Goal: Information Seeking & Learning: Learn about a topic

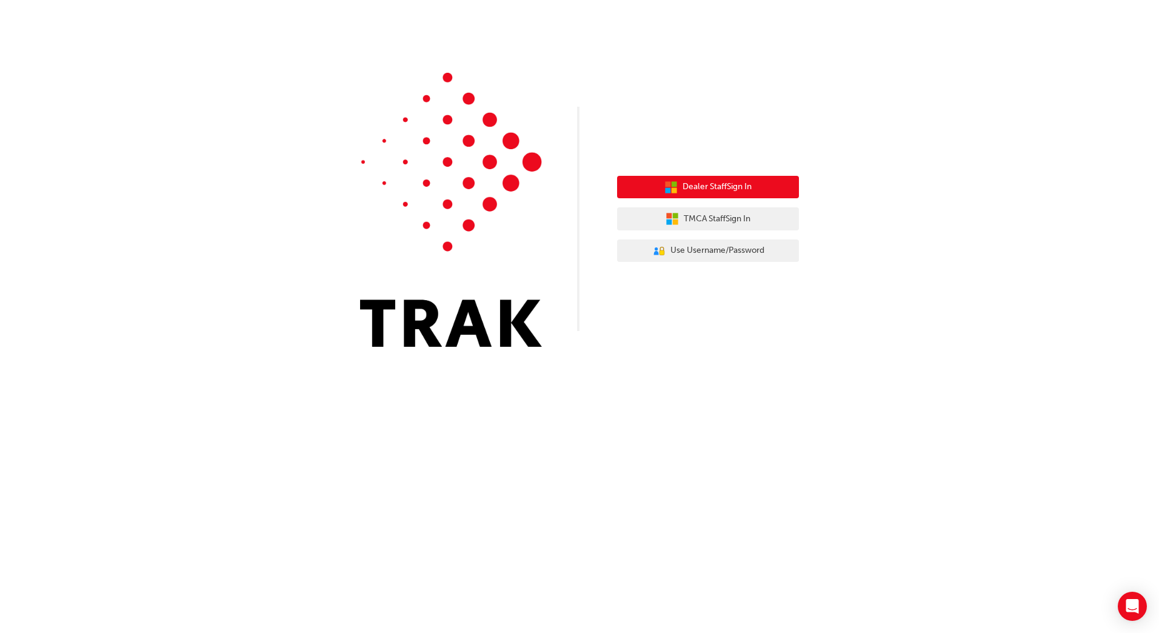
click at [728, 192] on span "Dealer Staff Sign In" at bounding box center [717, 187] width 69 height 14
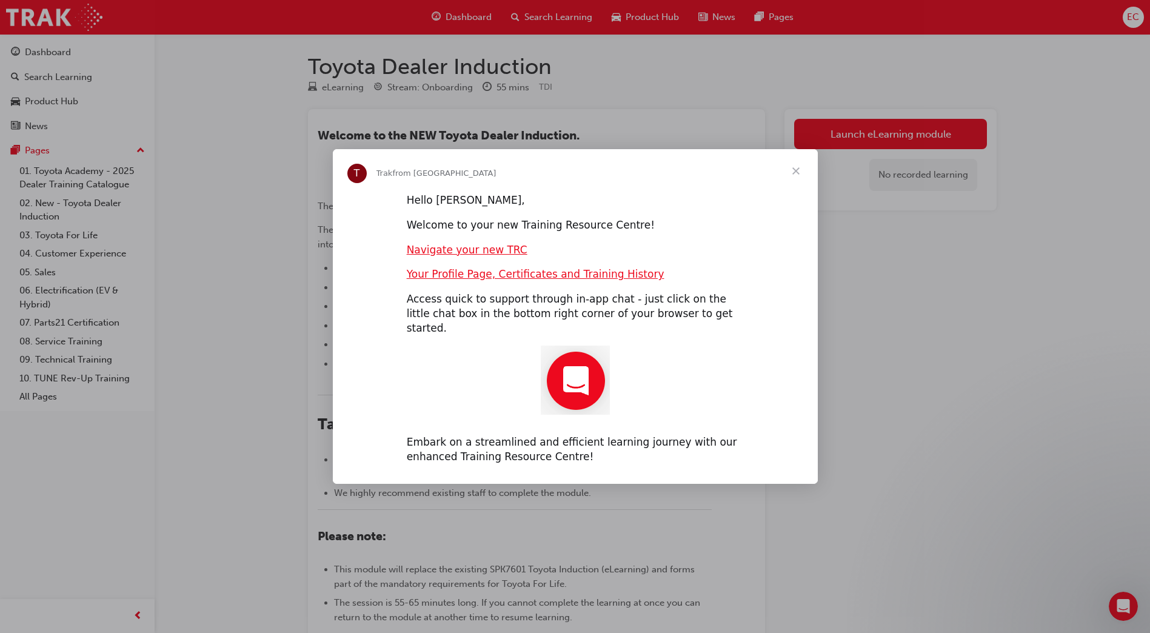
click at [794, 176] on span "Close" at bounding box center [796, 171] width 44 height 44
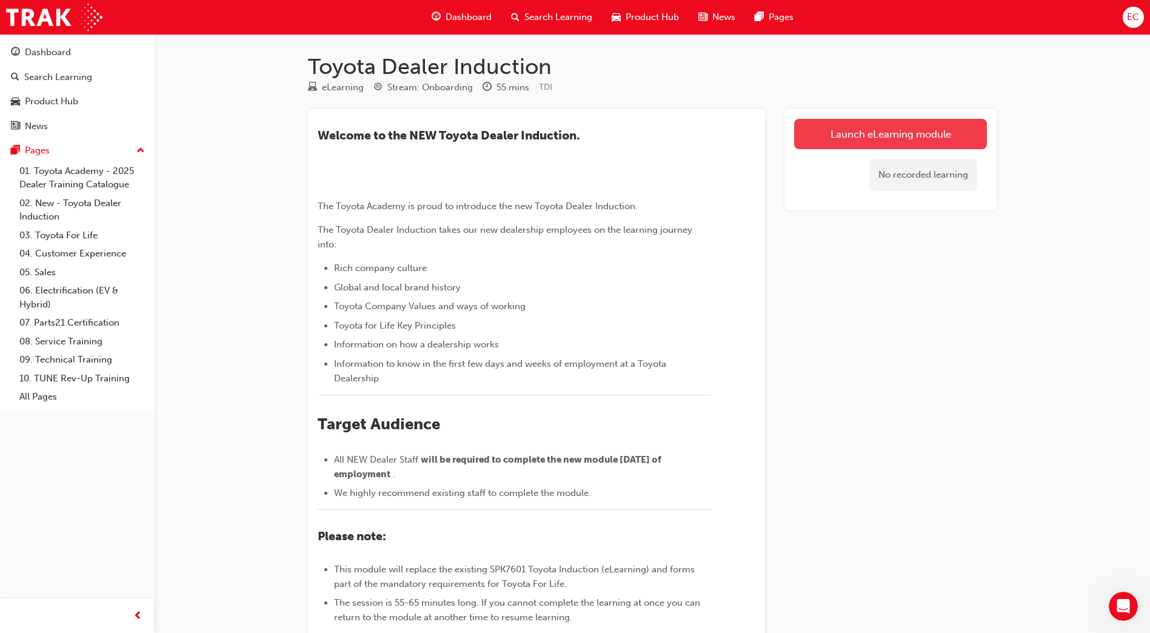
click at [832, 136] on link "Launch eLearning module" at bounding box center [890, 134] width 193 height 30
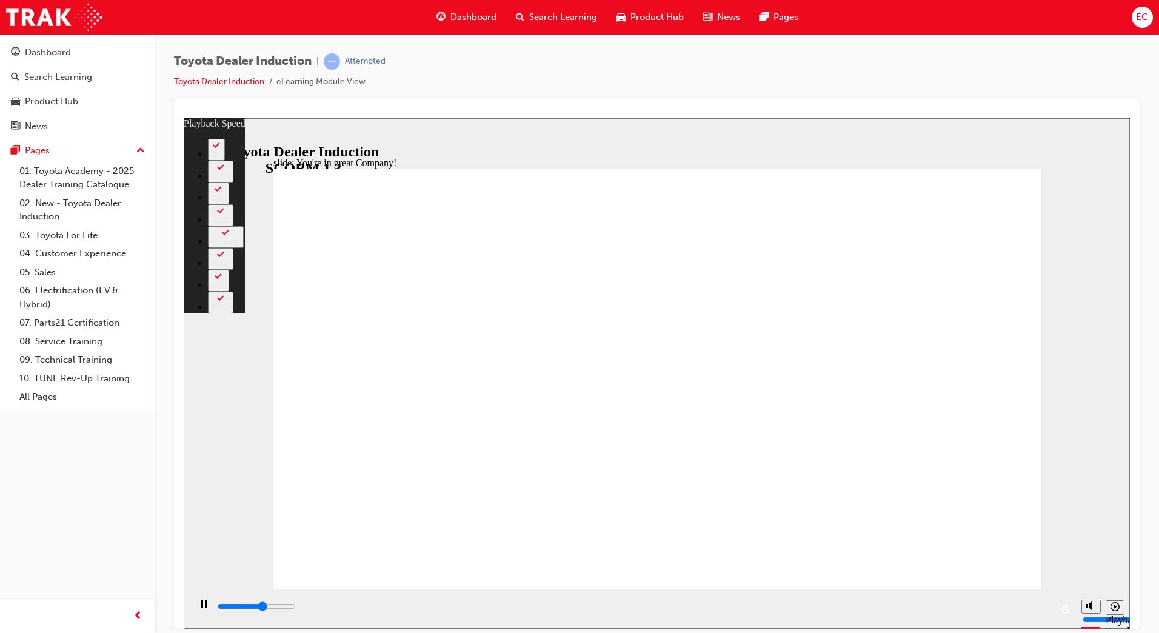
type input "4400"
type input "0"
type input "4600"
type input "0"
type input "4900"
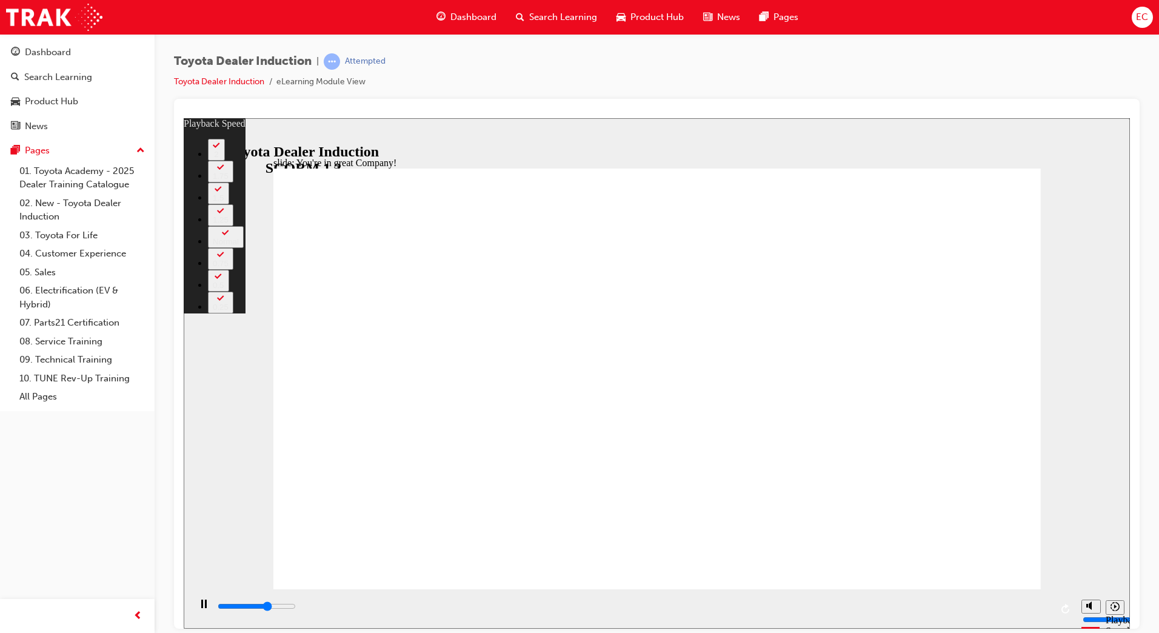
type input "1"
type input "5100"
type input "1"
type input "5400"
type input "1"
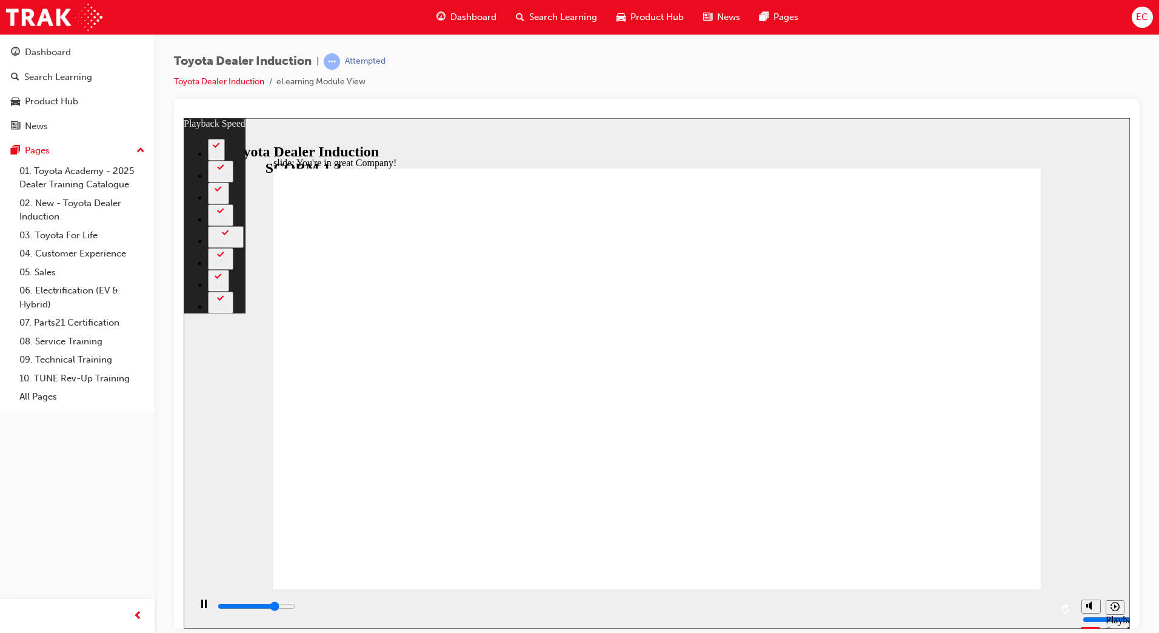
type input "5700"
type input "1"
type input "5900"
type input "2"
type input "6200"
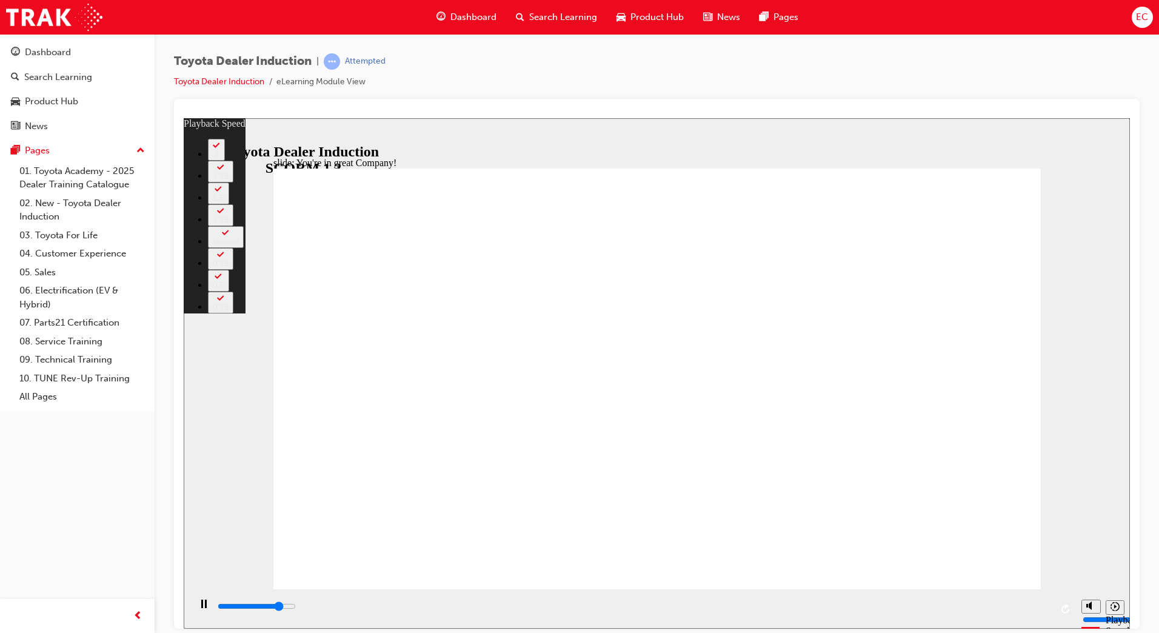
type input "2"
type input "6400"
type input "2"
type input "6500"
type input "2"
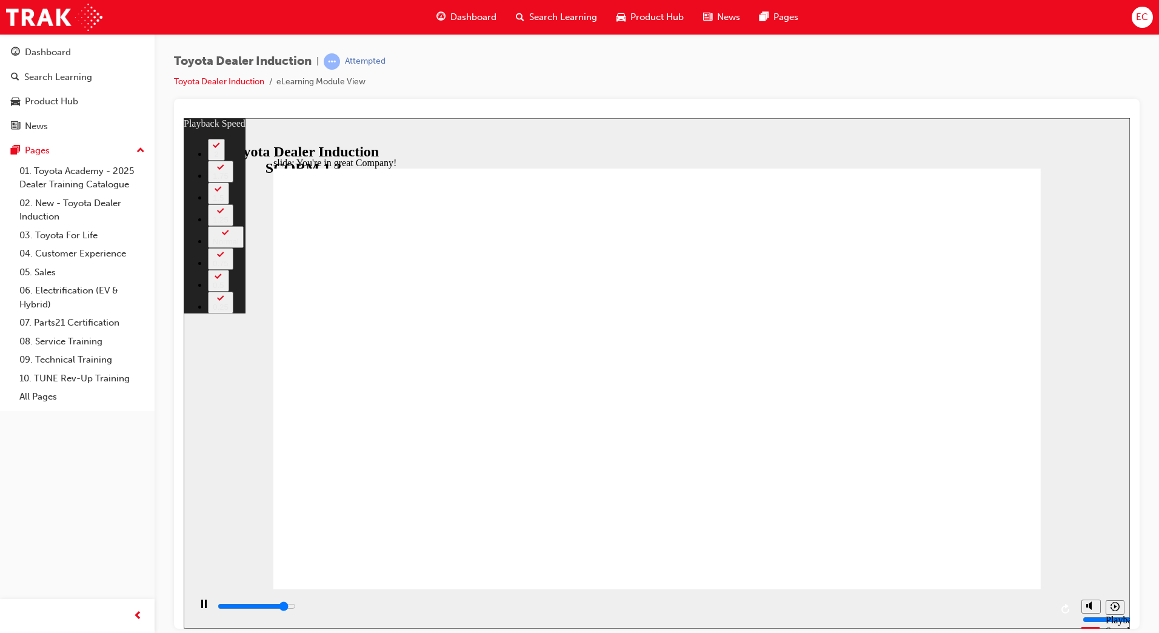
type input "6700"
type input "2"
type input "6800"
type input "2"
type input "7000"
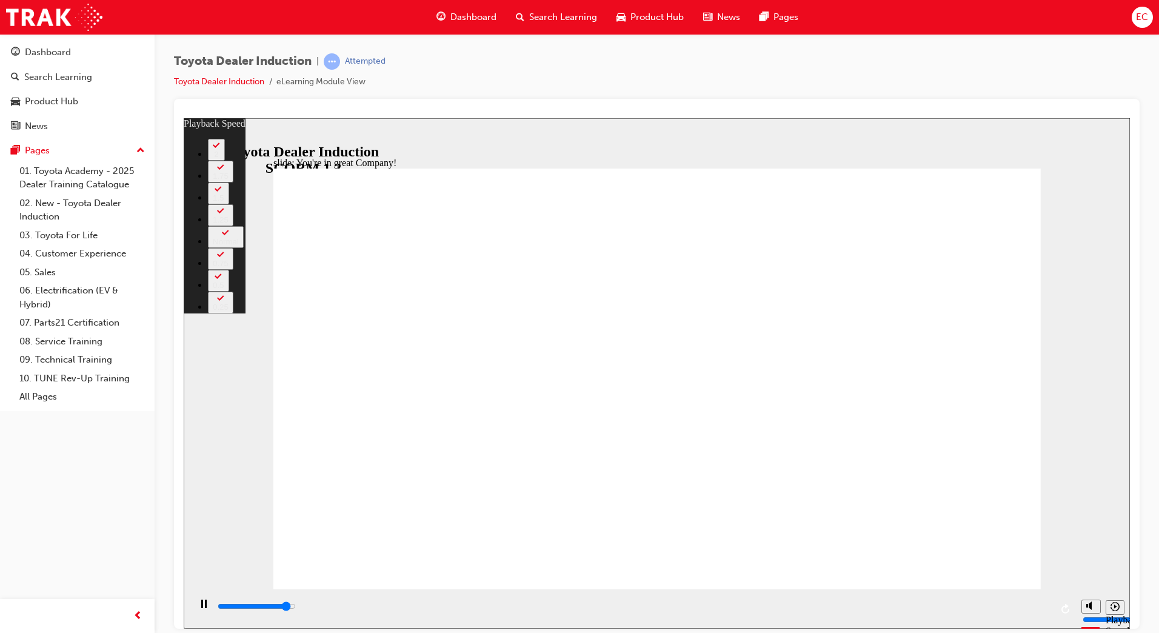
type input "3"
type input "7300"
type input "3"
type input "7500"
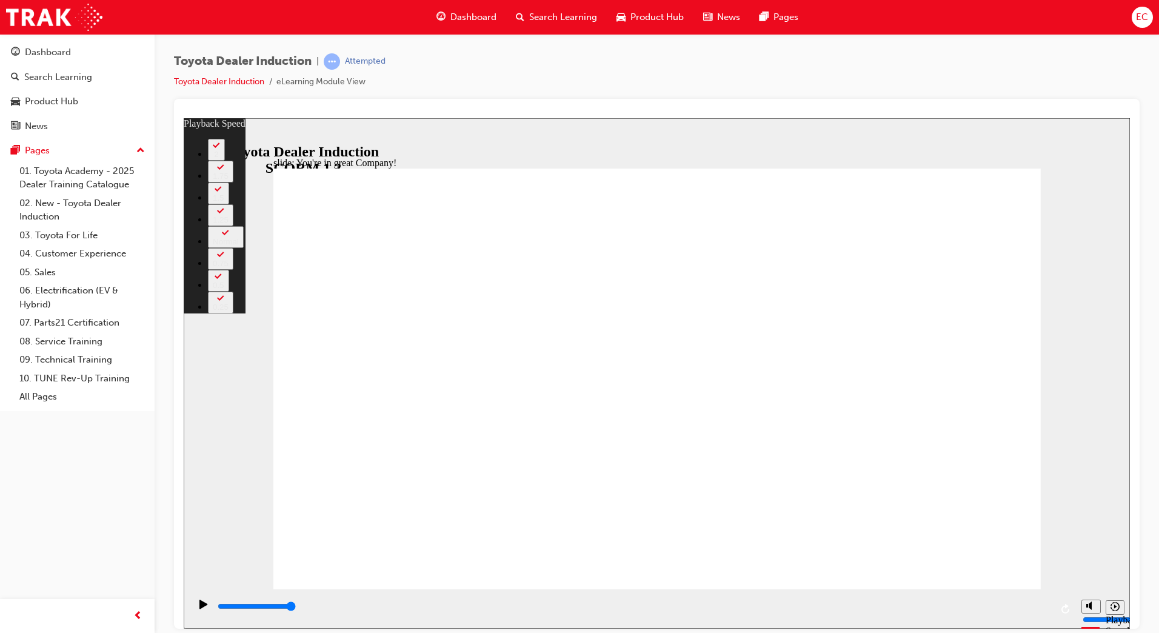
type input "156"
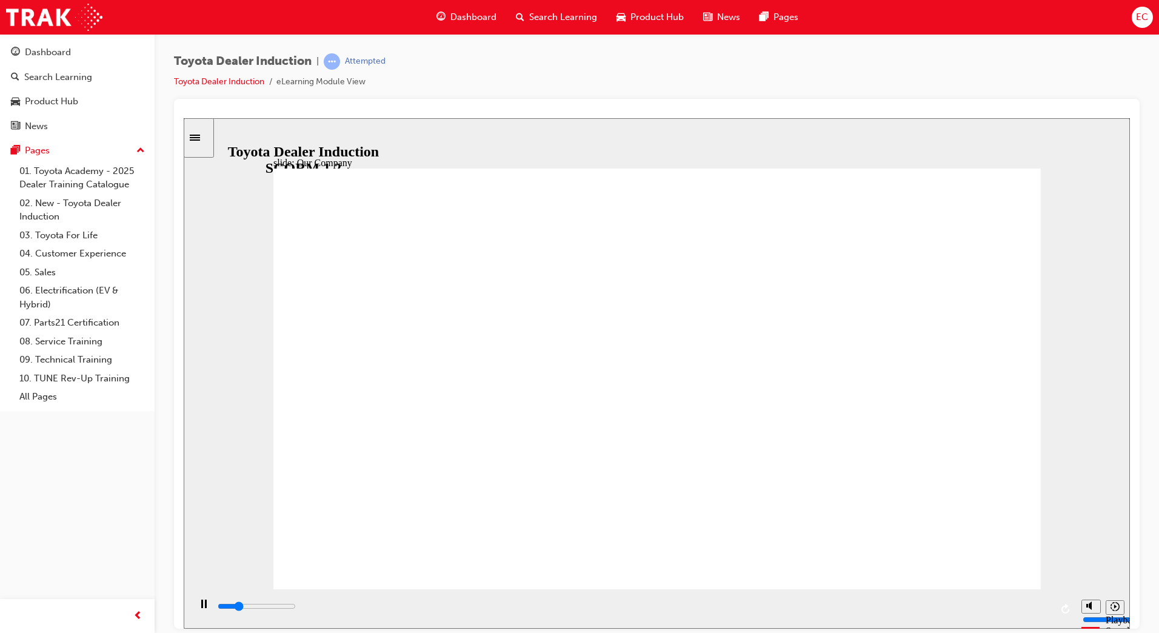
drag, startPoint x: 449, startPoint y: 502, endPoint x: 481, endPoint y: 499, distance: 32.3
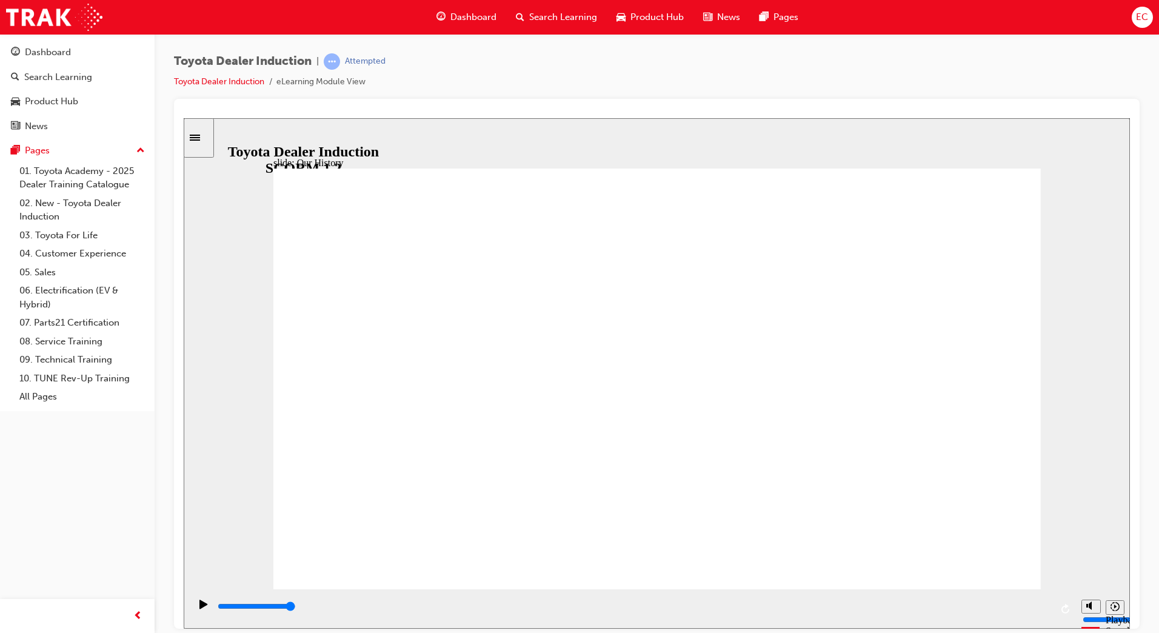
drag, startPoint x: 453, startPoint y: 503, endPoint x: 650, endPoint y: 504, distance: 197.6
drag, startPoint x: 652, startPoint y: 504, endPoint x: 891, endPoint y: 483, distance: 240.4
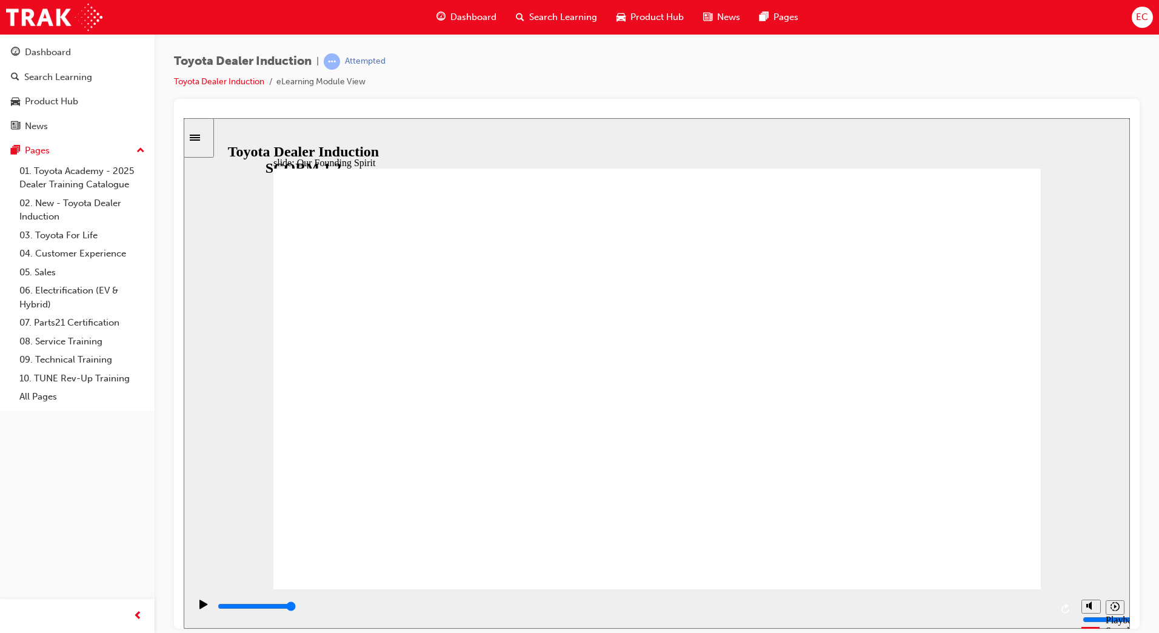
drag, startPoint x: 915, startPoint y: 315, endPoint x: 907, endPoint y: 307, distance: 11.1
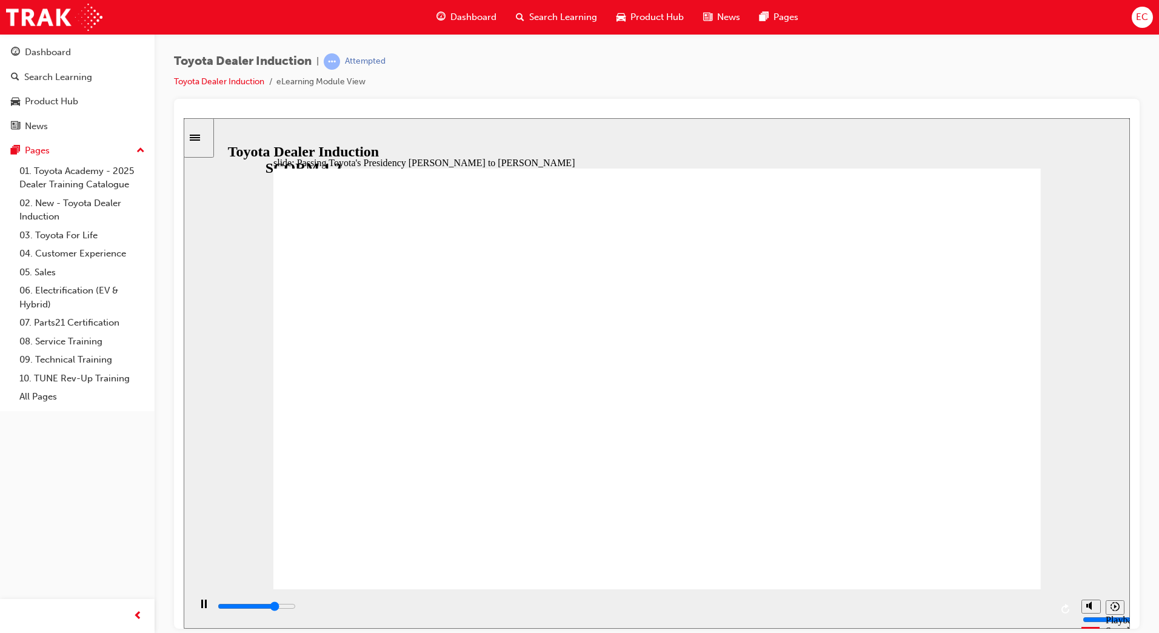
type input "5000"
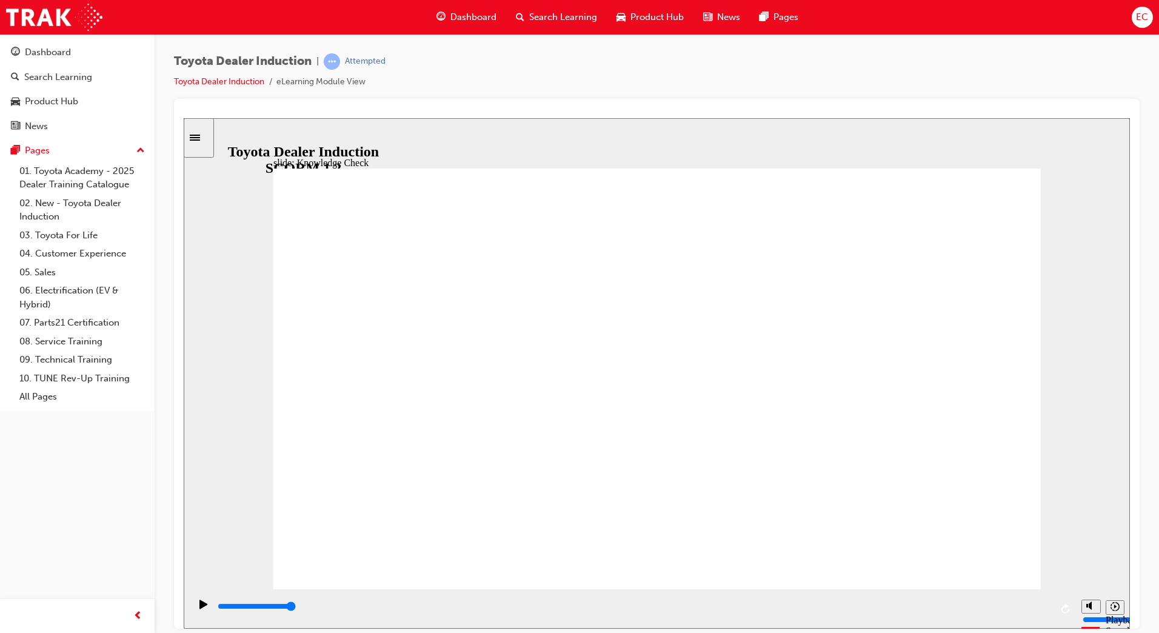
radio input "true"
type input "2300"
radio input "true"
drag, startPoint x: 675, startPoint y: 380, endPoint x: 1006, endPoint y: 195, distance: 380.0
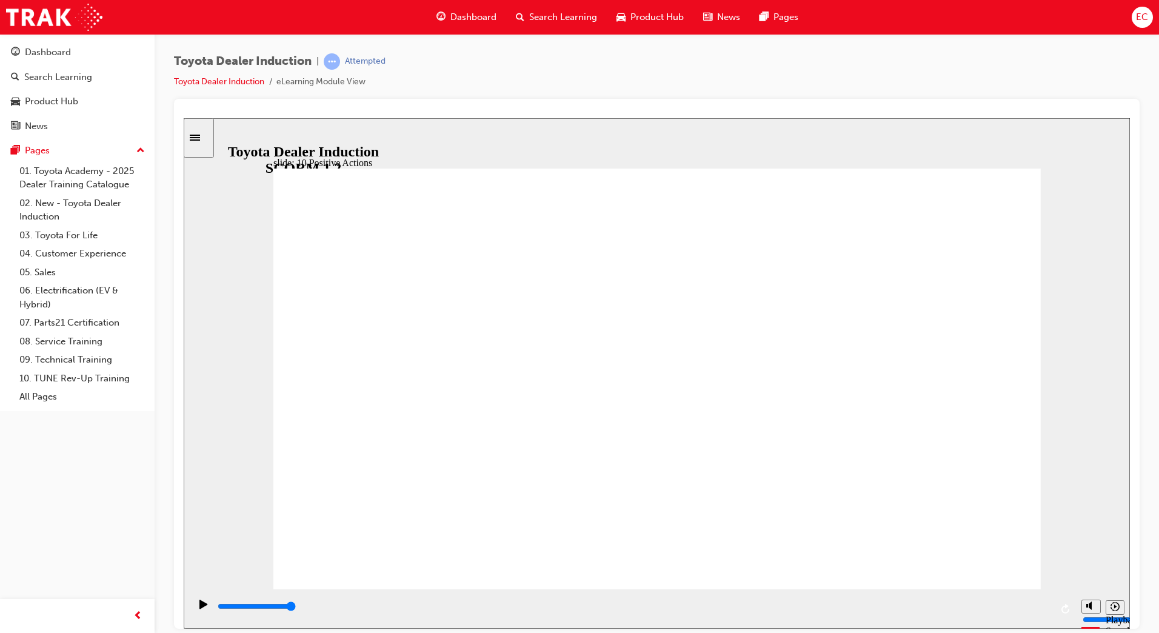
click at [1048, 164] on div "slide: 10 Positive Actions Multiply 1 We welcome competition, without ego. It p…" at bounding box center [657, 373] width 946 height 510
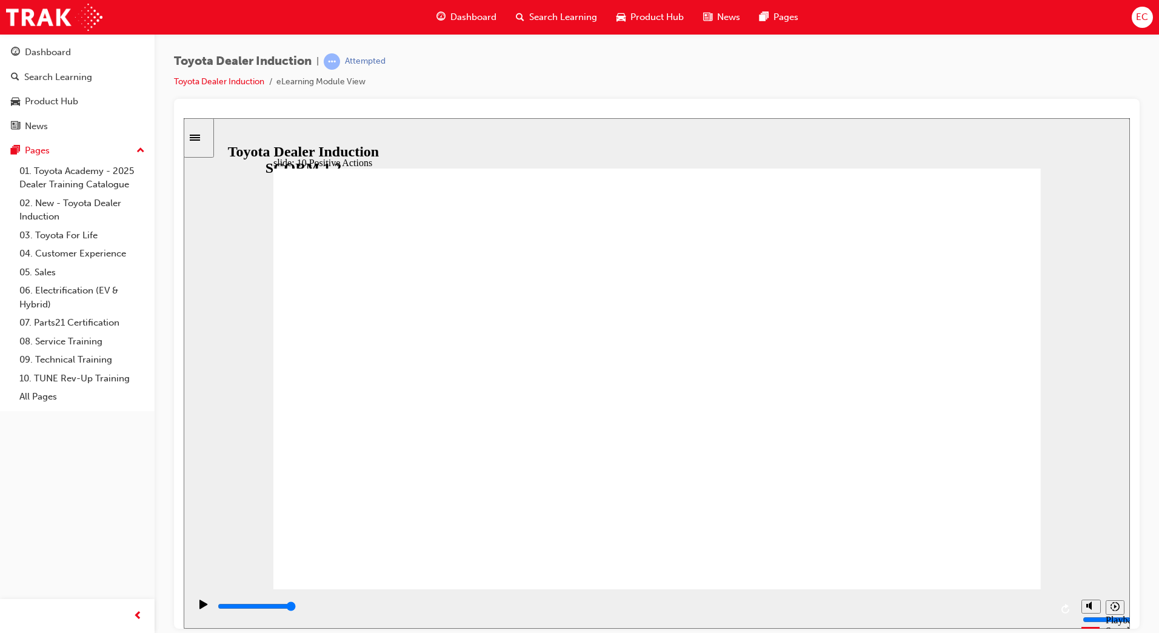
drag, startPoint x: 1016, startPoint y: 170, endPoint x: 1024, endPoint y: 143, distance: 28.4
click at [1024, 150] on div "slide: 10 Positive Actions Multiply 1 We owe our existence to our customers, me…" at bounding box center [657, 373] width 946 height 510
drag, startPoint x: 1028, startPoint y: 157, endPoint x: 1031, endPoint y: 167, distance: 10.6
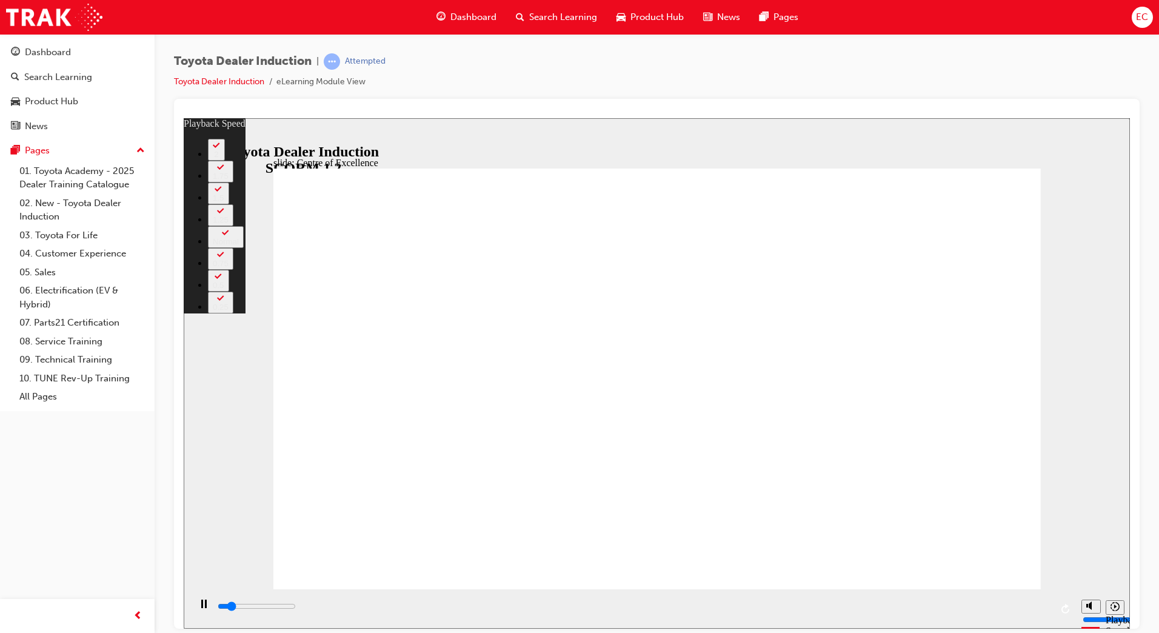
type input "2200"
type input "0"
type input "2400"
type input "0"
type input "2700"
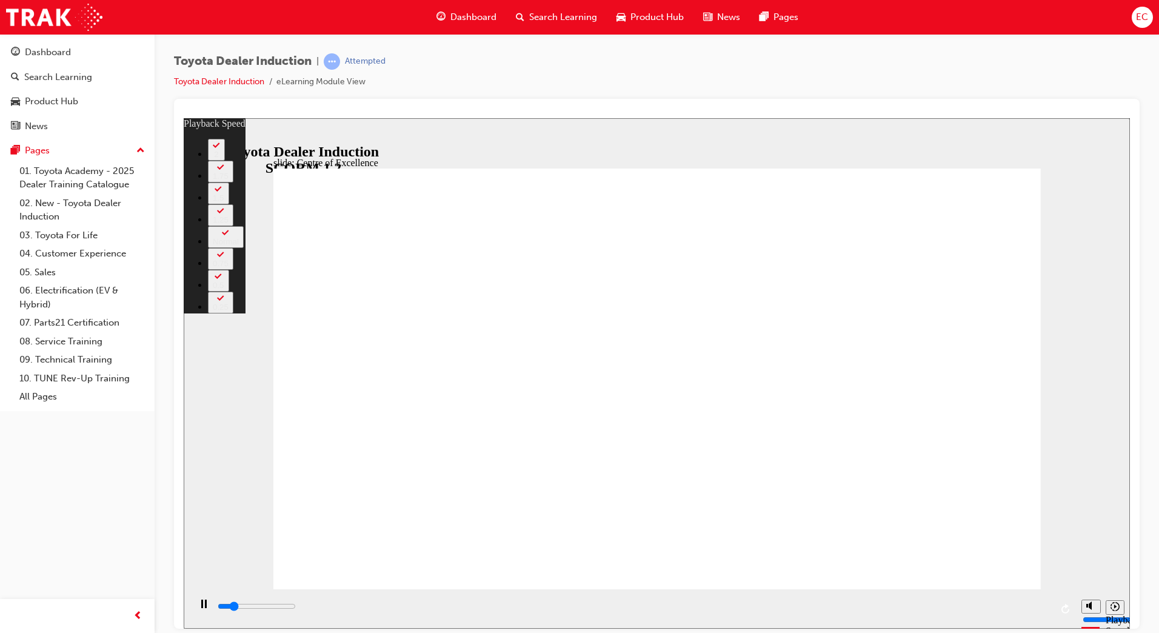
type input "1"
type input "2900"
type input "1"
type input "3200"
type input "1"
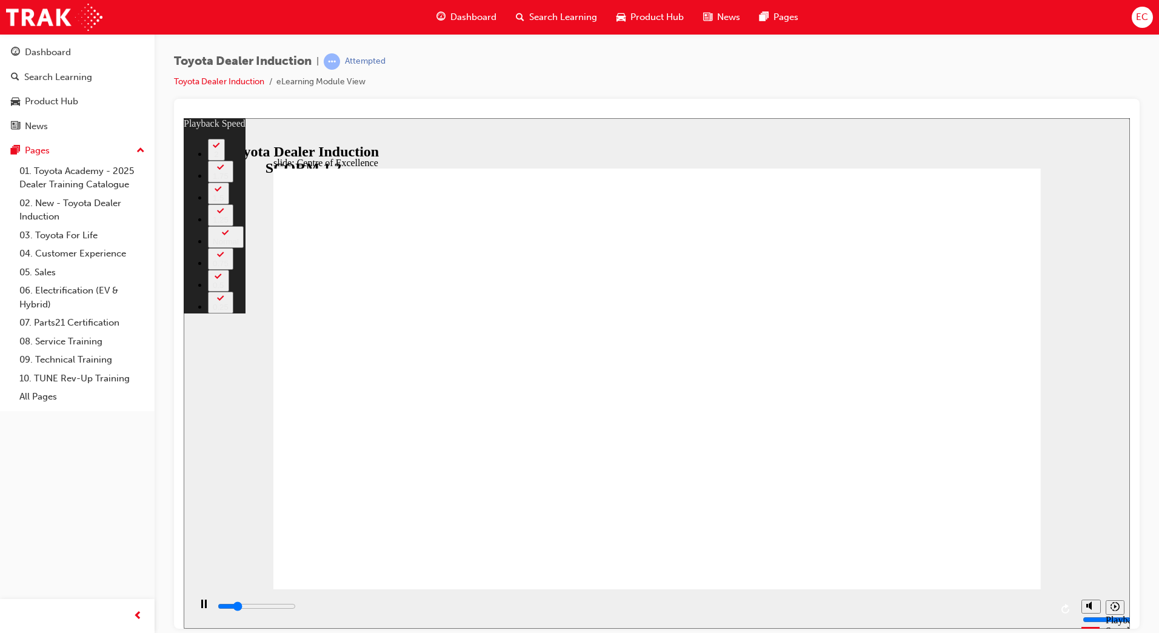
type input "3400"
type input "1"
type input "3700"
type input "2"
type input "4000"
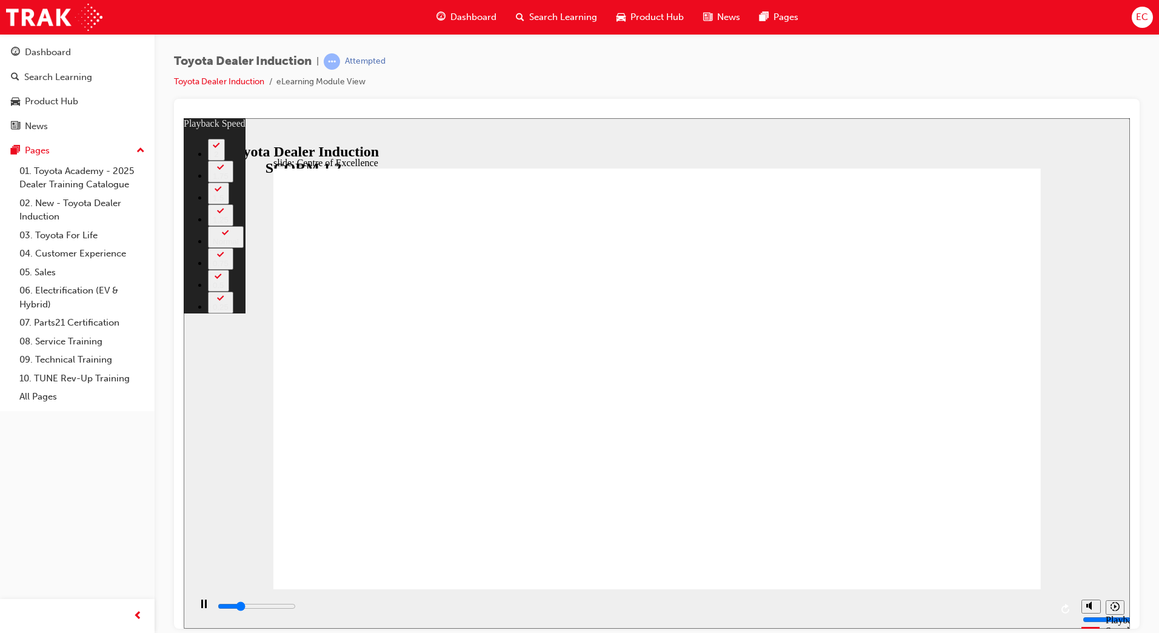
type input "2"
type input "4200"
type input "2"
type input "4500"
type input "2"
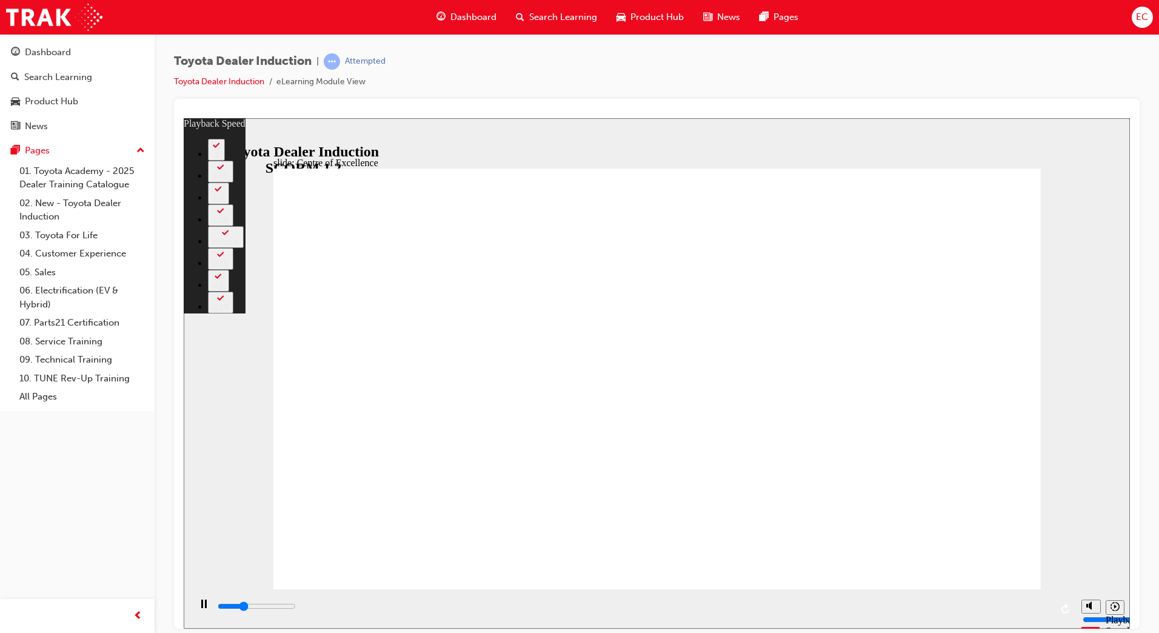
type input "4800"
type input "3"
type input "5000"
type input "232"
type input "5000"
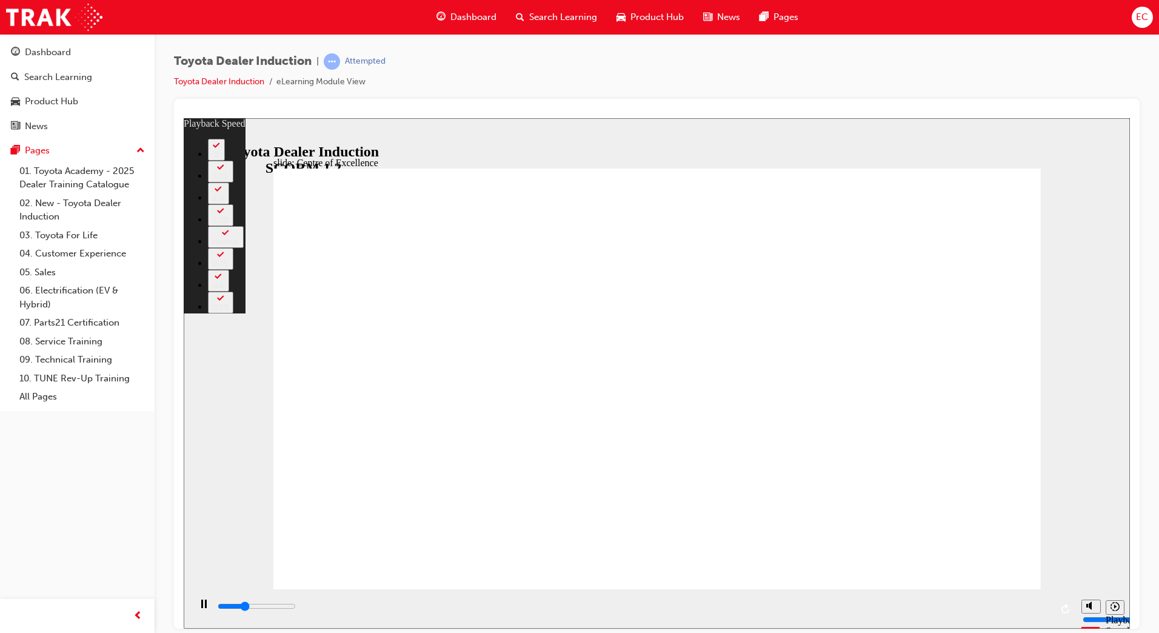
type input "232"
type input "5200"
type input "232"
type input "5500"
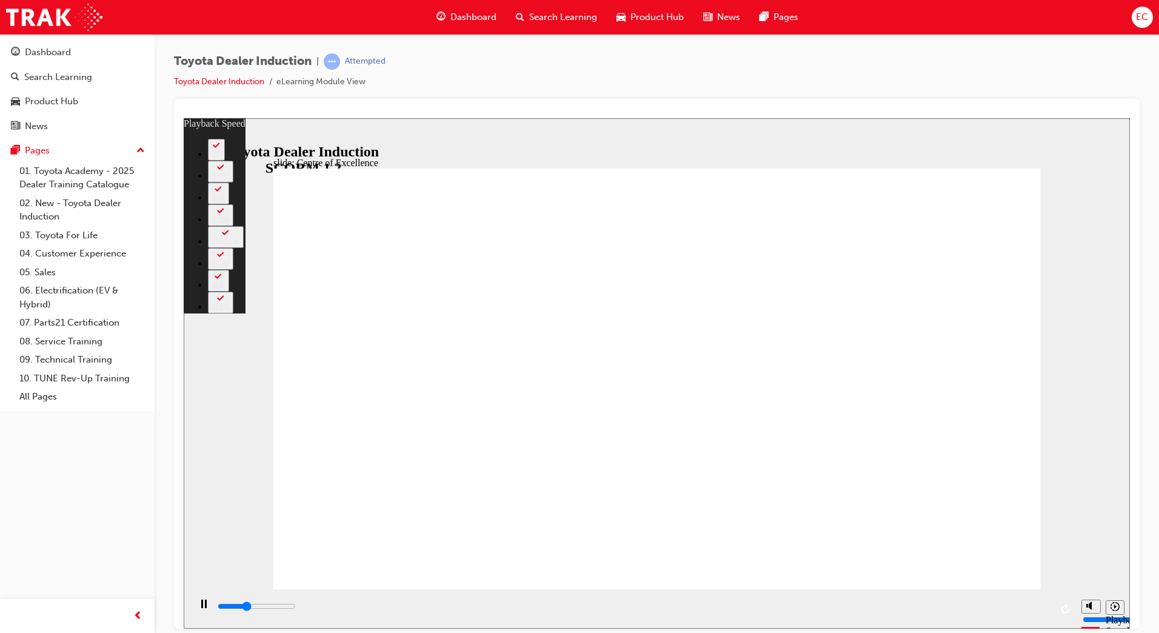
type input "232"
type input "5700"
type input "232"
type input "6000"
type input "232"
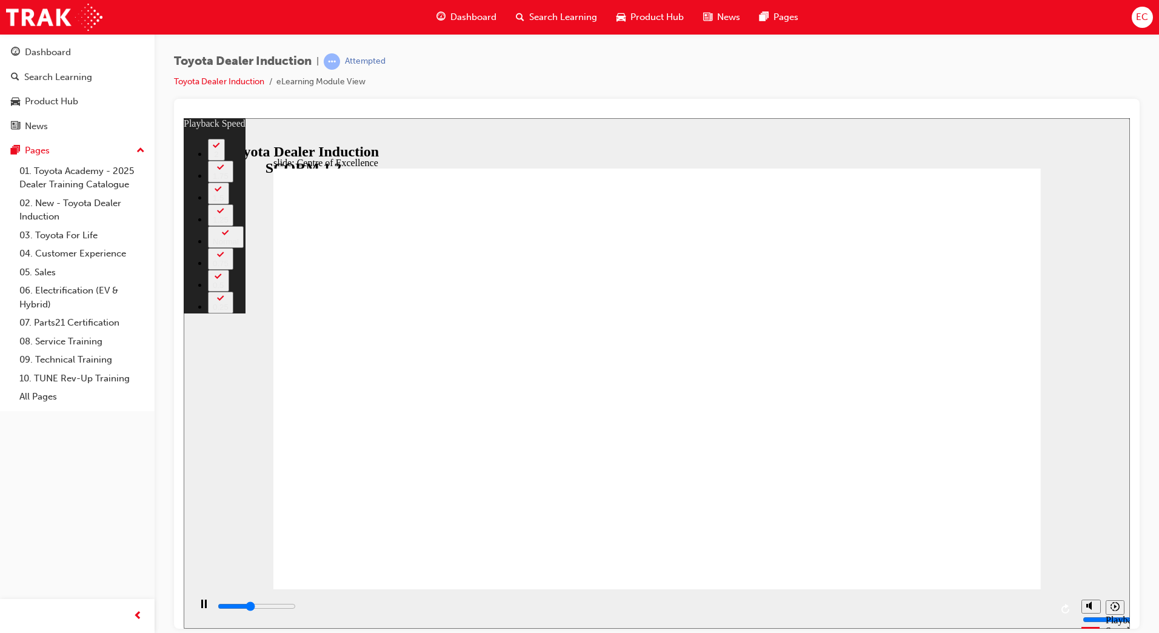
type input "6300"
type input "233"
type input "6500"
type input "233"
type input "6800"
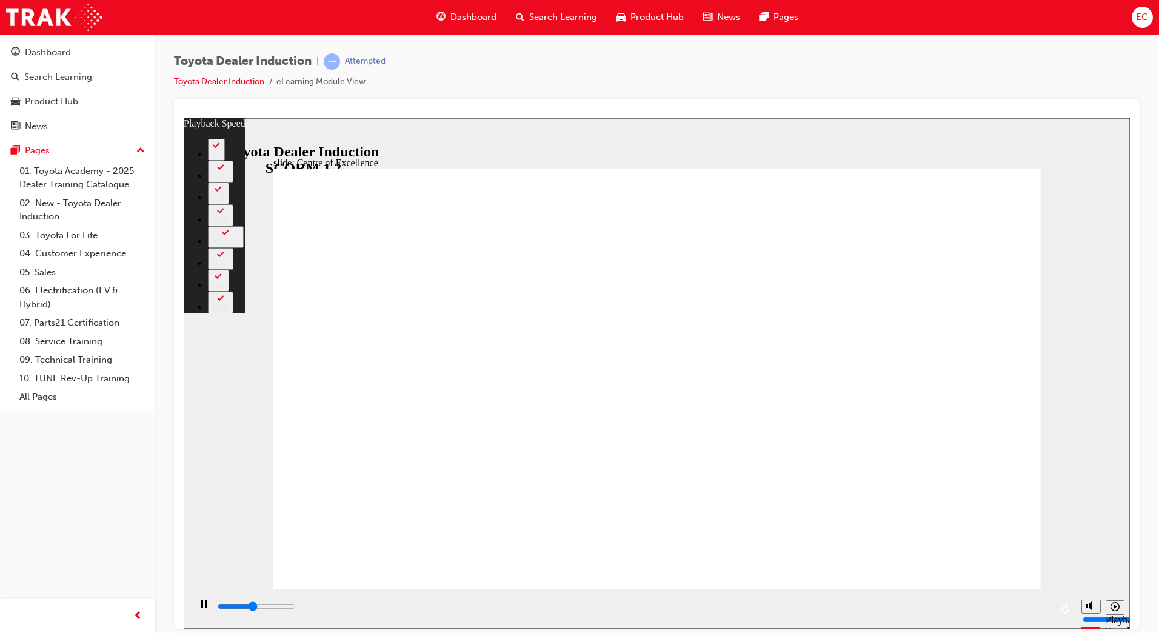
type input "233"
type input "7100"
type input "233"
type input "7300"
type input "234"
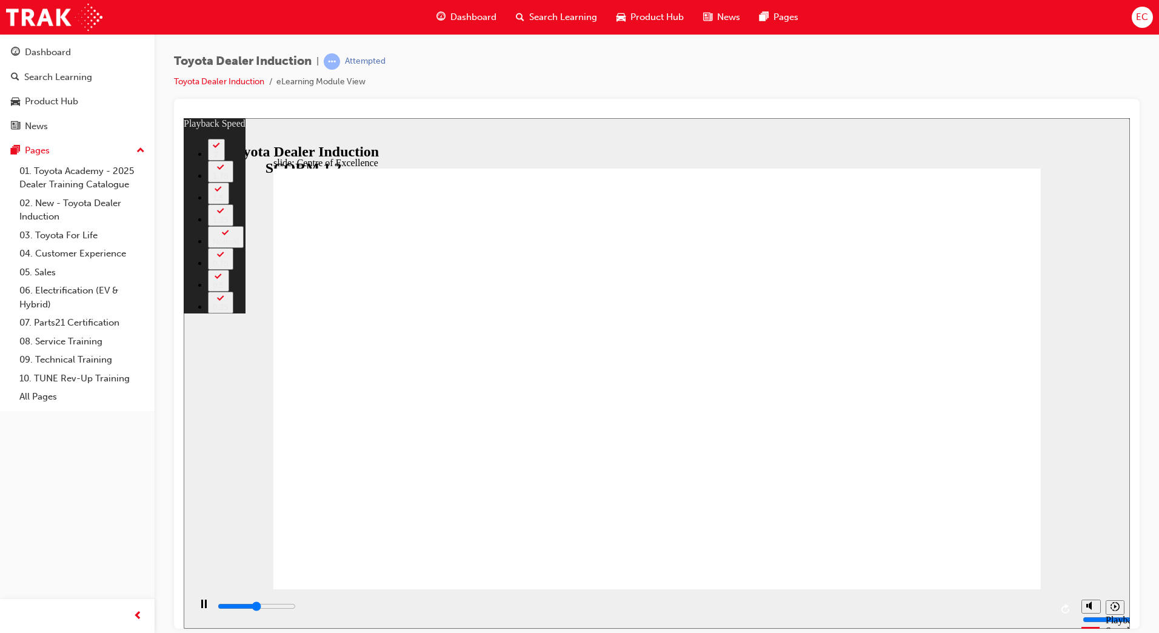
type input "7600"
type input "234"
type input "7900"
type input "234"
type input "8100"
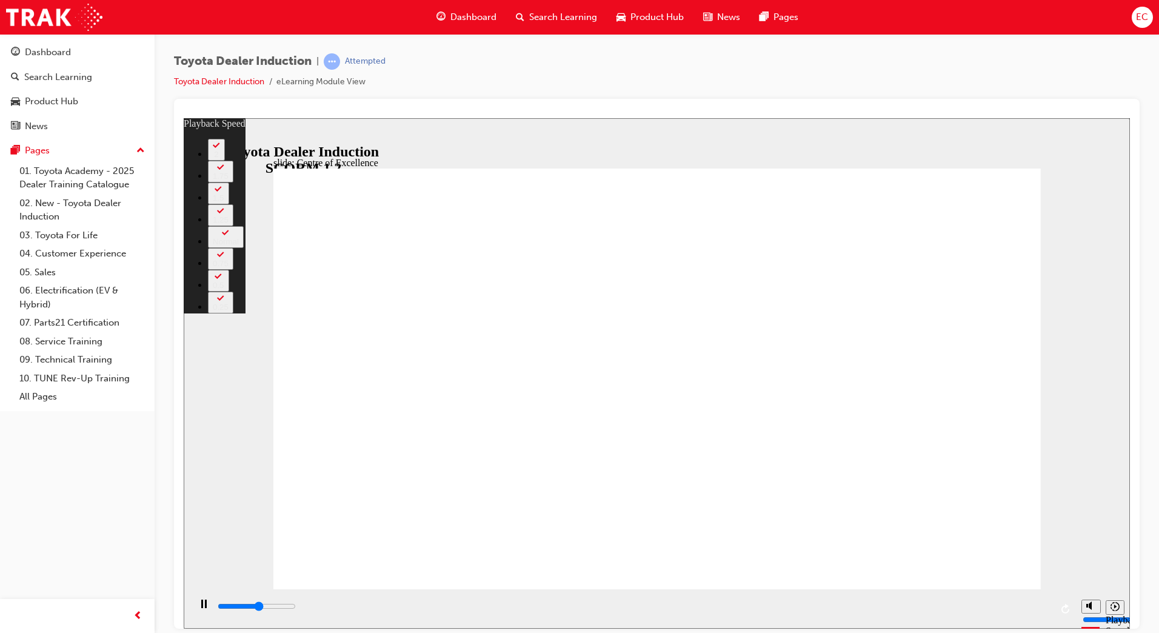
type input "234"
type input "8400"
type input "235"
type input "8700"
type input "235"
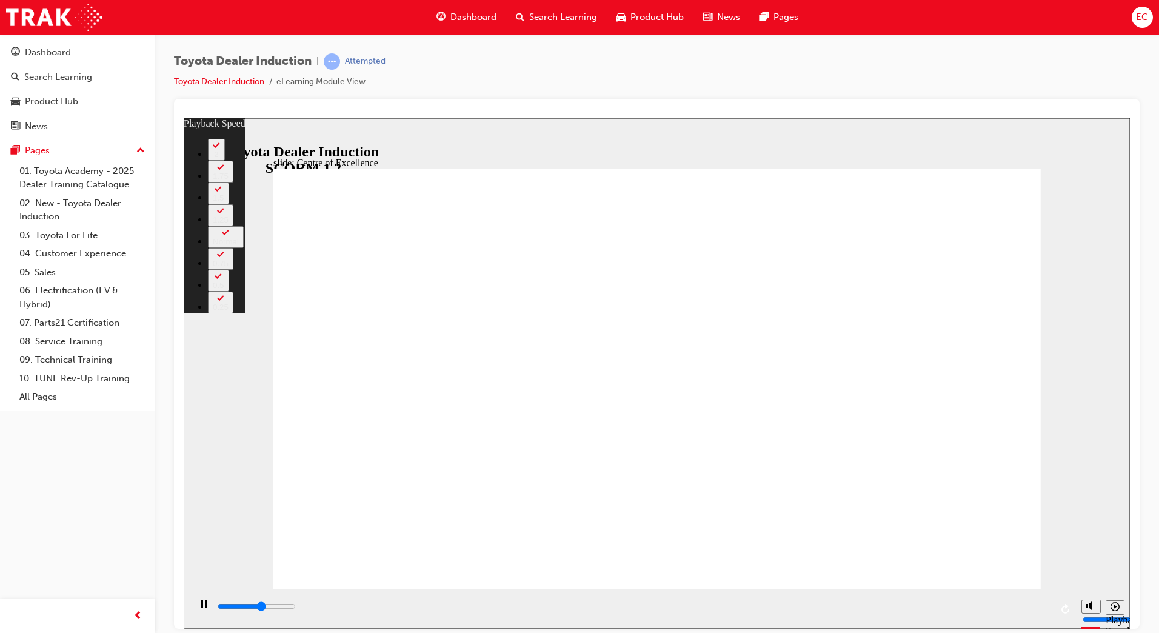
type input "8700"
type input "235"
type input "8900"
type input "235"
type input "9200"
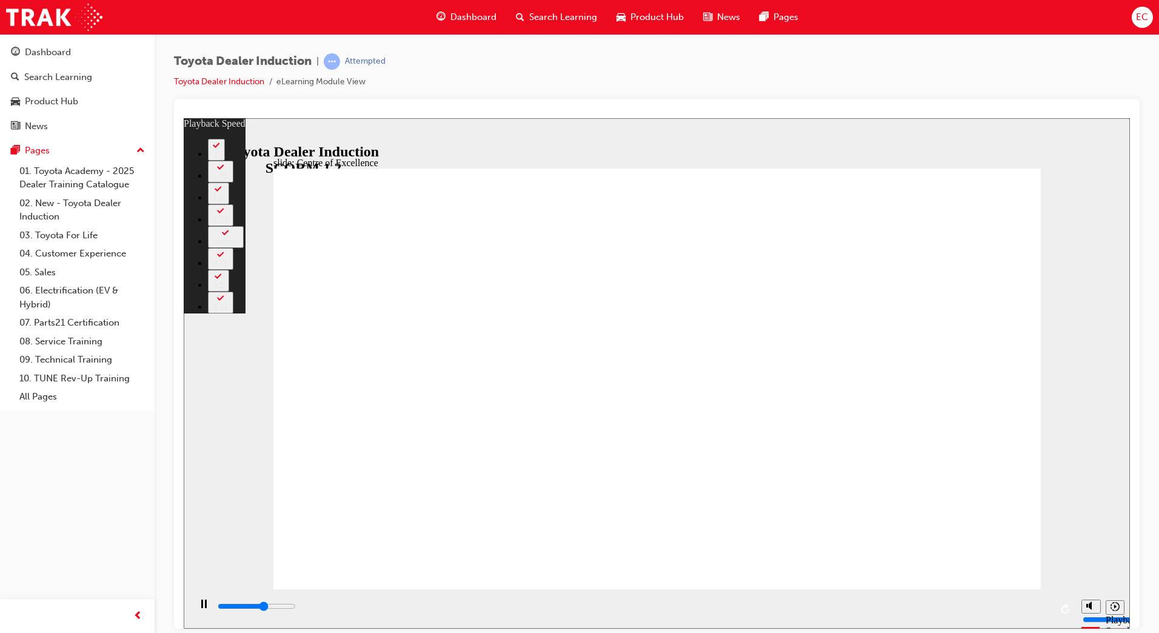
type input "236"
type input "9500"
type input "236"
type input "9700"
type input "236"
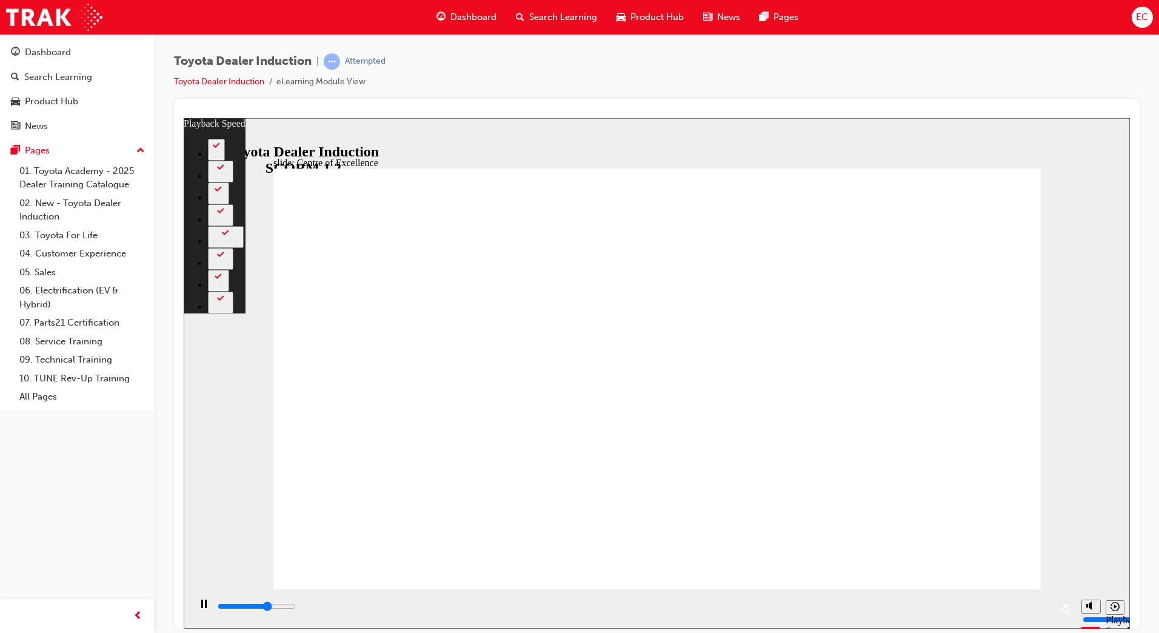
type input "10000"
type input "236"
type input "10300"
type input "237"
type input "10500"
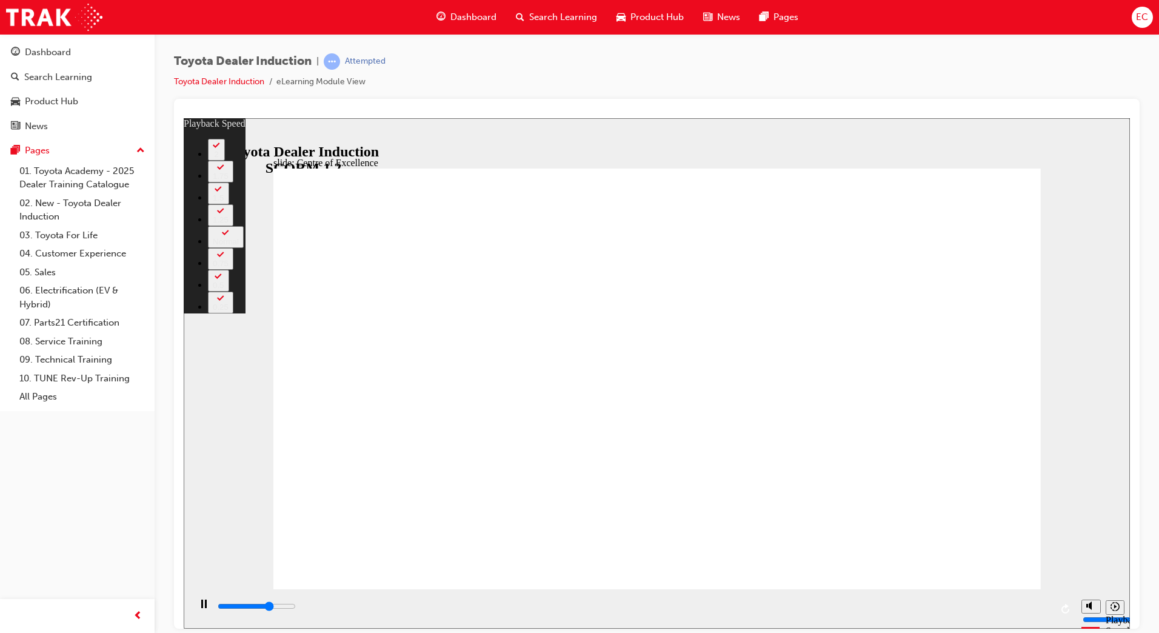
type input "237"
type input "10800"
type input "237"
type input "11100"
type input "237"
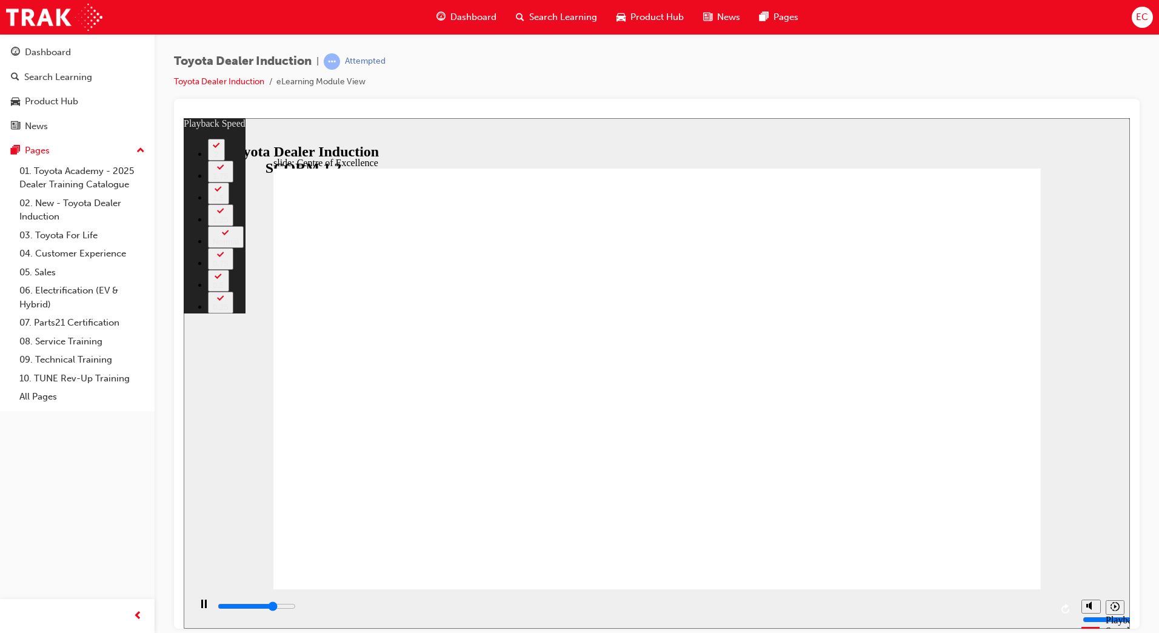
type input "11300"
type input "238"
type input "11600"
type input "238"
type input "11900"
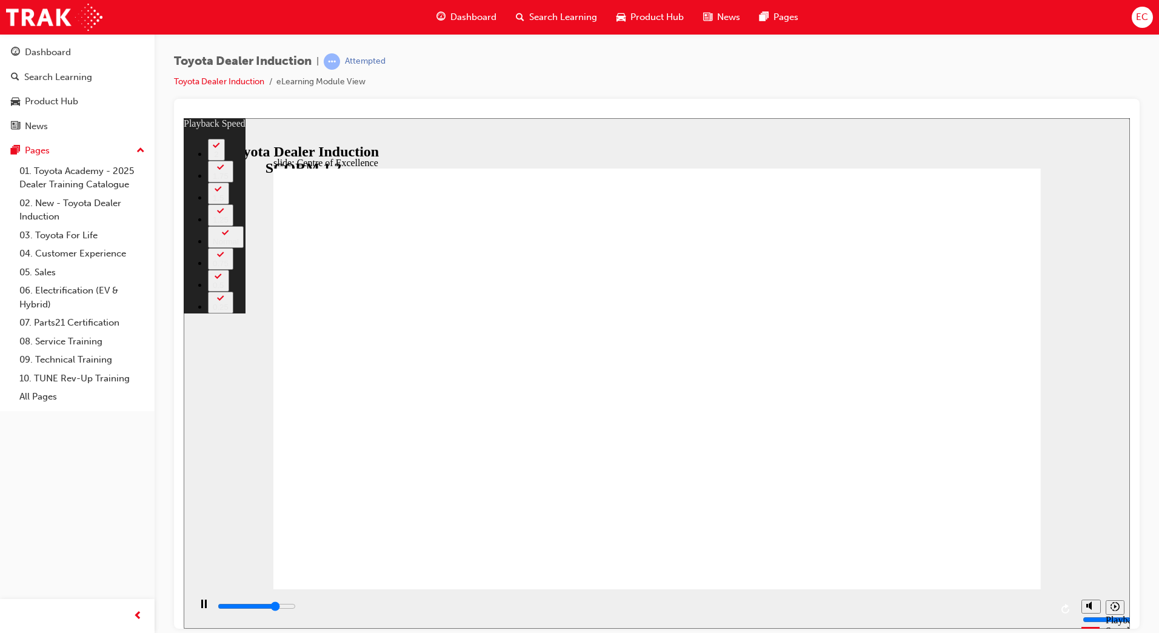
type input "238"
type input "12100"
type input "238"
type input "12400"
type input "239"
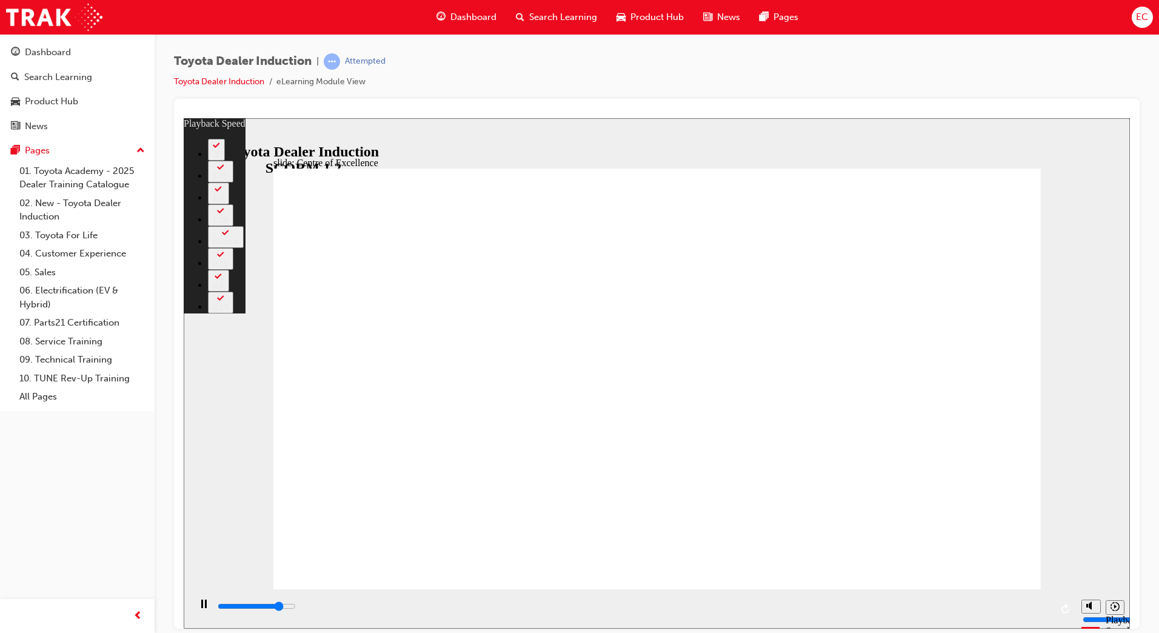
type input "12700"
type input "239"
type input "12900"
type input "239"
type input "13200"
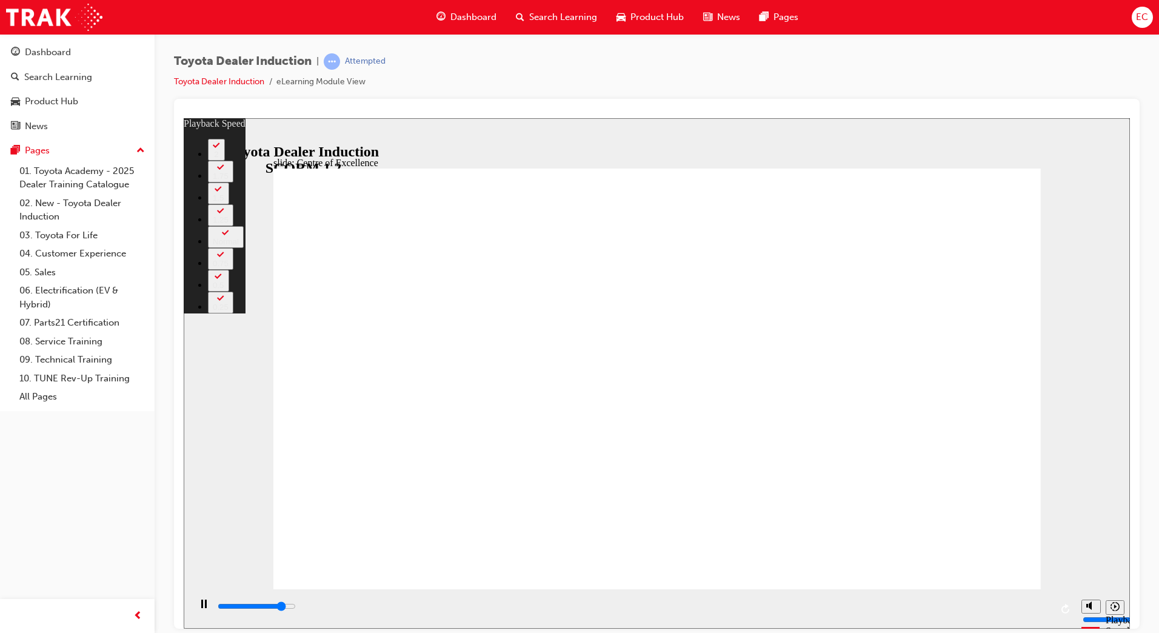
type input "240"
type input "13400"
type input "240"
type input "13700"
type input "240"
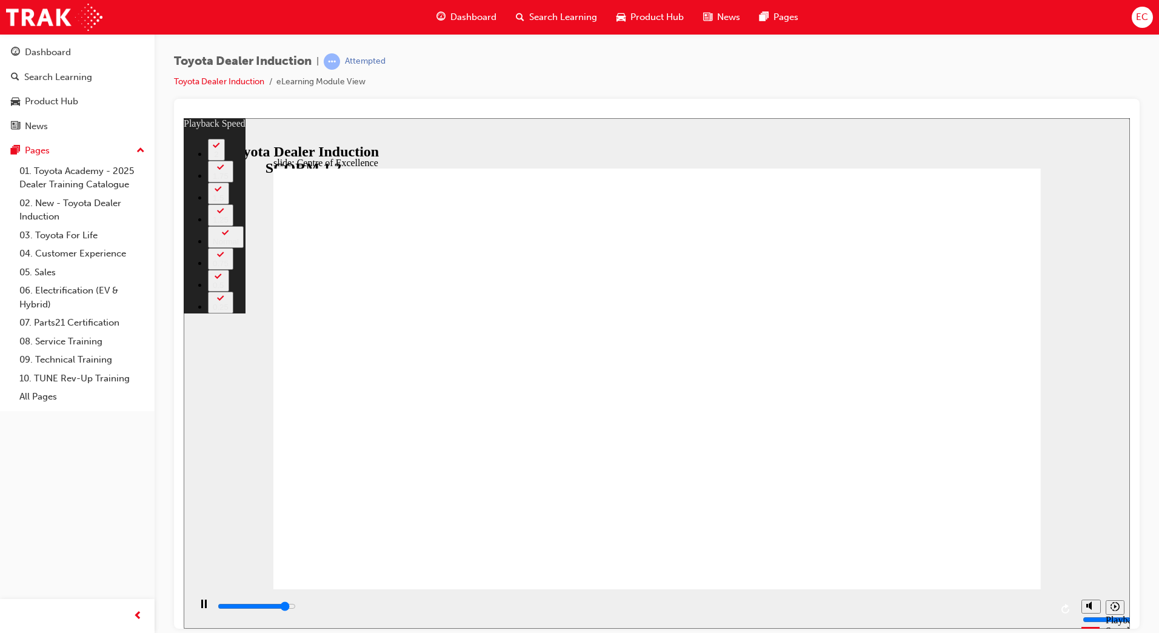
type input "14000"
type input "240"
type input "14300"
type input "241"
type input "14500"
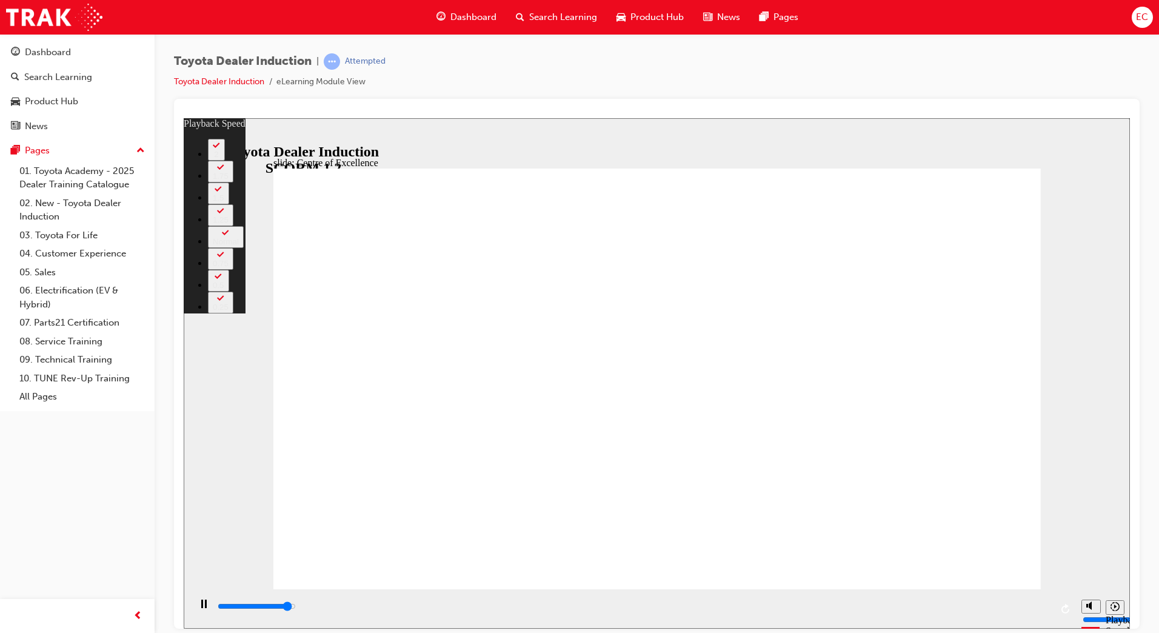
type input "241"
type input "14800"
type input "241"
type input "15000"
type input "241"
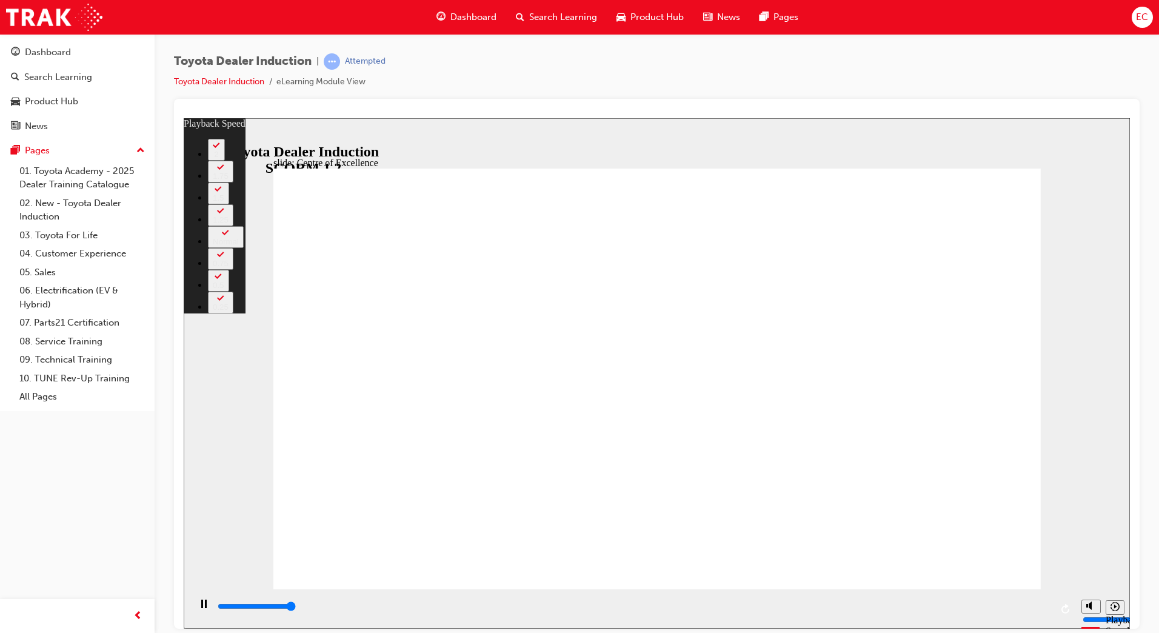
type input "15300"
type input "242"
type input "15300"
type input "248"
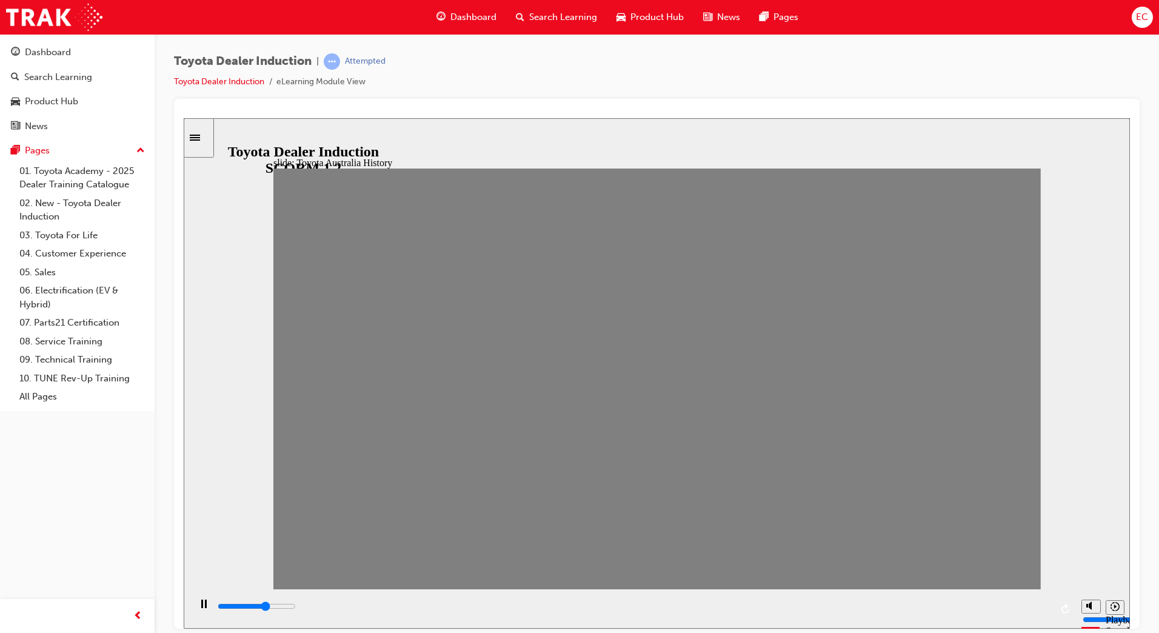
drag, startPoint x: 285, startPoint y: 392, endPoint x: 332, endPoint y: 390, distance: 46.7
drag, startPoint x: 334, startPoint y: 387, endPoint x: 359, endPoint y: 387, distance: 24.9
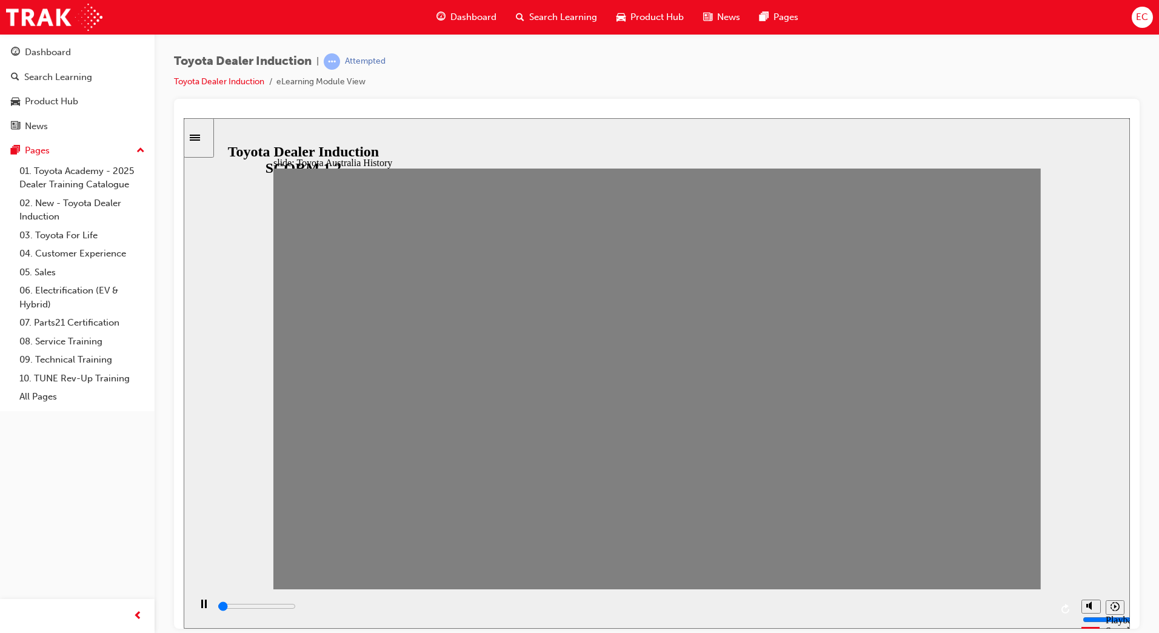
drag, startPoint x: 415, startPoint y: 389, endPoint x: 478, endPoint y: 392, distance: 63.8
drag, startPoint x: 479, startPoint y: 391, endPoint x: 969, endPoint y: 390, distance: 490.4
drag, startPoint x: 969, startPoint y: 390, endPoint x: 1001, endPoint y: 382, distance: 32.5
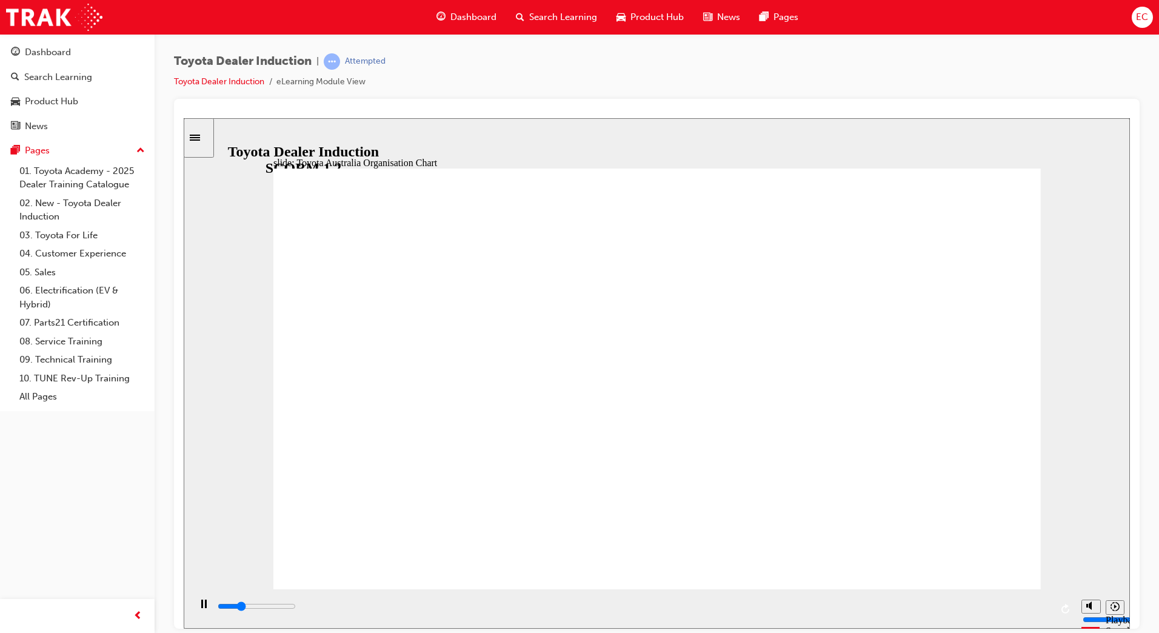
click at [296, 607] on input "slide progress" at bounding box center [257, 606] width 78 height 10
type input "3900"
radio input "true"
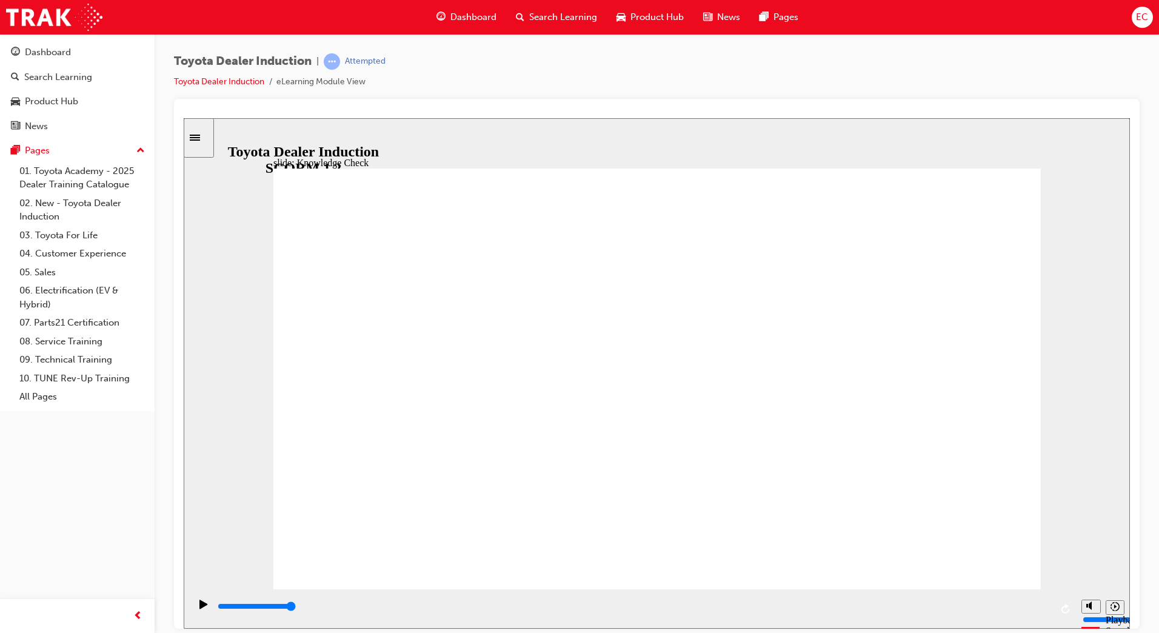
type input "5000"
drag, startPoint x: 611, startPoint y: 448, endPoint x: 538, endPoint y: 352, distance: 120.3
radio input "true"
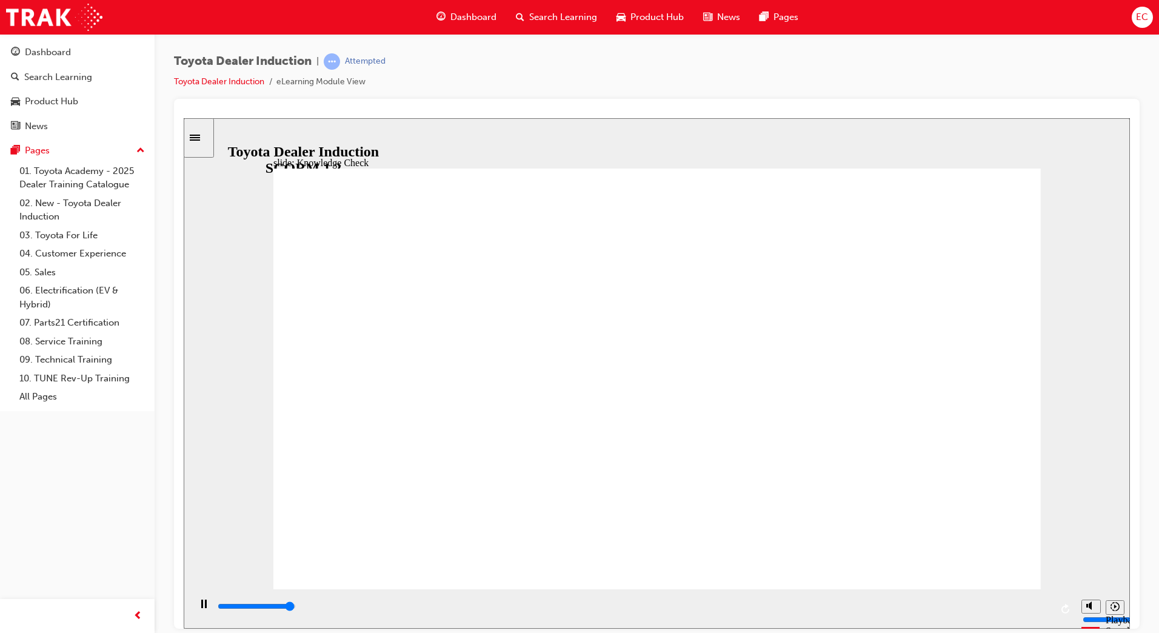
type input "4900"
radio input "true"
click at [1032, 600] on div "playback controls" at bounding box center [633, 609] width 835 height 18
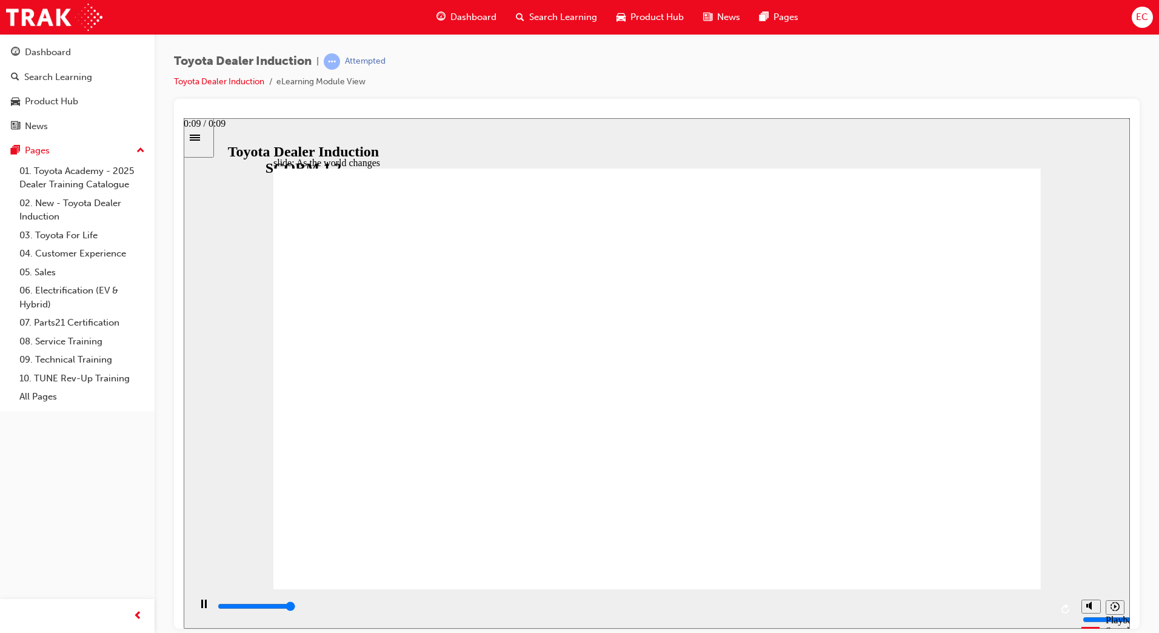
type input "9200"
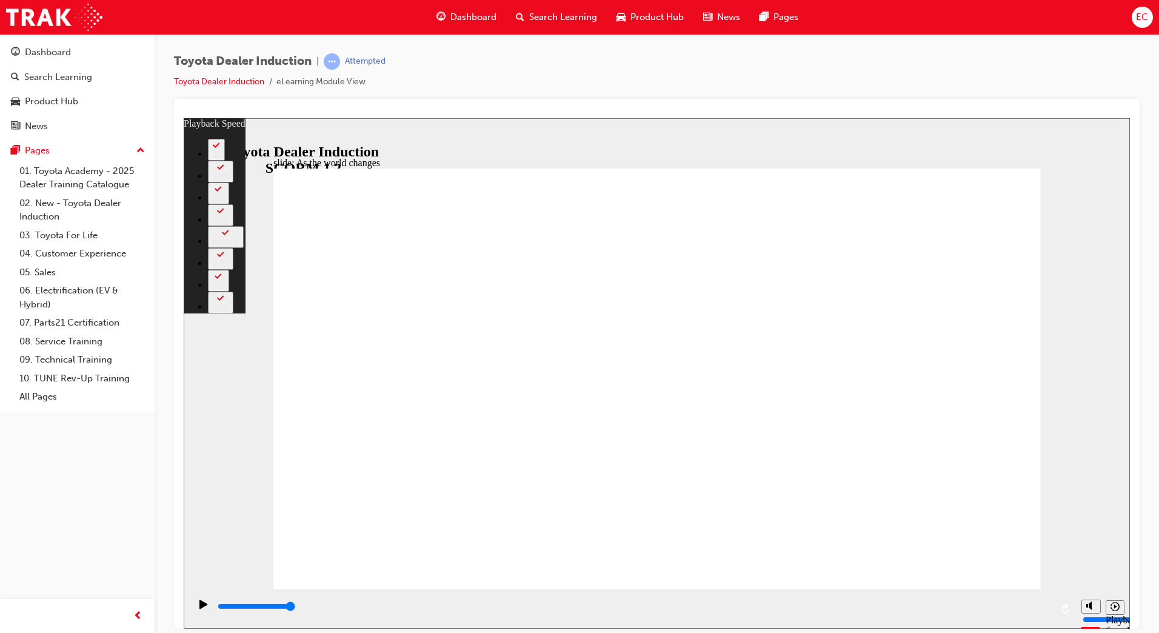
type input "128"
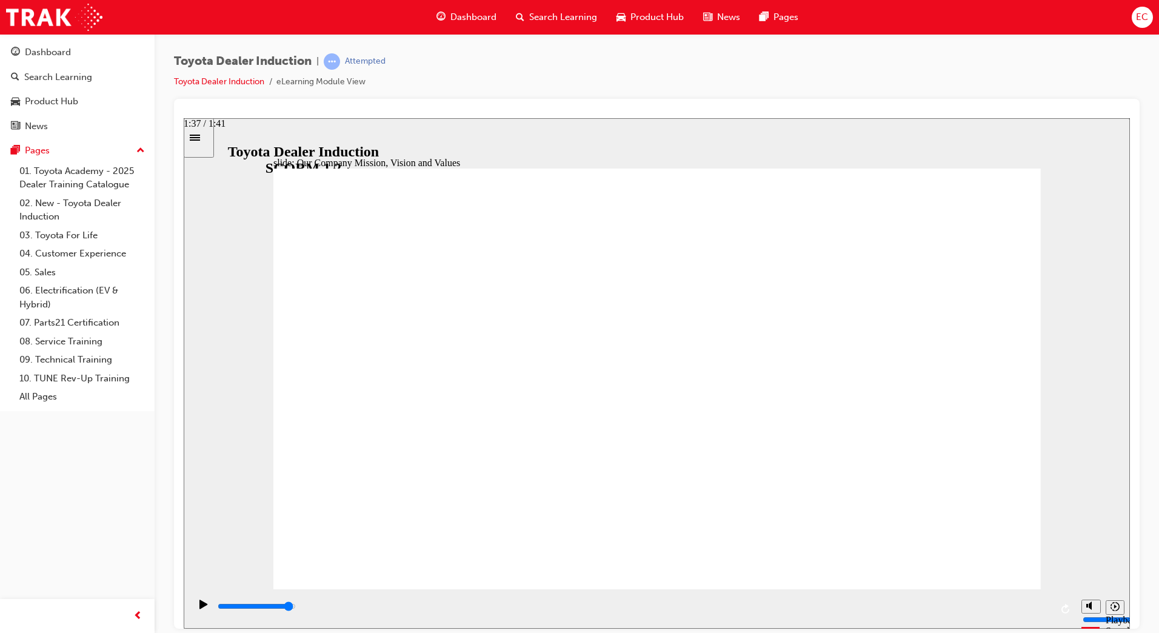
click at [1023, 604] on div "playback controls" at bounding box center [633, 606] width 835 height 13
click at [296, 609] on input "slide progress" at bounding box center [257, 606] width 78 height 10
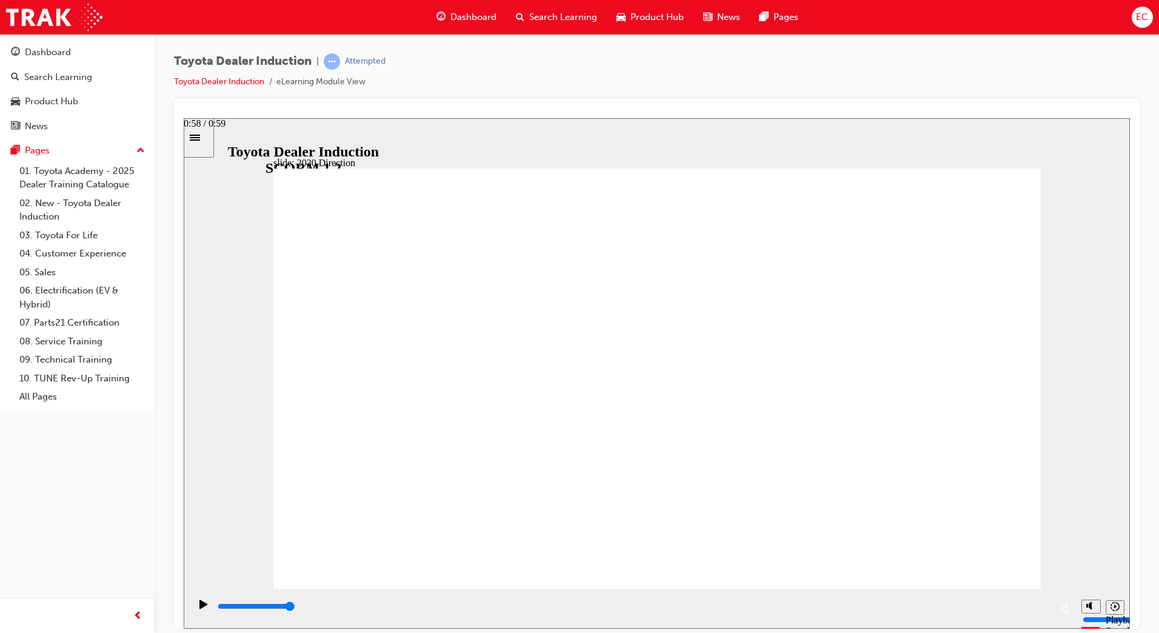
click at [1034, 612] on div "playback controls" at bounding box center [633, 606] width 835 height 13
type input "5000"
drag, startPoint x: 600, startPoint y: 392, endPoint x: 286, endPoint y: 392, distance: 314.0
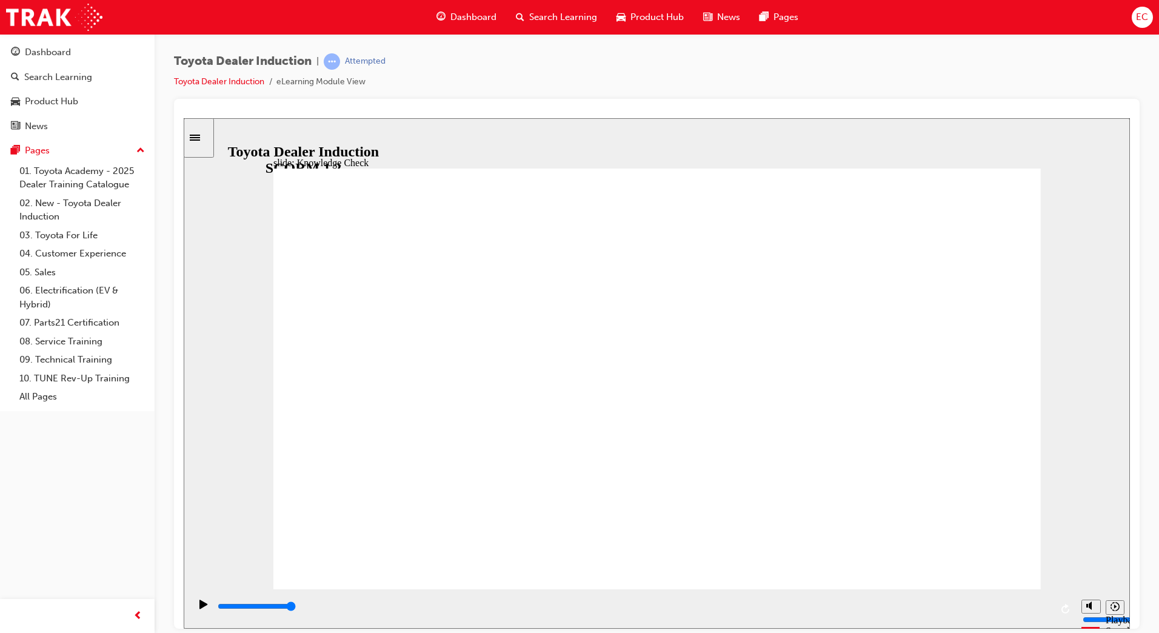
type input "h"
type input "ha"
type input "hap"
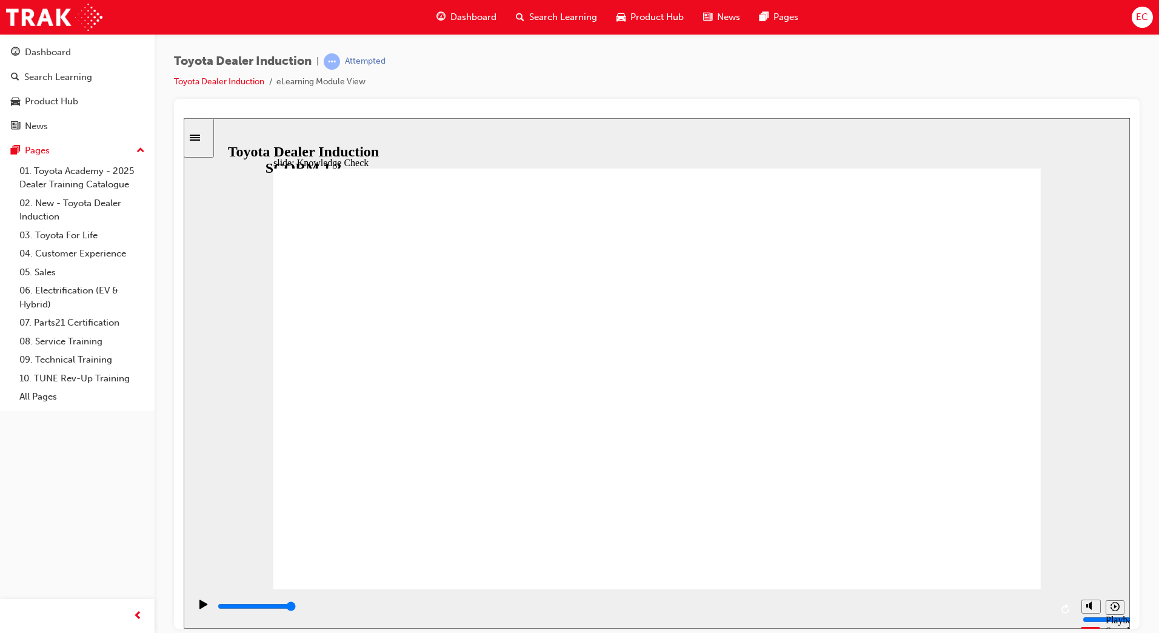
type input "hap"
type input "happ"
type input "happi"
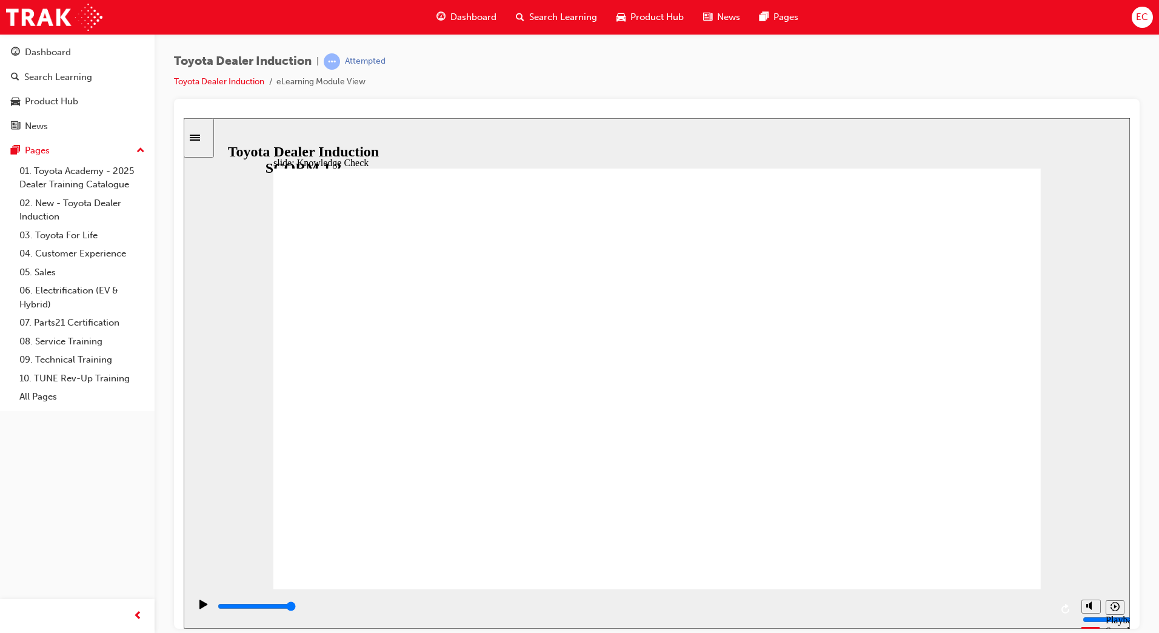
type input "happin"
type input "happine"
type input "happines"
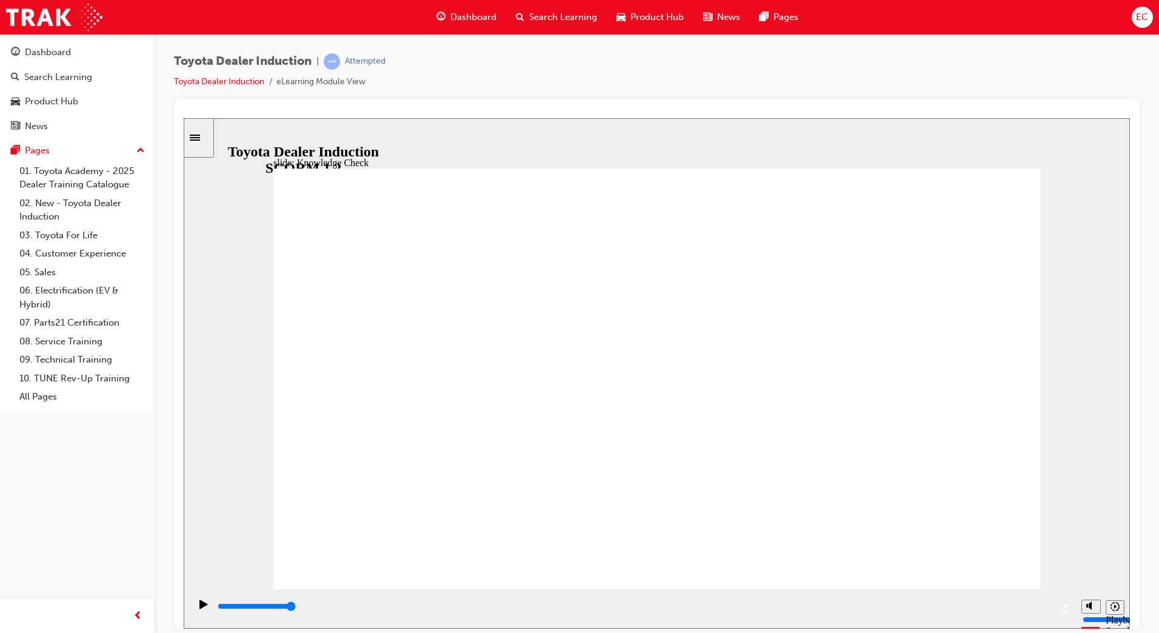
type input "happines"
type input "happiness"
type input "5000"
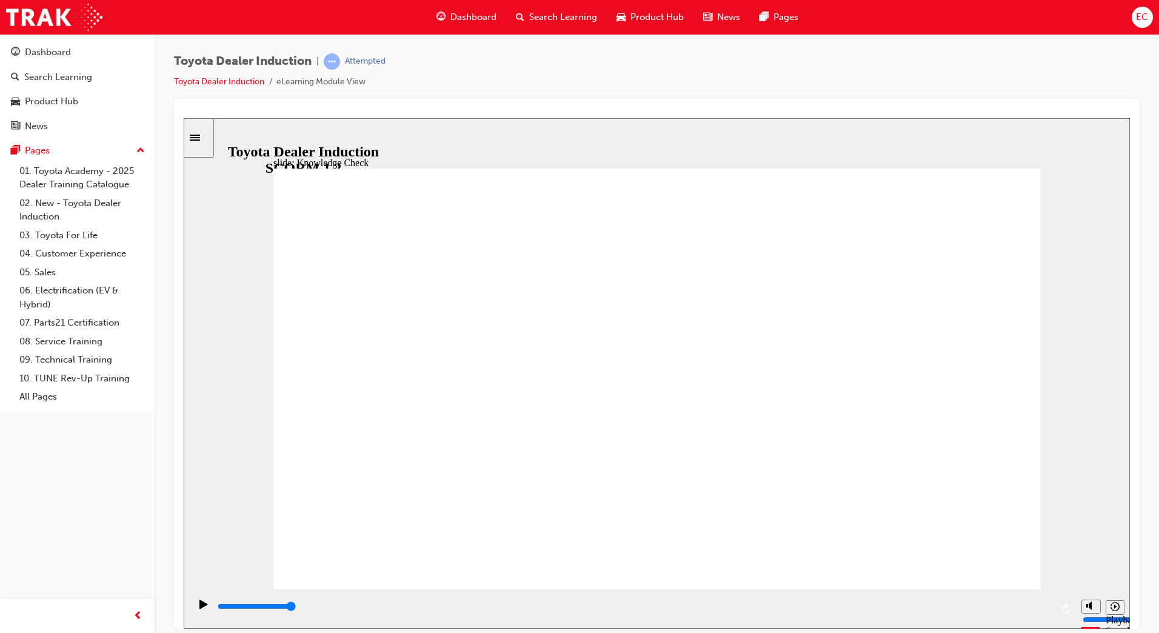
type input "m"
type input "me"
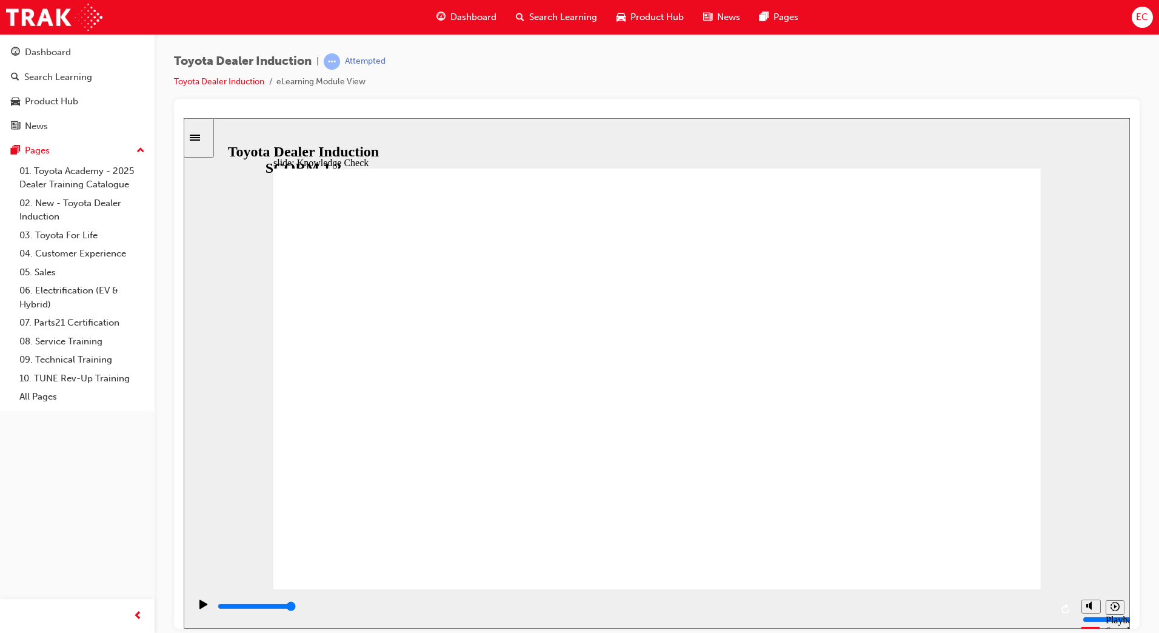
type input "me"
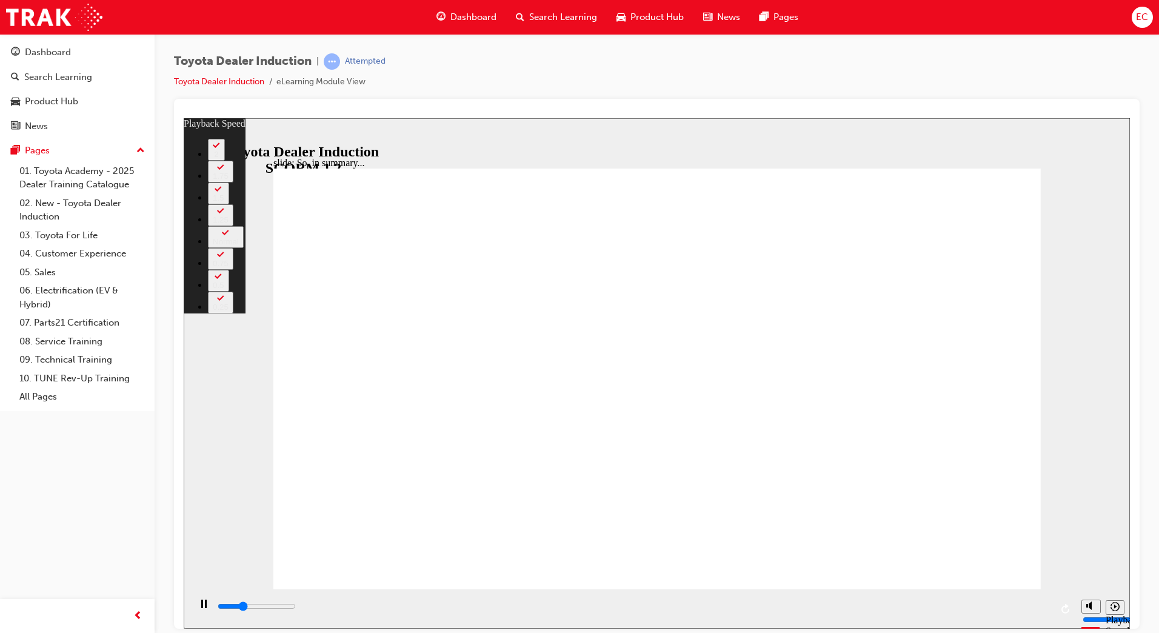
type input "2100"
type input "0"
type input "2300"
type input "0"
type input "2500"
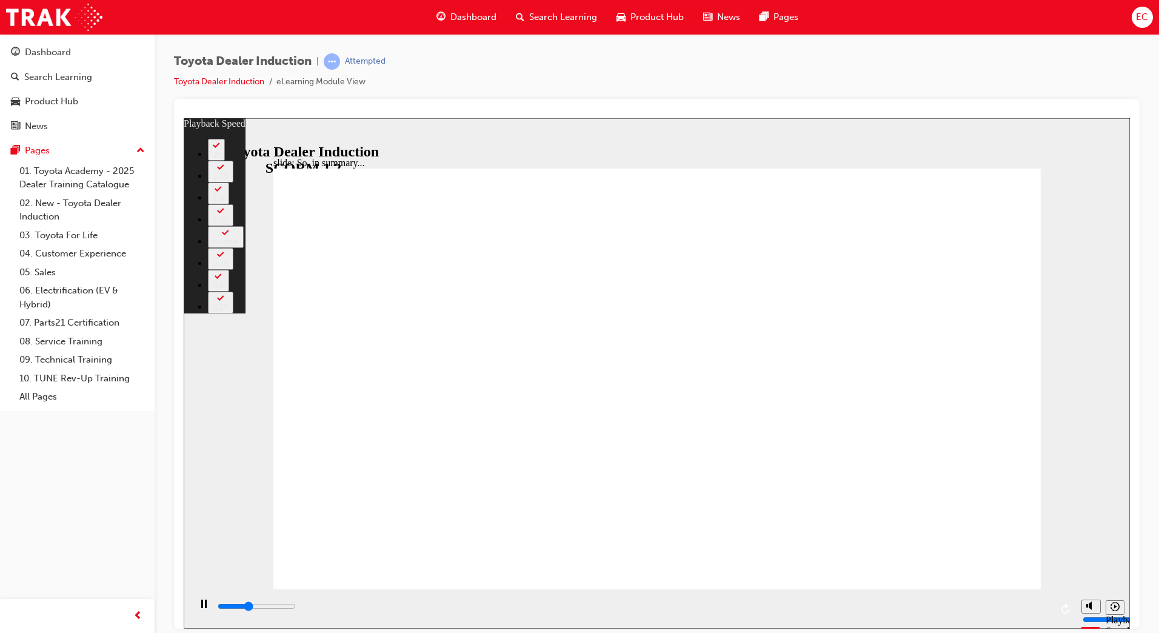
type input "0"
type input "2600"
type input "1"
type input "2800"
type input "1"
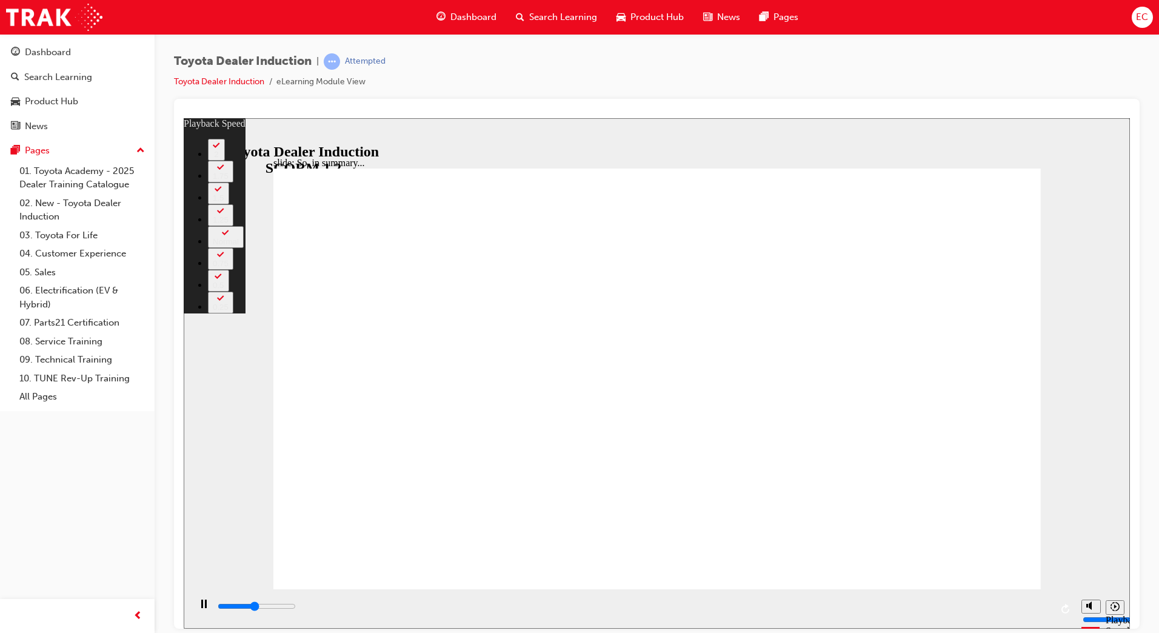
type input "3100"
type input "1"
type input "3300"
type input "122"
type input "3300"
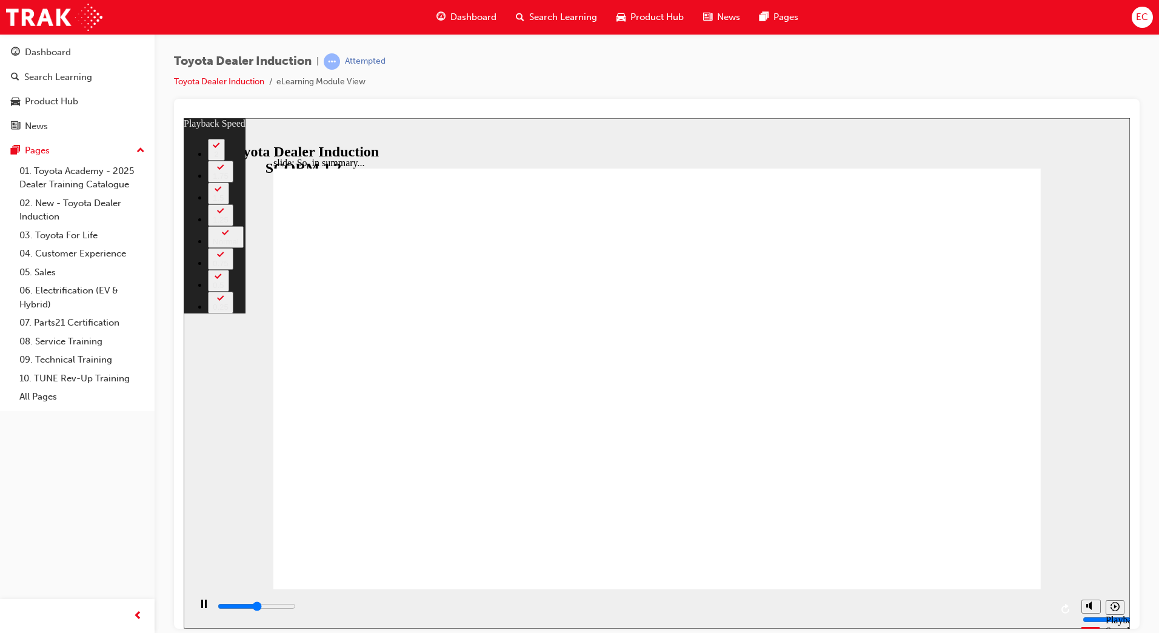
type input "122"
type input "3400"
type input "122"
type input "3600"
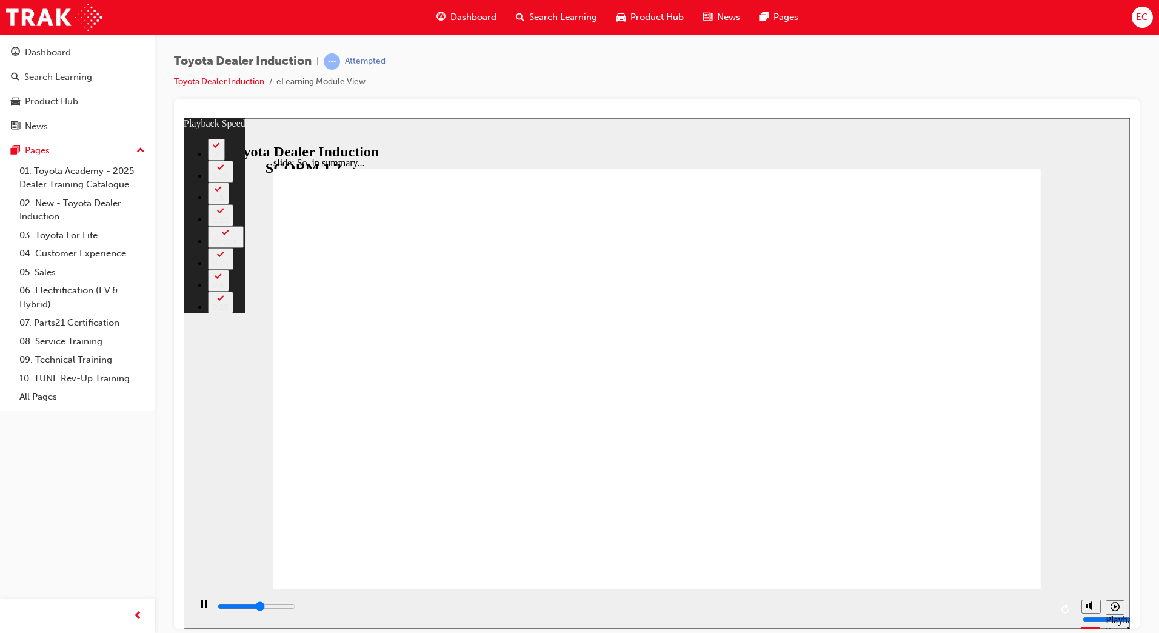
type input "123"
type input "3900"
type input "123"
type input "4100"
type input "126"
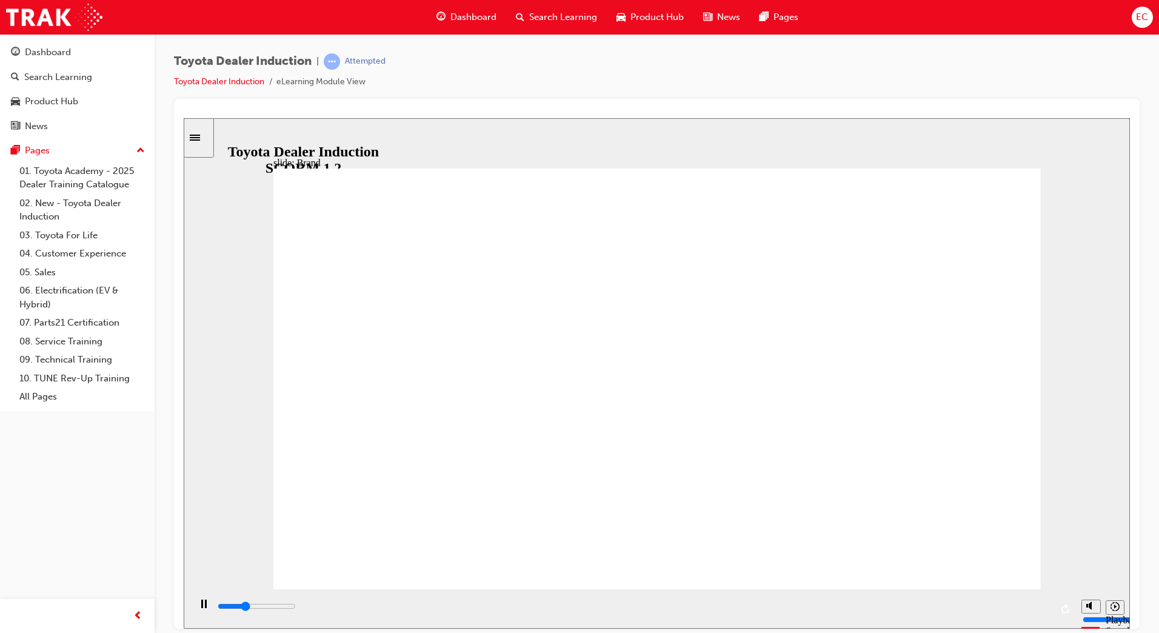
click at [1035, 610] on div "playback controls" at bounding box center [633, 606] width 835 height 13
click at [296, 607] on input "slide progress" at bounding box center [257, 606] width 78 height 10
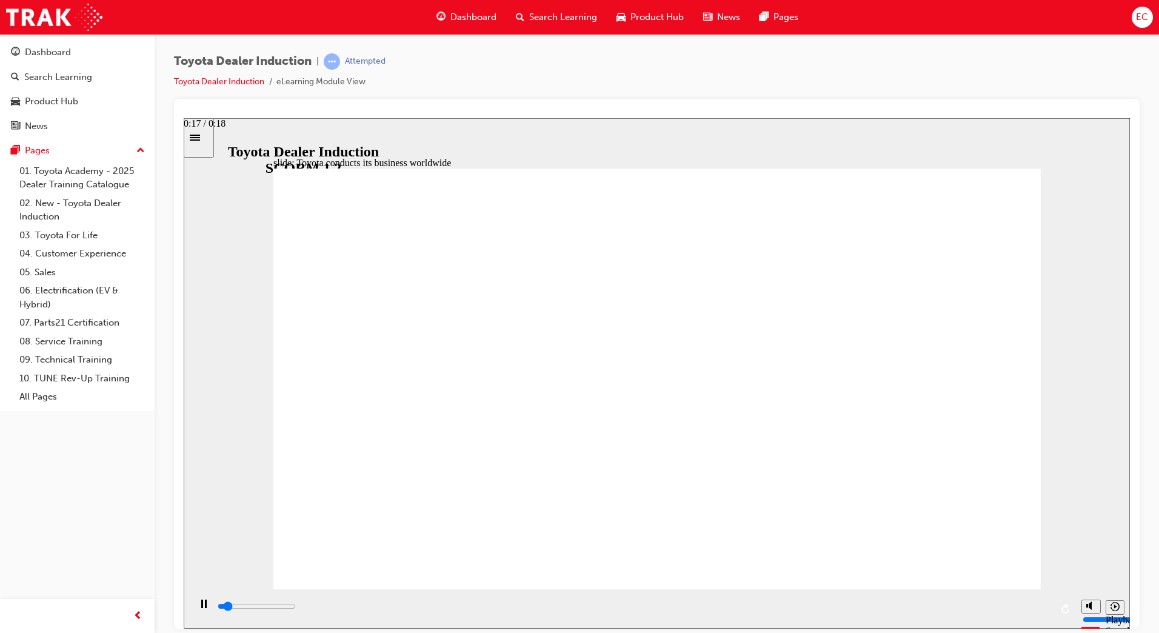
click at [1026, 603] on div "playback controls" at bounding box center [633, 606] width 835 height 13
click at [1027, 601] on div "playback controls" at bounding box center [633, 609] width 835 height 18
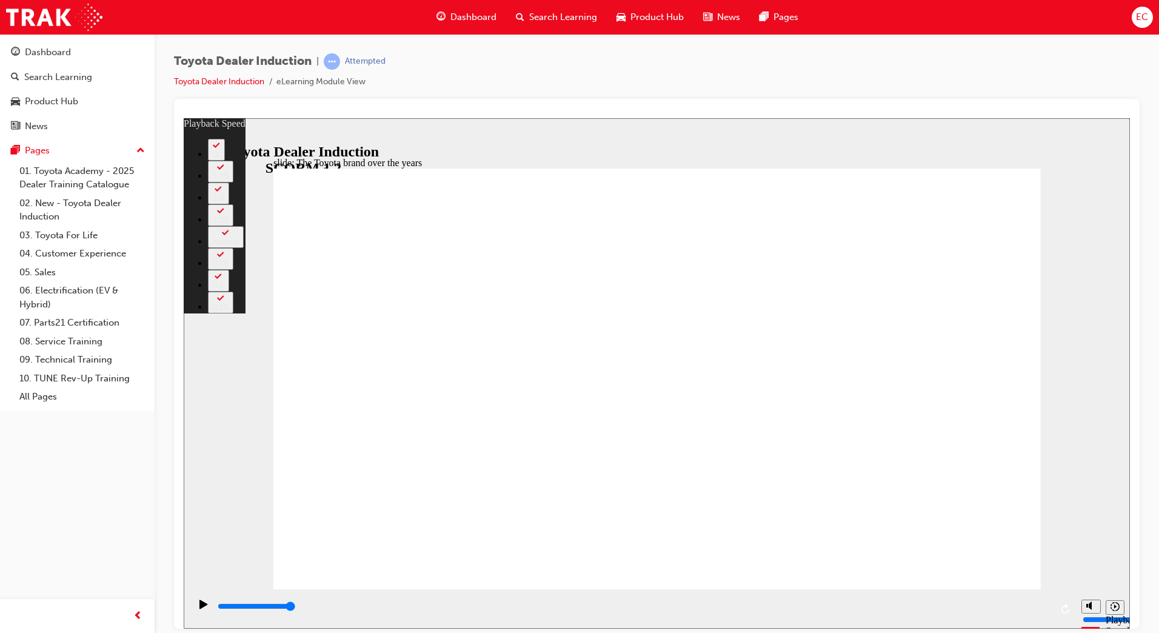
drag, startPoint x: 932, startPoint y: 557, endPoint x: 951, endPoint y: 559, distance: 18.3
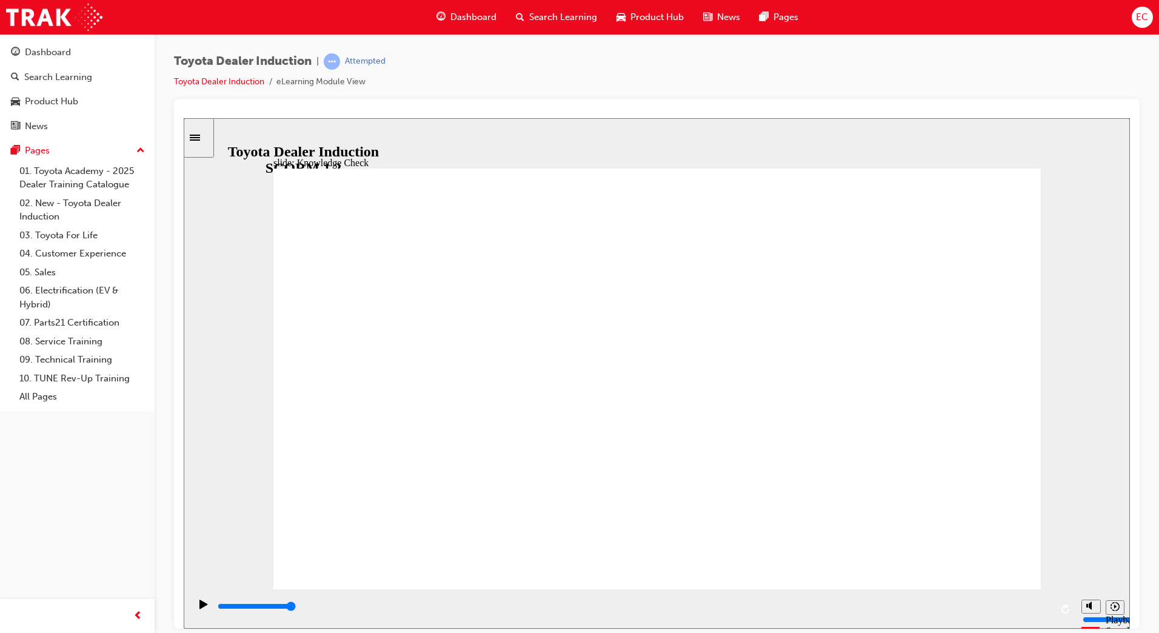
click at [1040, 600] on div "playback controls" at bounding box center [633, 609] width 835 height 18
click at [1036, 604] on div "playback controls" at bounding box center [633, 606] width 835 height 13
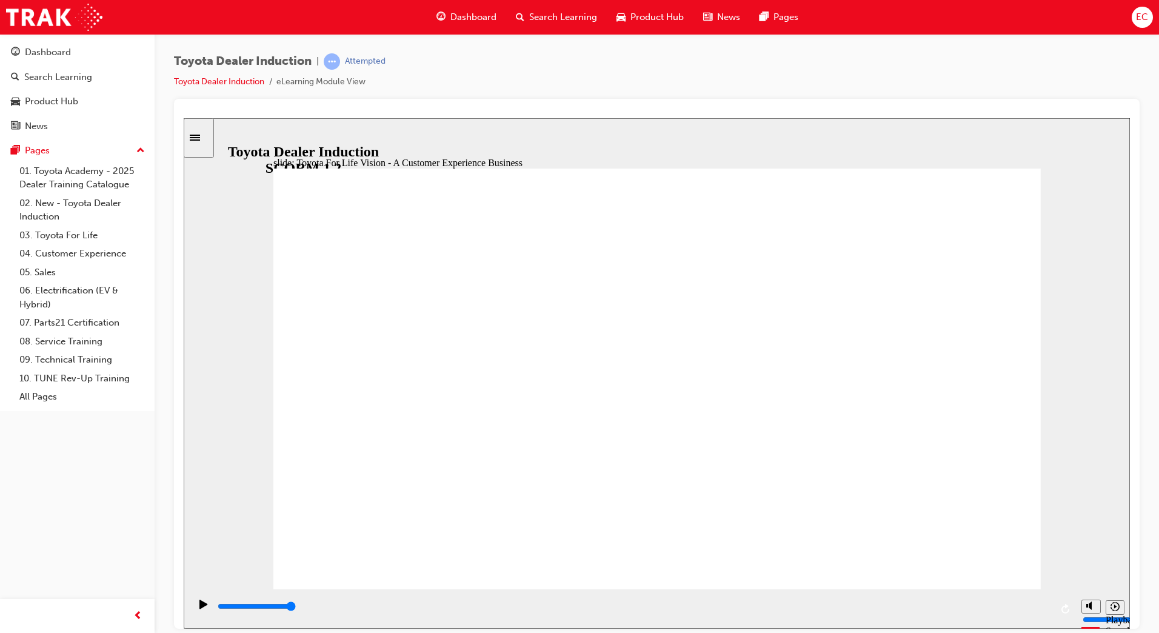
click at [1022, 602] on div "playback controls" at bounding box center [633, 609] width 835 height 18
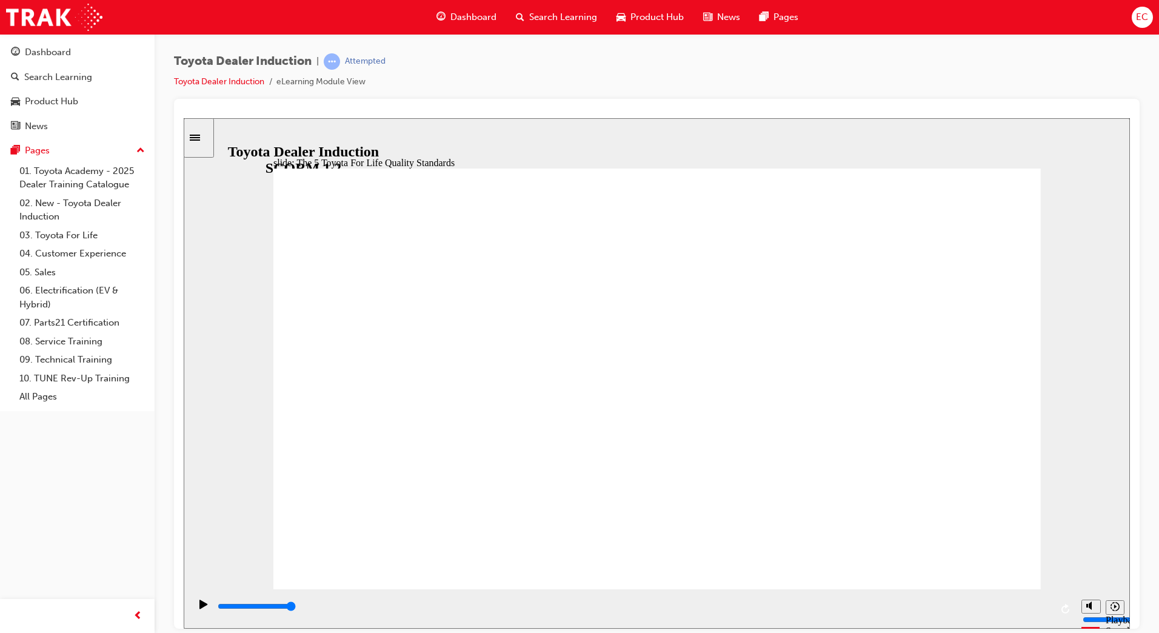
click at [1028, 600] on div "playback controls" at bounding box center [633, 609] width 835 height 18
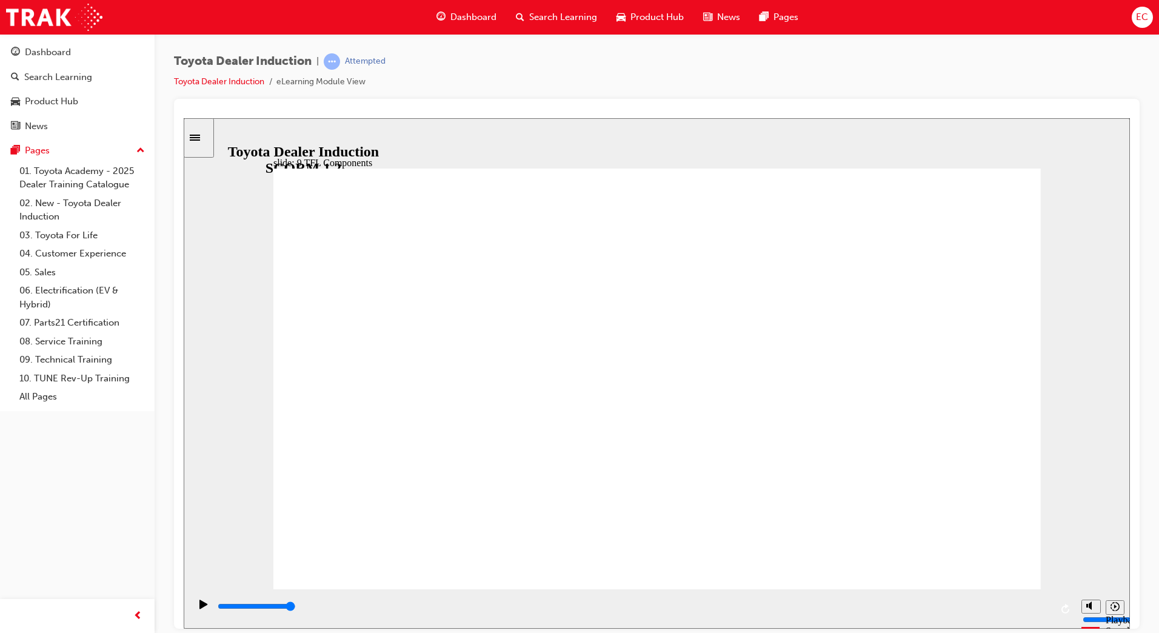
drag, startPoint x: 546, startPoint y: 497, endPoint x: 536, endPoint y: 492, distance: 11.1
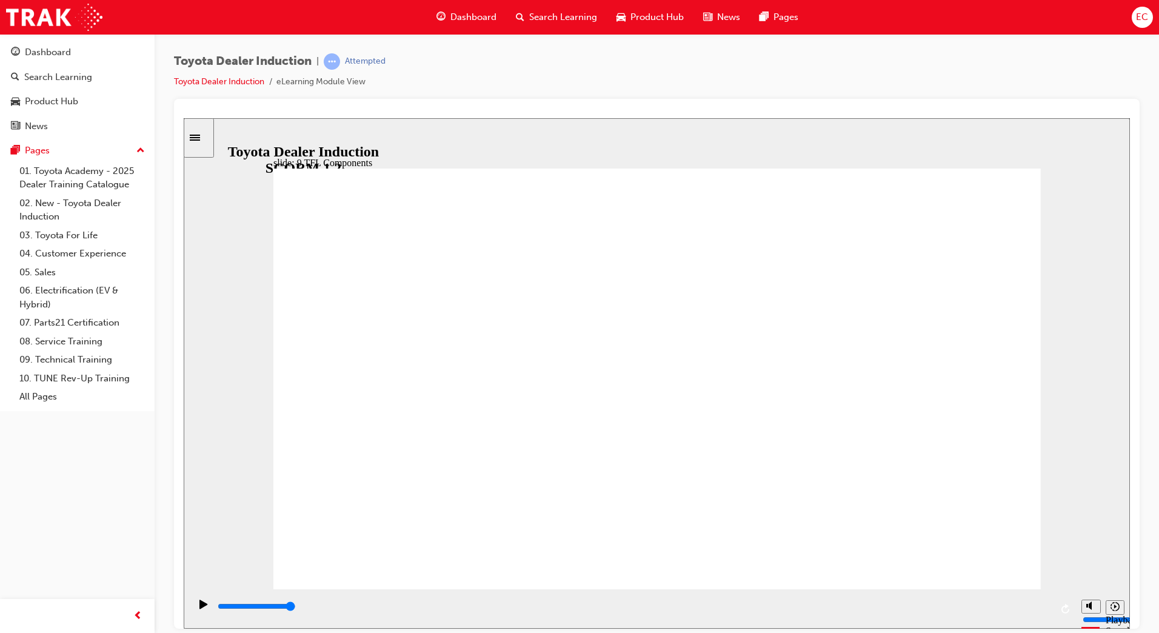
click at [1037, 605] on div "playback controls" at bounding box center [633, 606] width 835 height 13
click at [1049, 629] on div "Toyota Dealer Induction | Attempted Toyota Dealer Induction eLearning Module Vi…" at bounding box center [579, 316] width 1159 height 633
click at [1040, 601] on div "playback controls" at bounding box center [633, 609] width 835 height 18
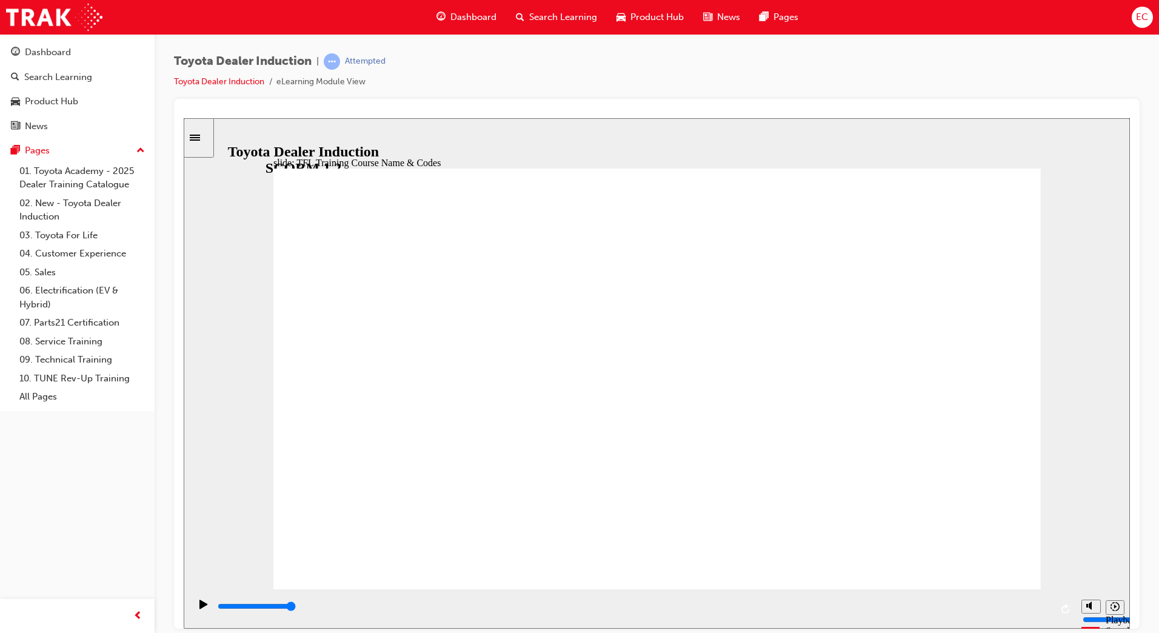
drag, startPoint x: 959, startPoint y: 536, endPoint x: 993, endPoint y: 561, distance: 42.1
click at [1036, 604] on div "playback controls" at bounding box center [633, 606] width 835 height 13
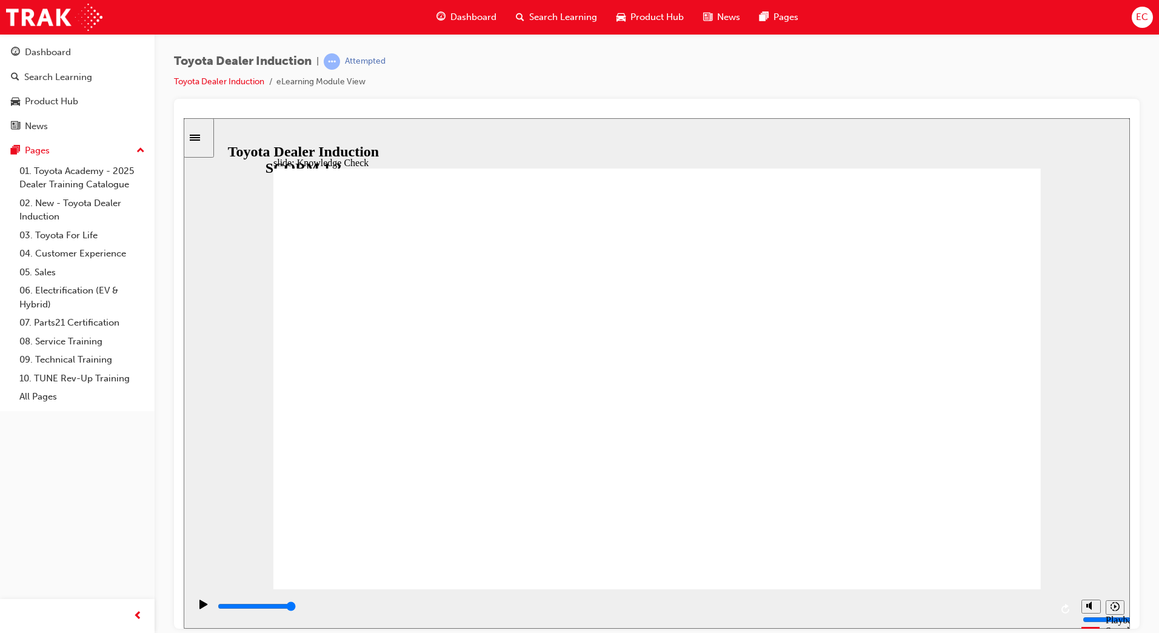
click at [1040, 612] on div "playback controls" at bounding box center [633, 606] width 835 height 13
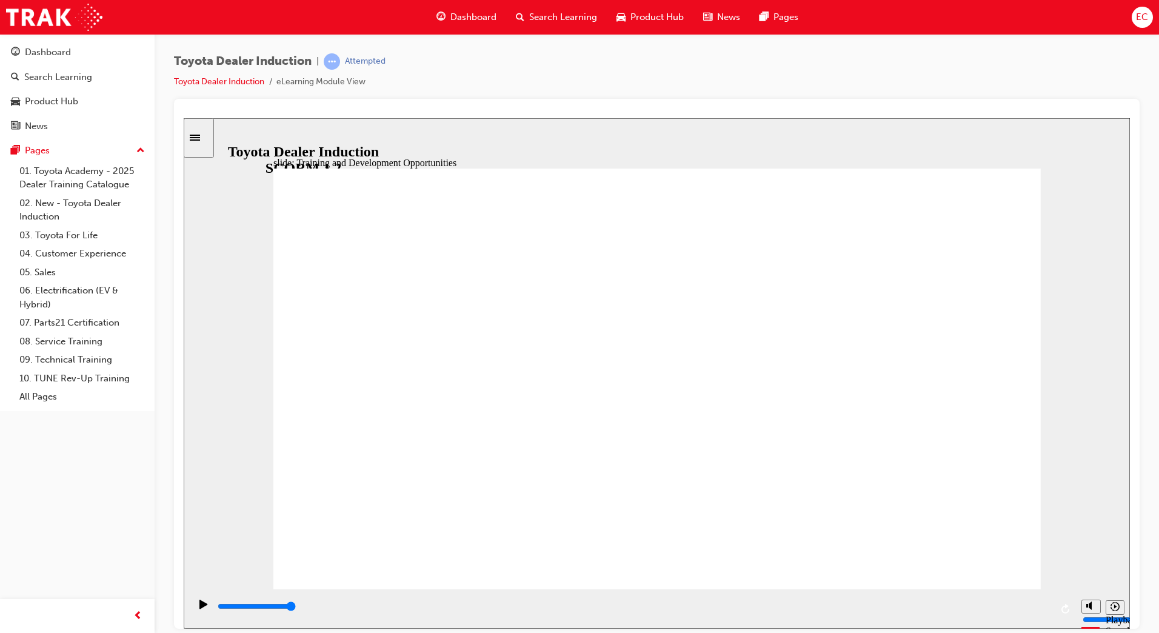
drag, startPoint x: 1001, startPoint y: 258, endPoint x: 994, endPoint y: 261, distance: 7.9
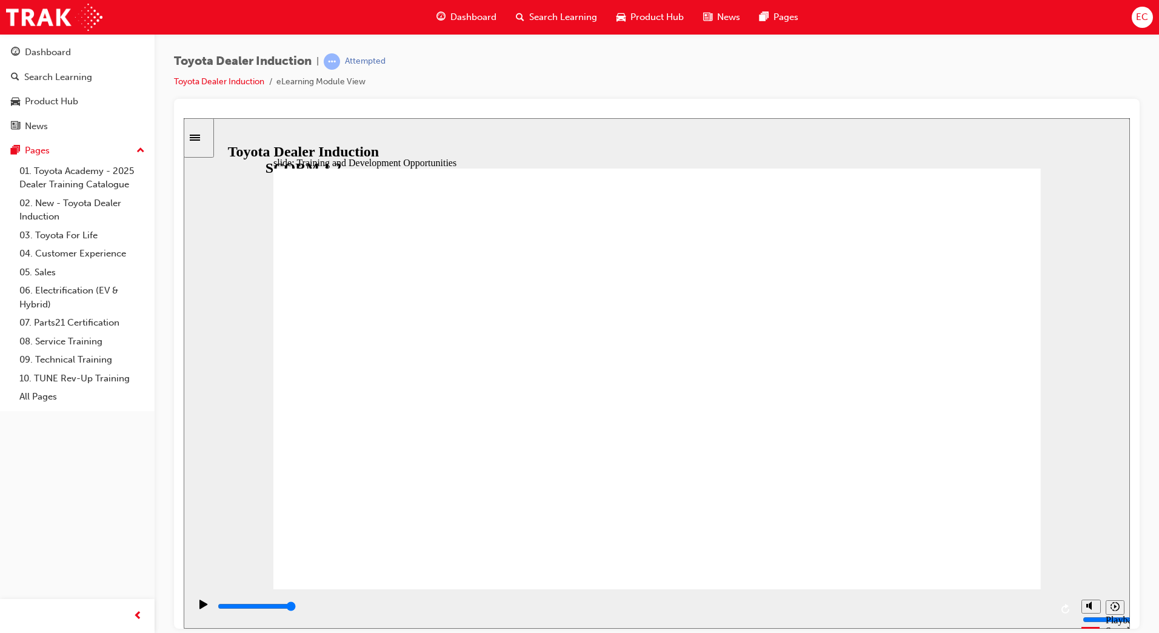
drag, startPoint x: 1000, startPoint y: 219, endPoint x: 1000, endPoint y: 209, distance: 10.3
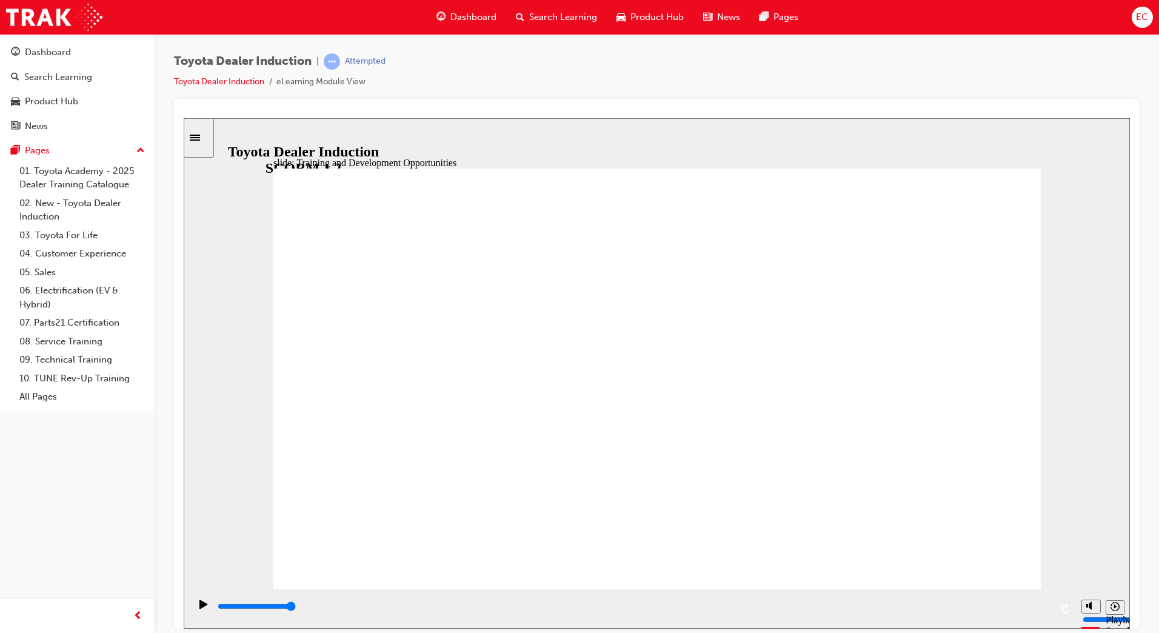
click at [1036, 609] on div "playback controls" at bounding box center [633, 606] width 835 height 13
click at [1018, 601] on div "playback controls" at bounding box center [633, 609] width 835 height 18
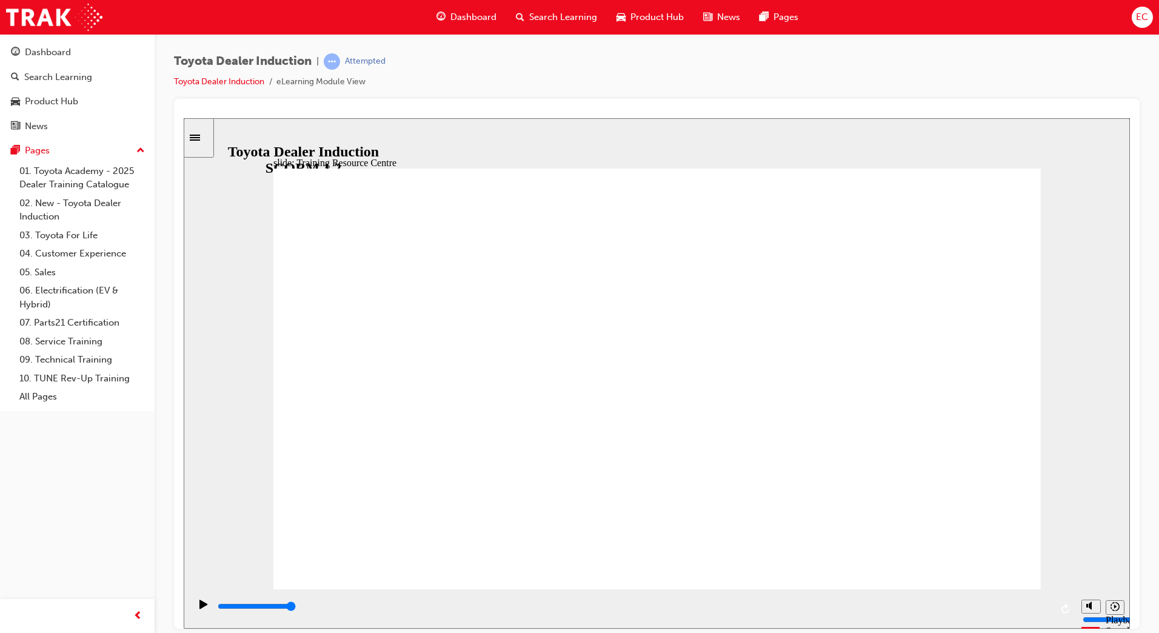
click at [1025, 604] on div "playback controls" at bounding box center [633, 606] width 835 height 13
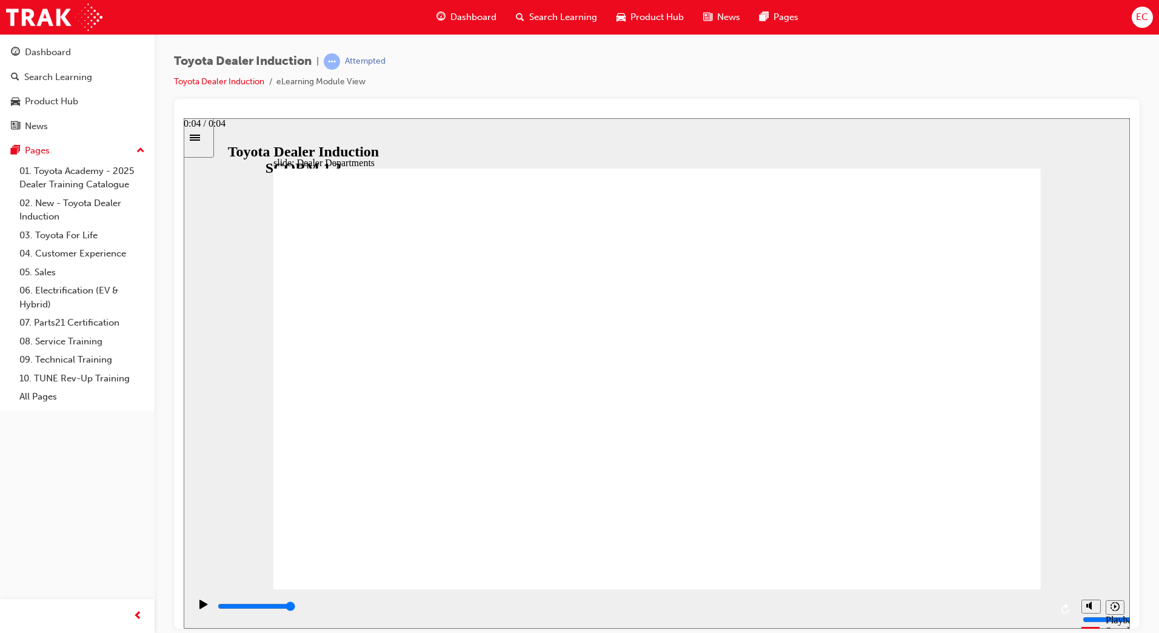
click at [1037, 606] on div "playback controls" at bounding box center [633, 606] width 835 height 13
click at [1028, 609] on div "playback controls" at bounding box center [633, 606] width 835 height 13
click at [1035, 606] on div "playback controls" at bounding box center [633, 606] width 835 height 13
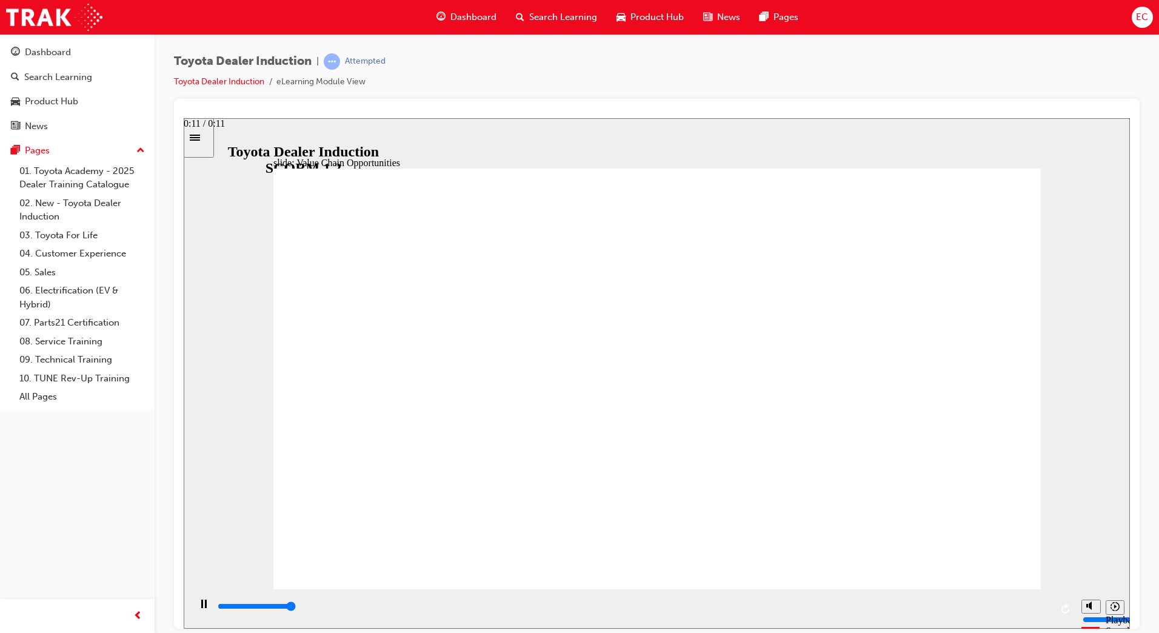
type input "11300"
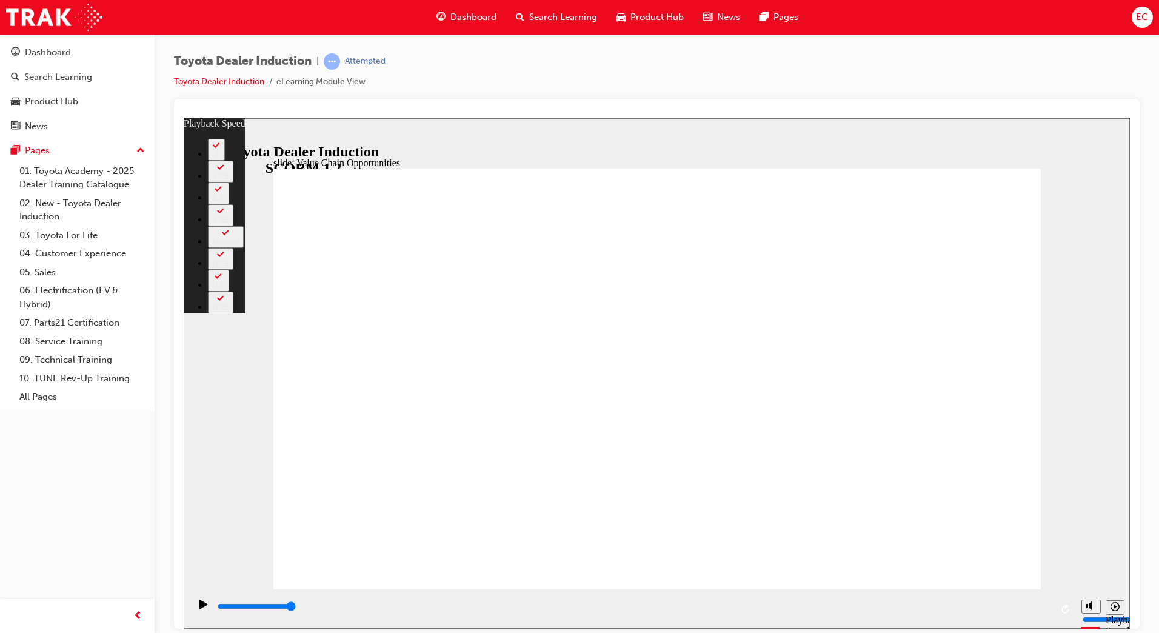
type input "64"
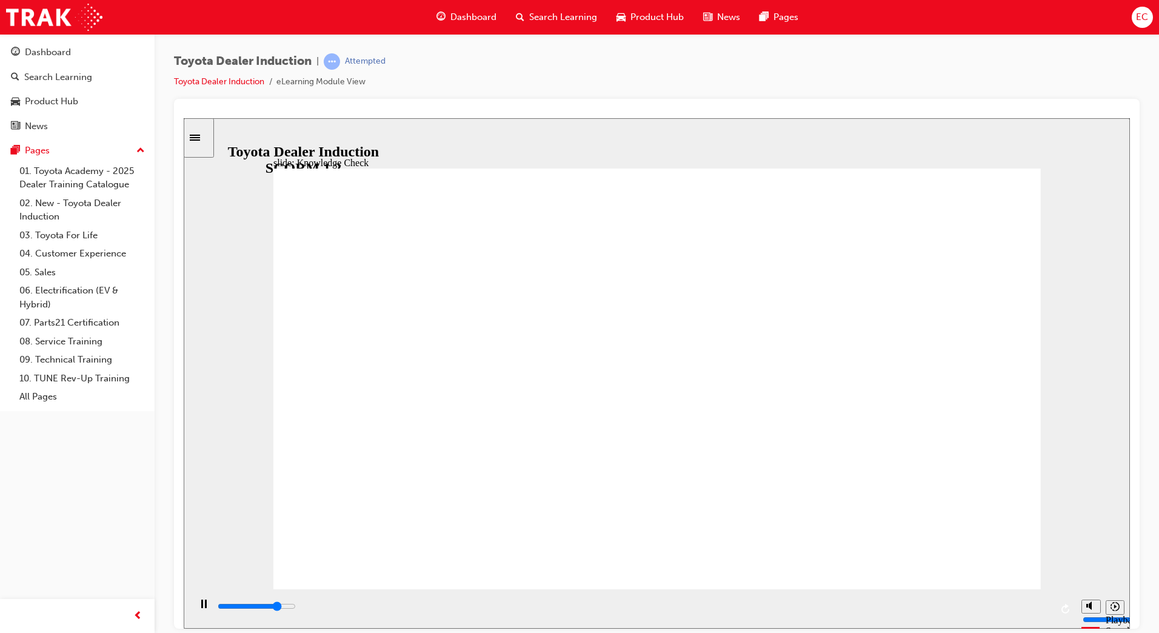
type input "4000"
radio input "true"
type input "5000"
radio input "true"
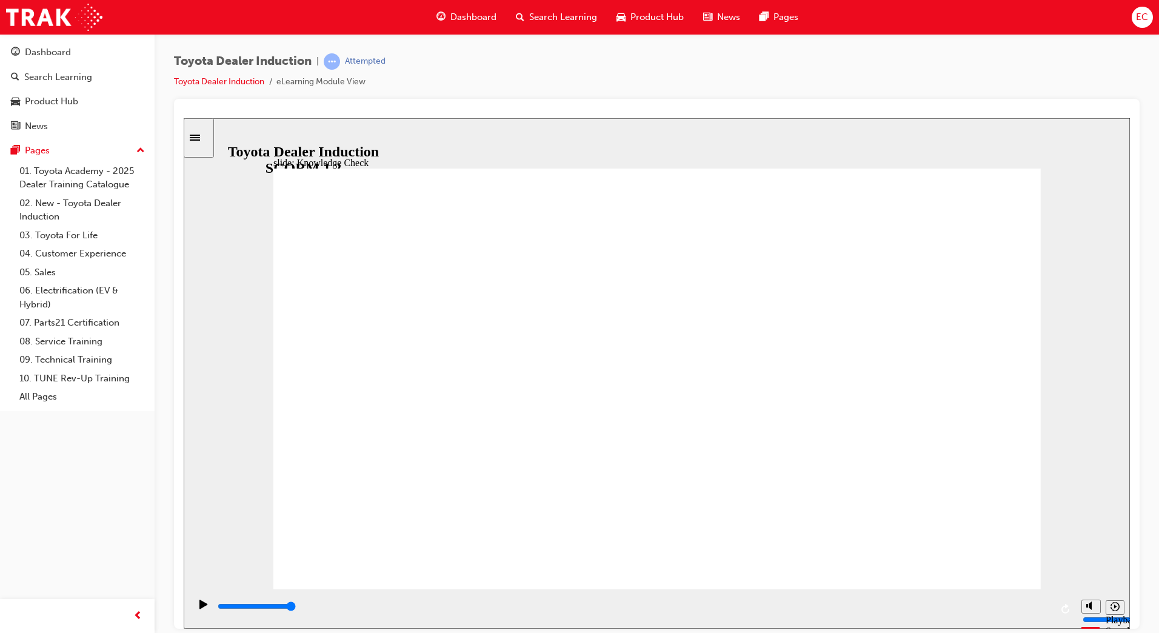
click at [1011, 602] on div "playback controls" at bounding box center [633, 609] width 835 height 18
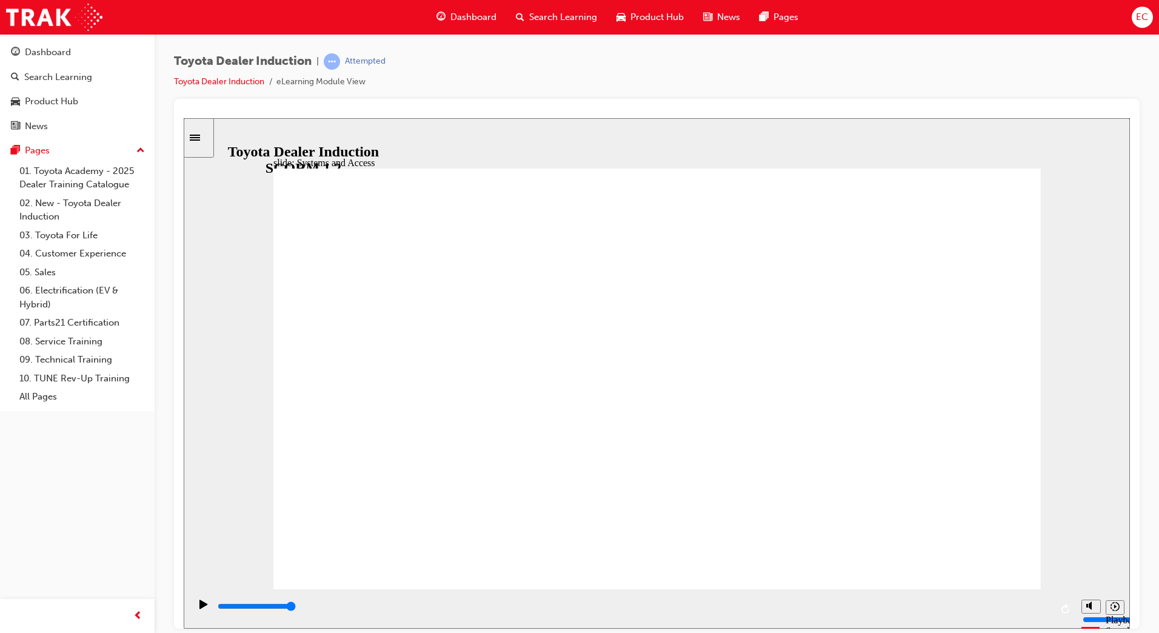
click at [1043, 601] on div "playback controls" at bounding box center [633, 609] width 835 height 18
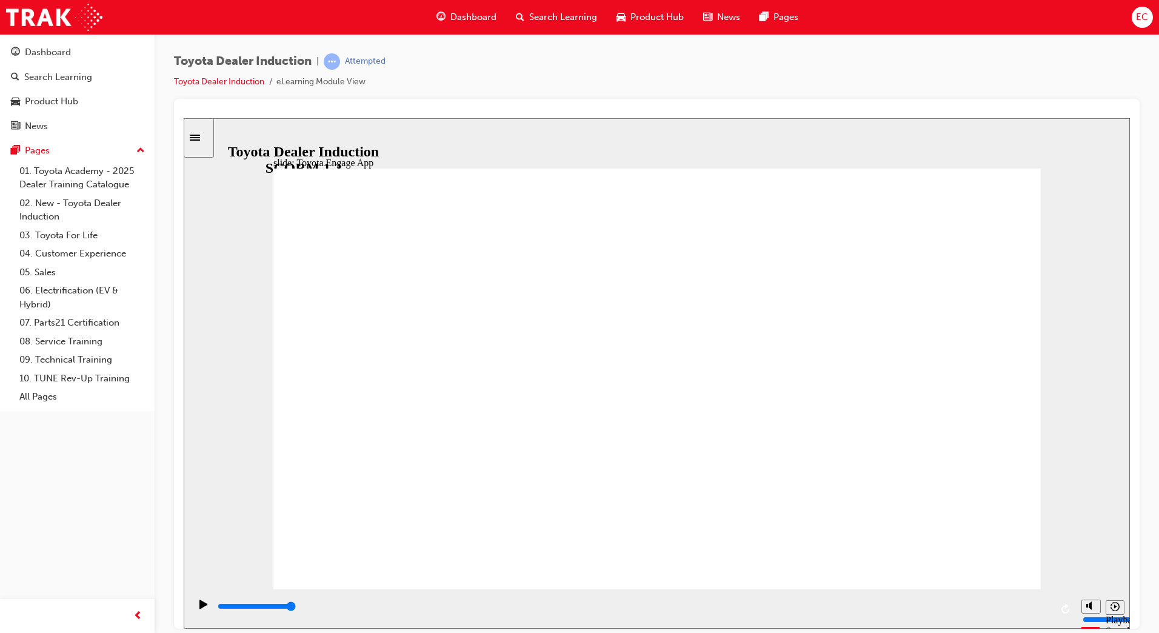
click at [1038, 613] on div "playback controls" at bounding box center [633, 606] width 835 height 13
click at [296, 608] on input "slide progress" at bounding box center [257, 606] width 78 height 10
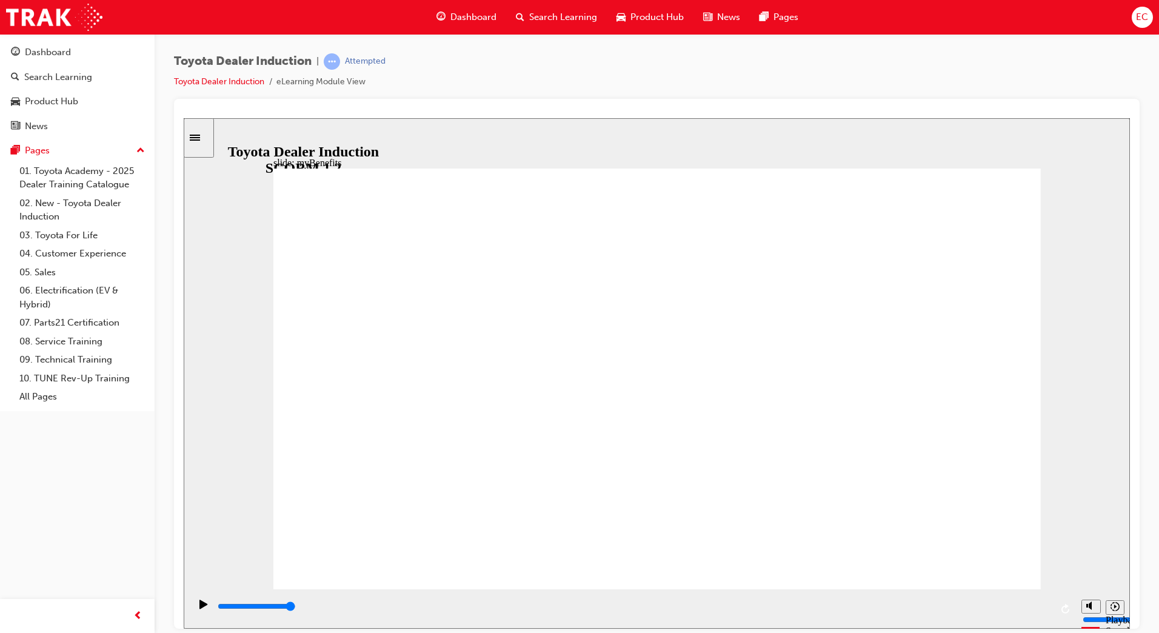
click at [1025, 613] on div "playback controls" at bounding box center [633, 606] width 835 height 13
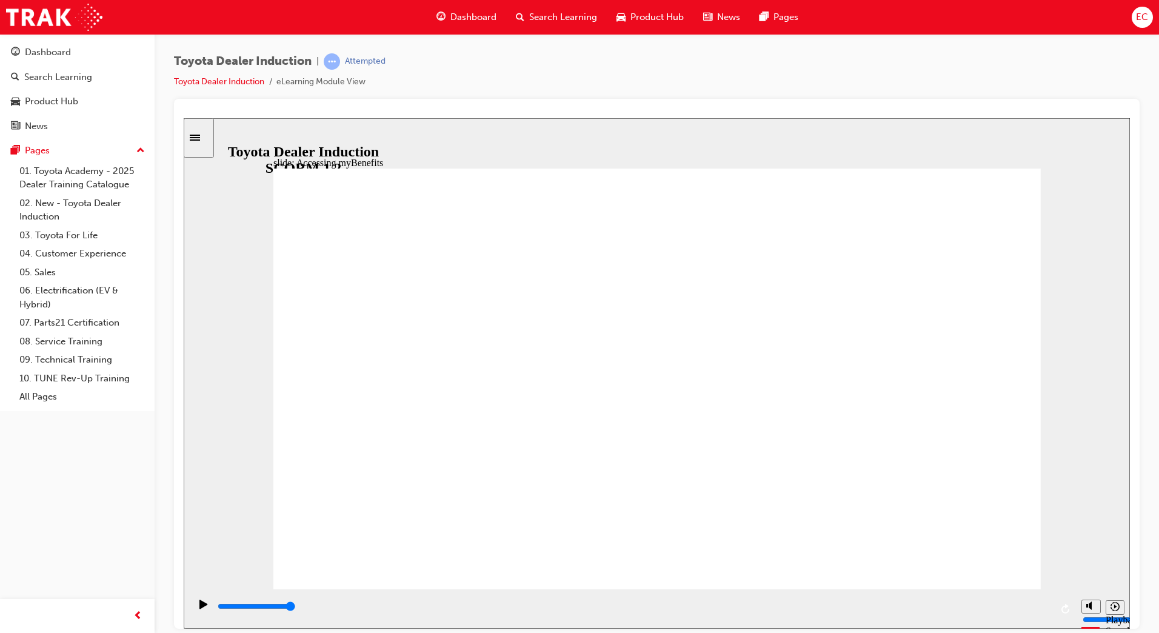
type input "4200"
type input "t"
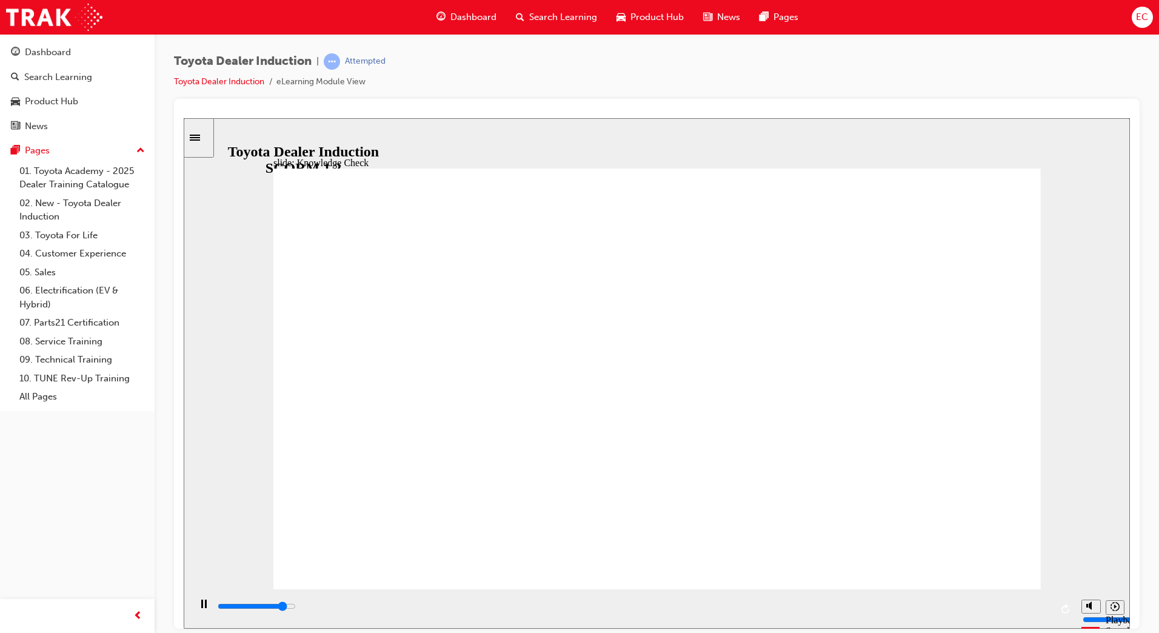
type input "4400"
type input "to"
type input "4500"
type input "toy"
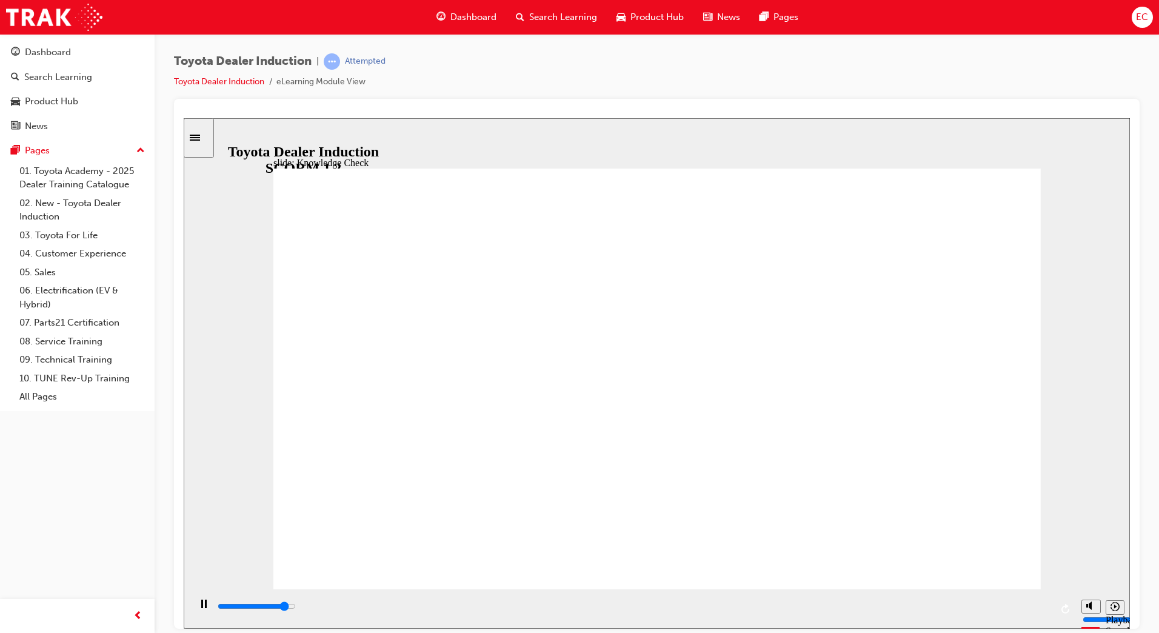
type input "toy"
type input "4600"
type input "toyo"
type input "4700"
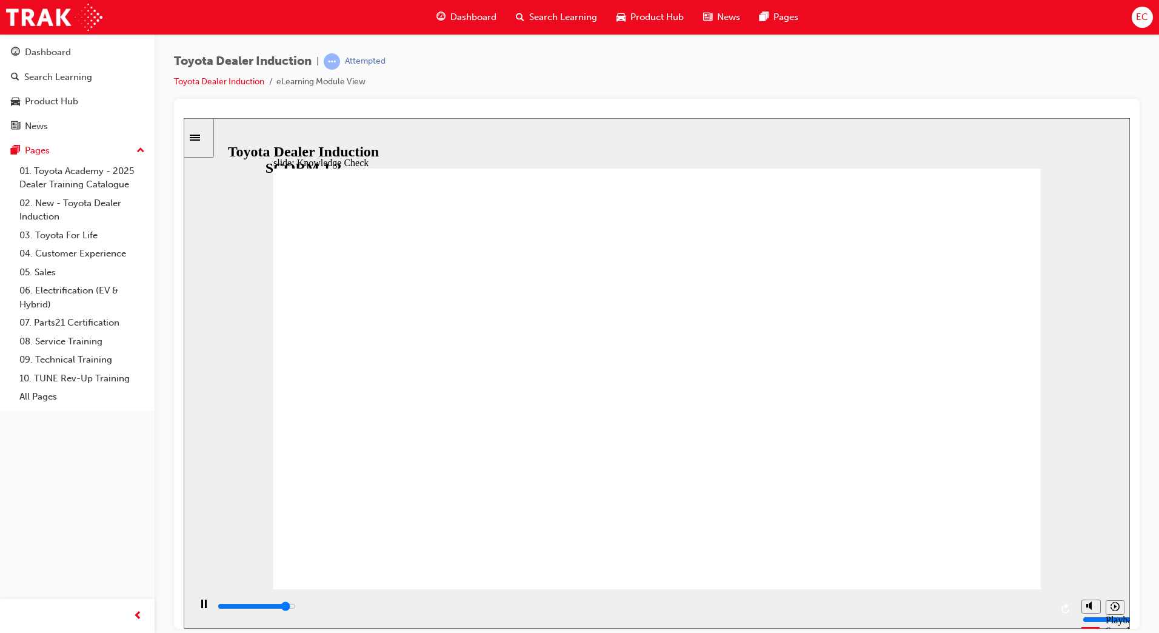
type input "toyot"
type input "4900"
type input "toyota"
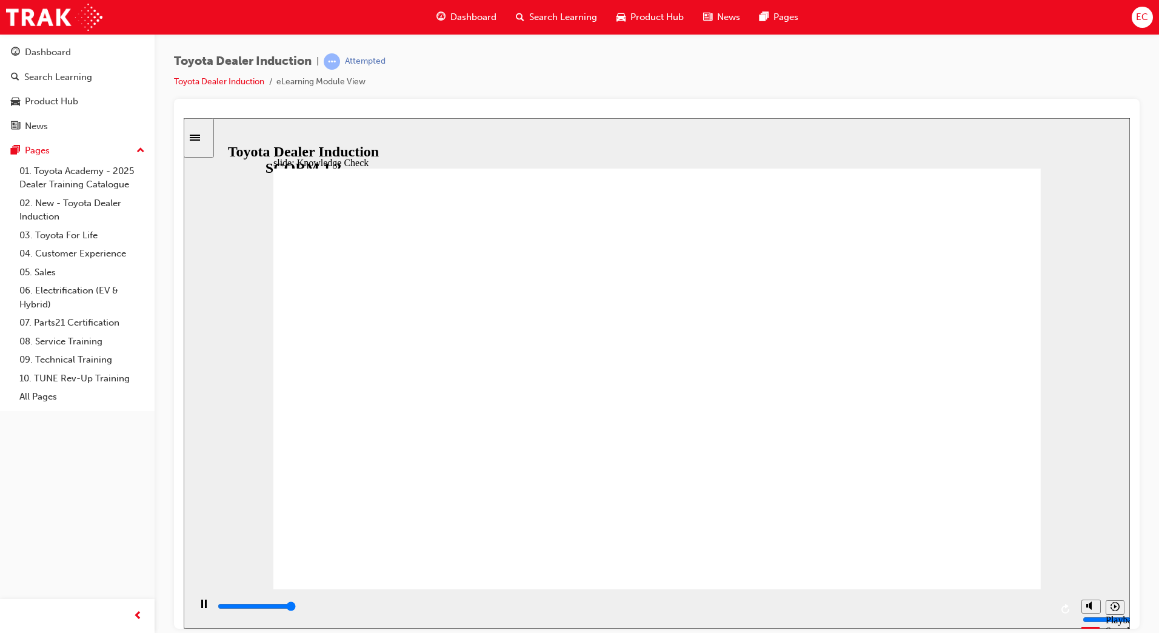
type input "5000"
type input "toyota"
type input "toyota en"
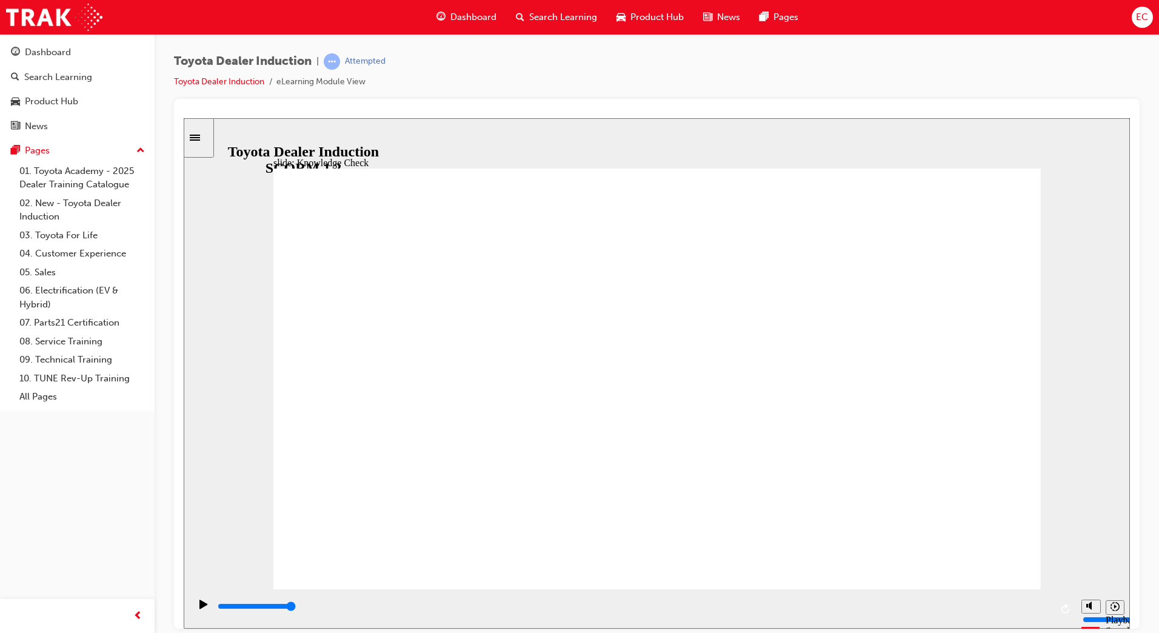
type input "toyota eng"
type input "toyota enga"
type input "toyota engag"
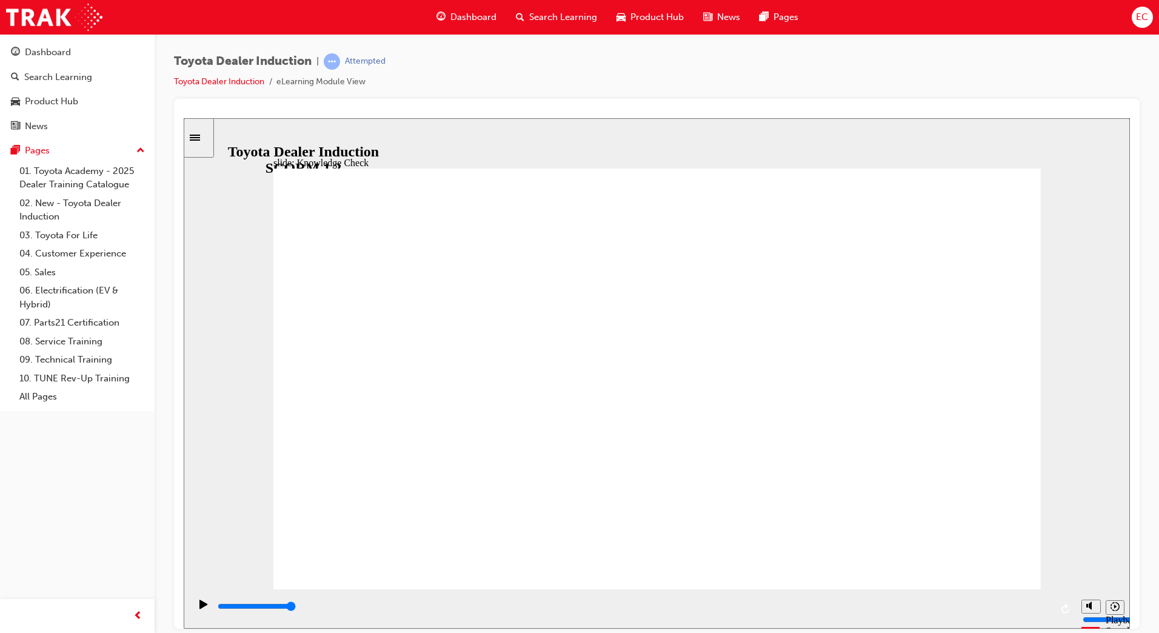
type input "toyota engag"
type input "toyota engage"
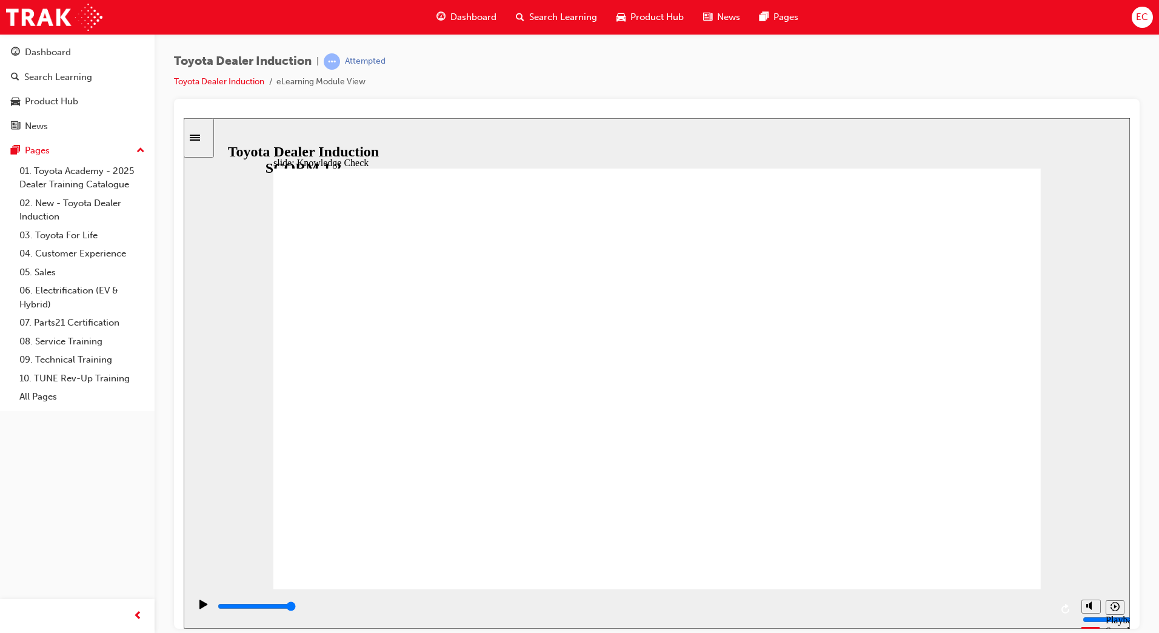
type input "toyota engage"
click at [1053, 578] on div "slide: Conduct, Privacy and WHS Conduct, Ethics and Safety BACK BACK NEXT NEXT …" at bounding box center [657, 373] width 946 height 510
click at [1023, 606] on div "playback controls" at bounding box center [633, 606] width 835 height 13
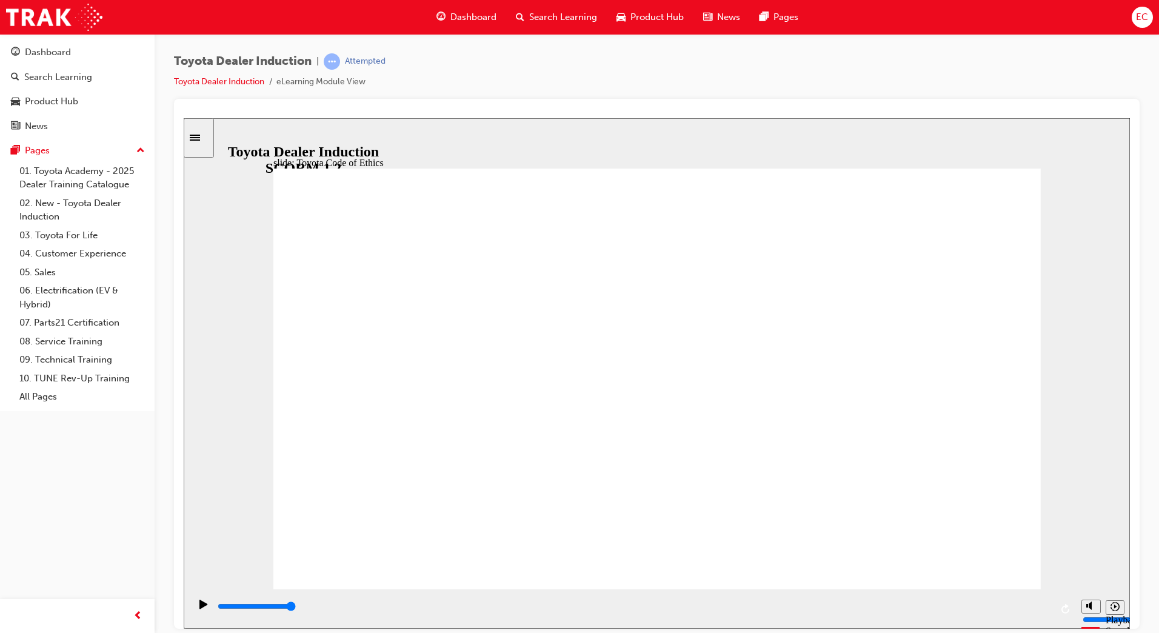
click at [1028, 604] on div "playback controls" at bounding box center [633, 606] width 835 height 13
click at [1008, 606] on div "playback controls" at bounding box center [633, 606] width 835 height 13
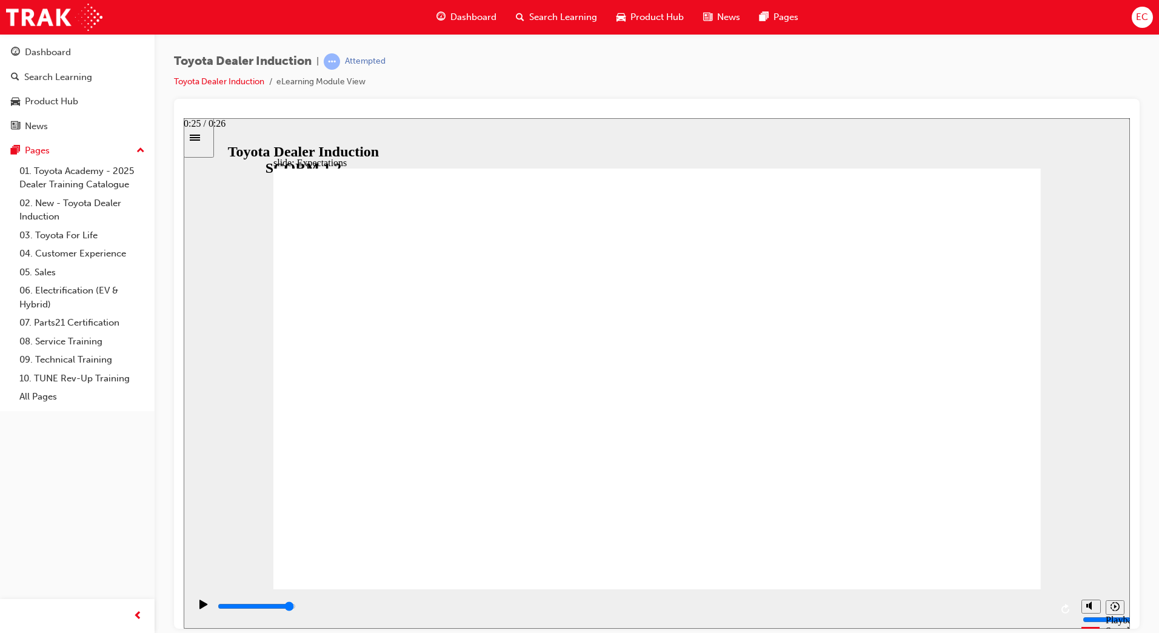
click at [1032, 606] on div "playback controls" at bounding box center [633, 606] width 835 height 13
click at [996, 606] on div "playback controls" at bounding box center [633, 606] width 835 height 13
click at [1034, 610] on div "playback controls" at bounding box center [633, 606] width 835 height 13
click at [1021, 600] on div "playback controls" at bounding box center [633, 609] width 835 height 18
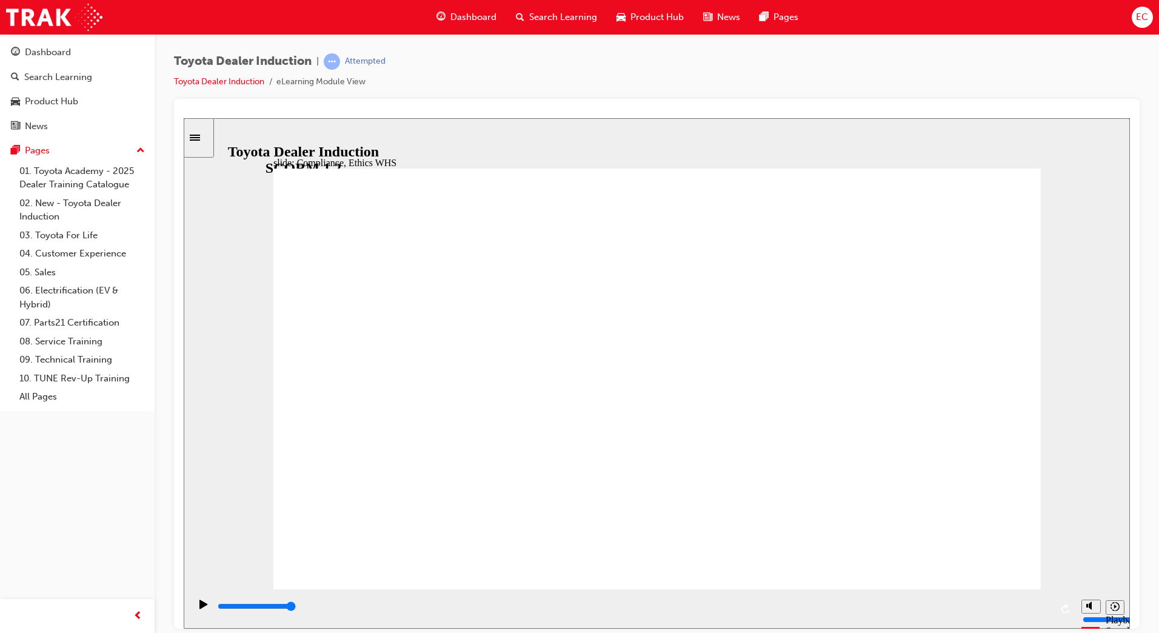
type input "5200"
checkbox input "true"
type input "6300"
checkbox input "true"
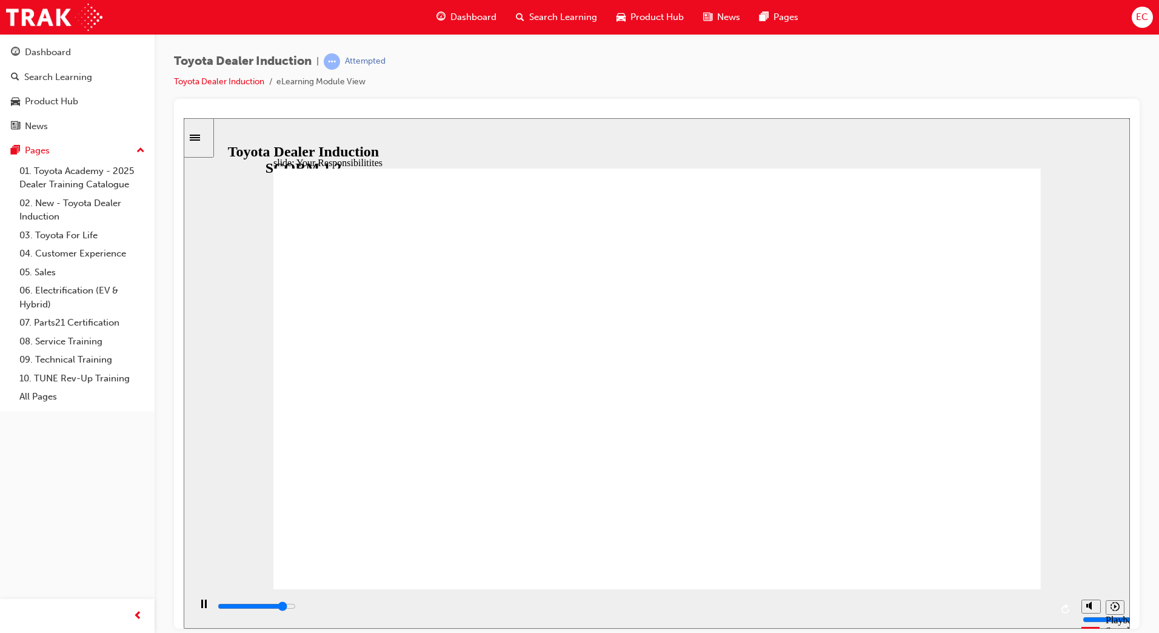
type input "7400"
checkbox input "true"
type input "8200"
checkbox input "true"
type input "8400"
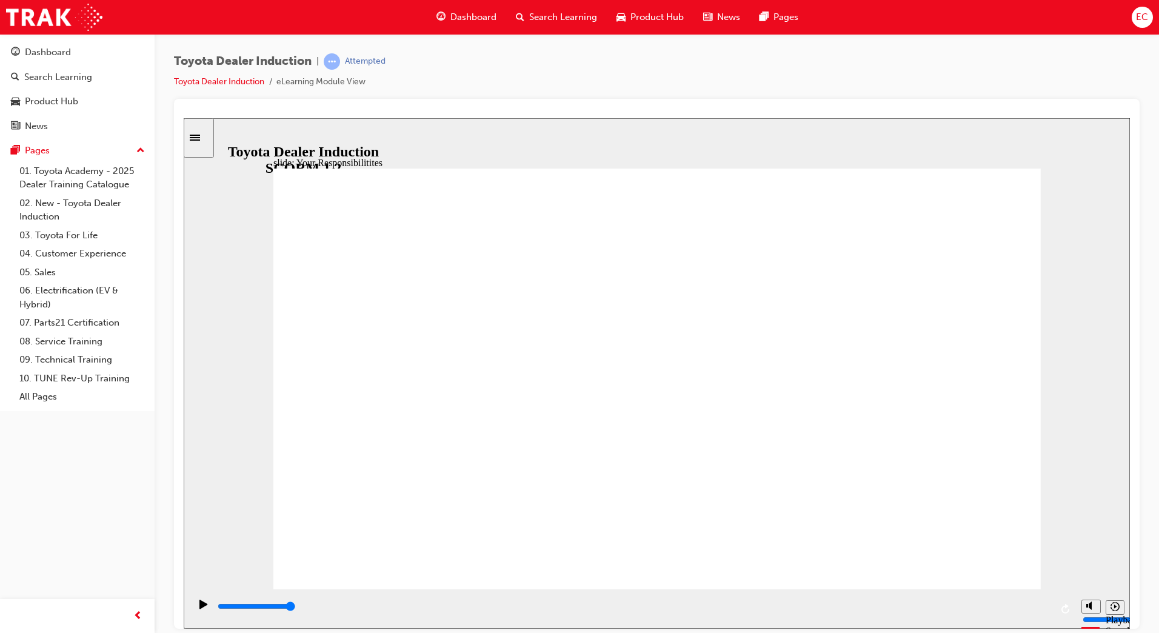
checkbox input "true"
click at [296, 607] on input "slide progress" at bounding box center [257, 606] width 78 height 10
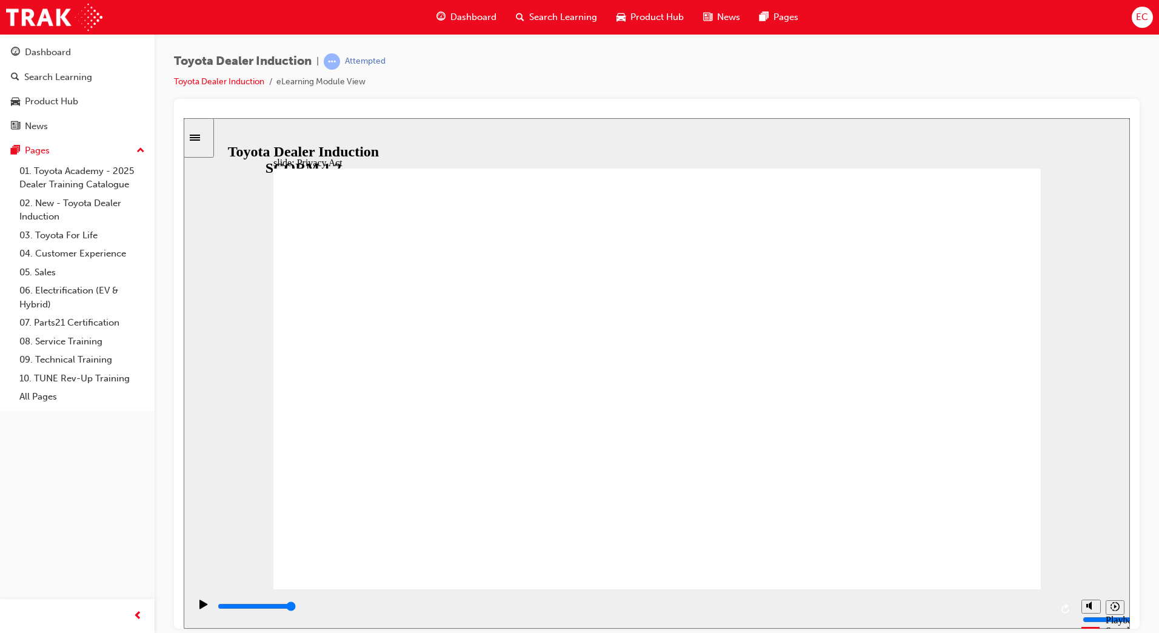
click at [1018, 604] on div "playback controls" at bounding box center [633, 606] width 835 height 13
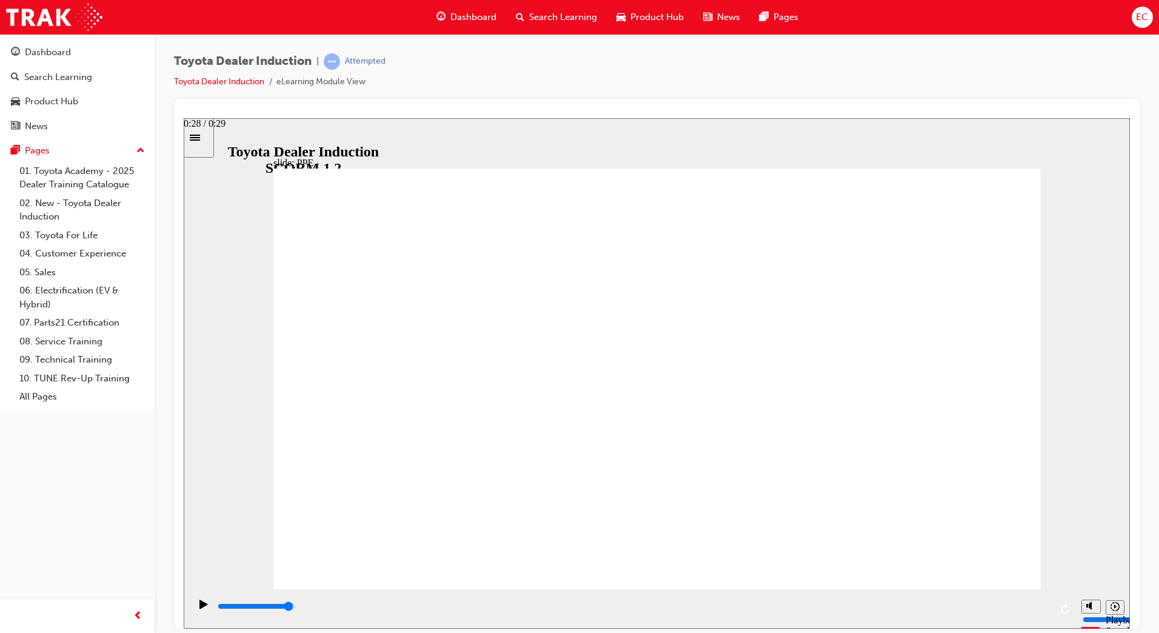
click at [1025, 604] on div "playback controls" at bounding box center [633, 606] width 835 height 13
click at [296, 607] on input "slide progress" at bounding box center [257, 606] width 78 height 10
click at [193, 607] on div "Play (Ctrl+Alt+P)" at bounding box center [203, 609] width 21 height 21
click at [289, 603] on div "playback controls" at bounding box center [633, 606] width 835 height 13
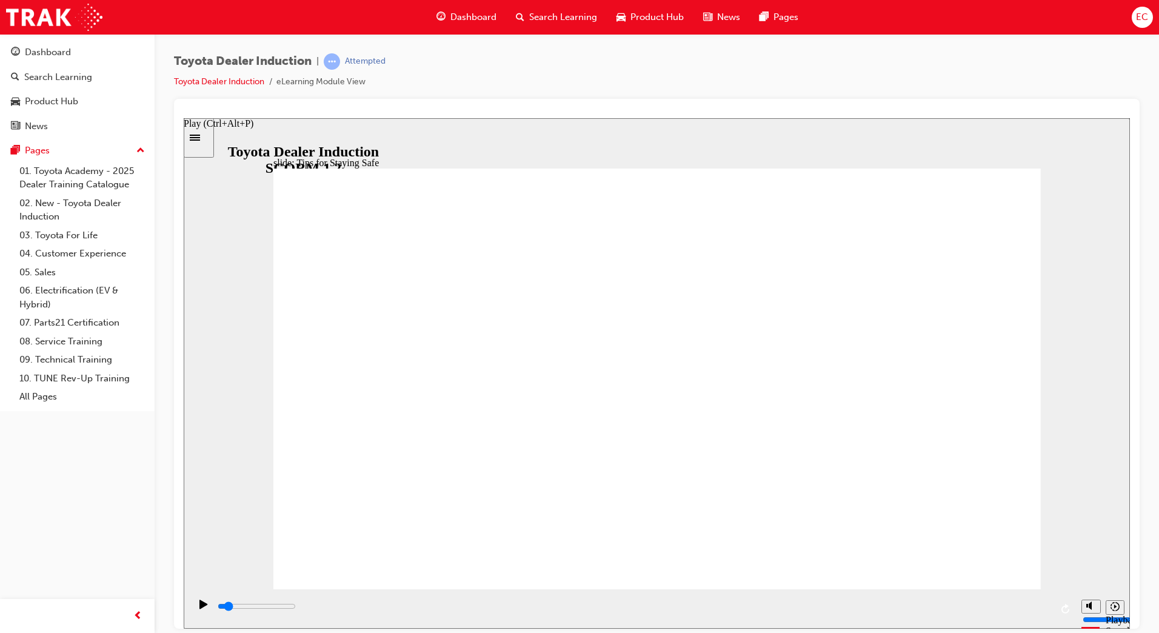
click at [193, 599] on div "Play (Ctrl+Alt+P)" at bounding box center [203, 609] width 21 height 21
click at [731, 612] on div "playback controls" at bounding box center [633, 606] width 835 height 13
drag, startPoint x: 700, startPoint y: 504, endPoint x: 689, endPoint y: 504, distance: 11.5
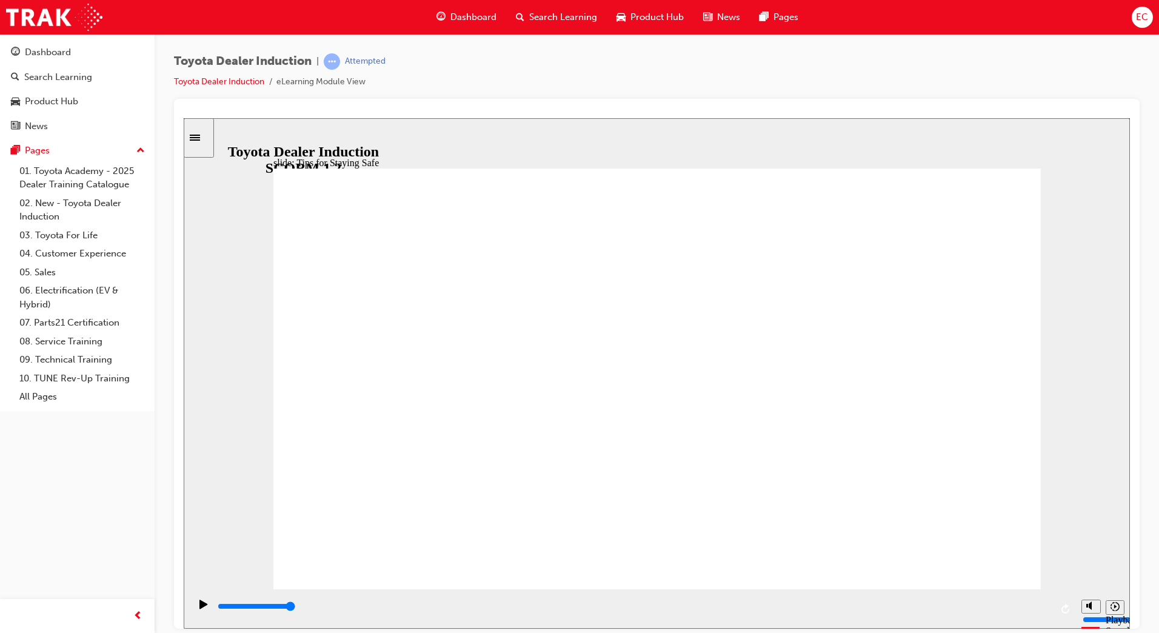
type input "5000"
checkbox input "true"
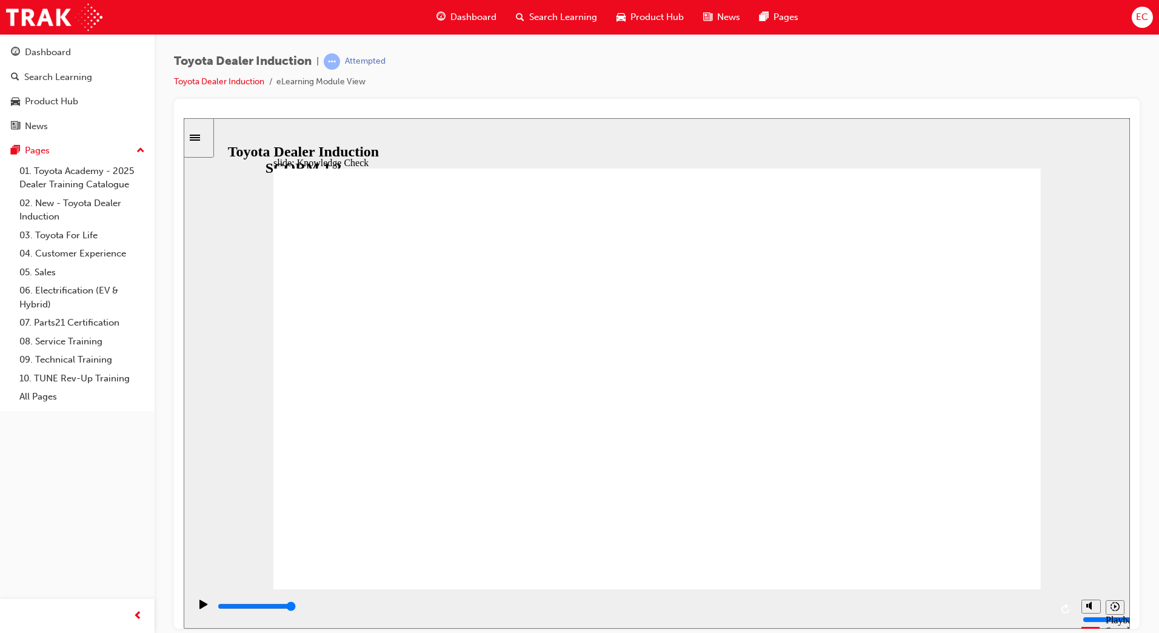
checkbox input "true"
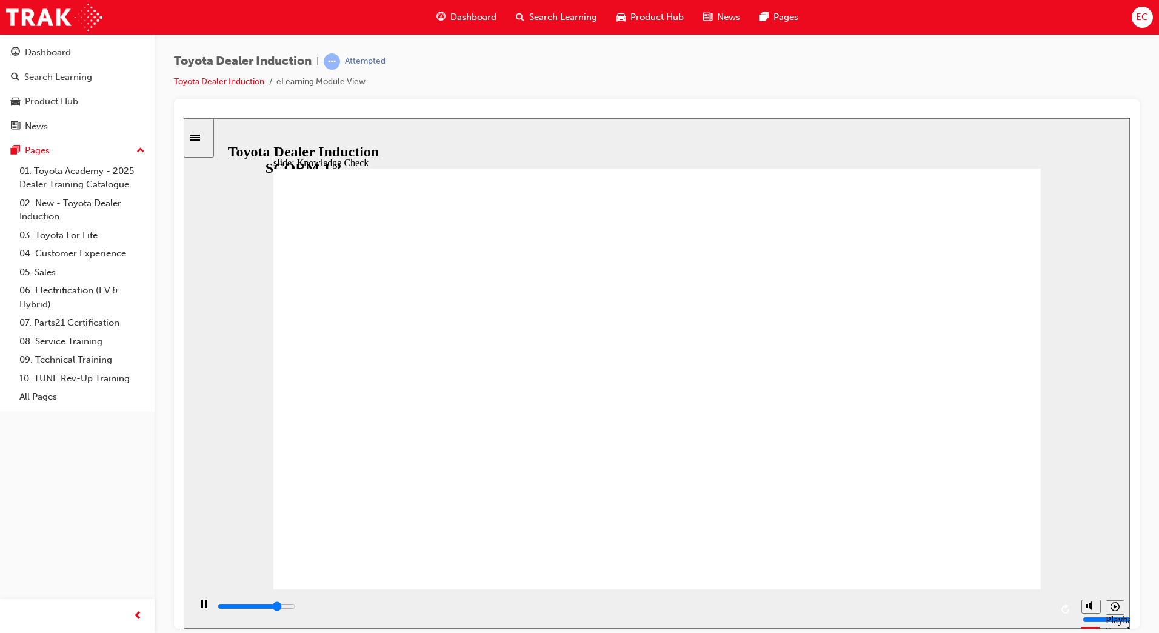
type input "4000"
radio input "true"
type input "5000"
checkbox input "true"
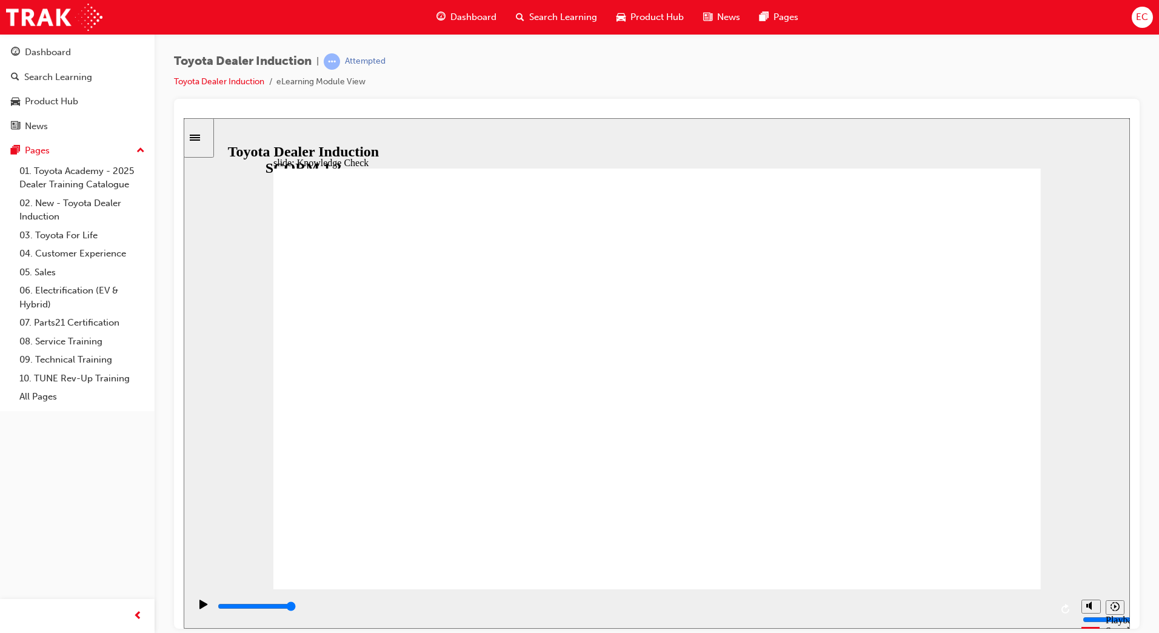
checkbox input "true"
type input "5000"
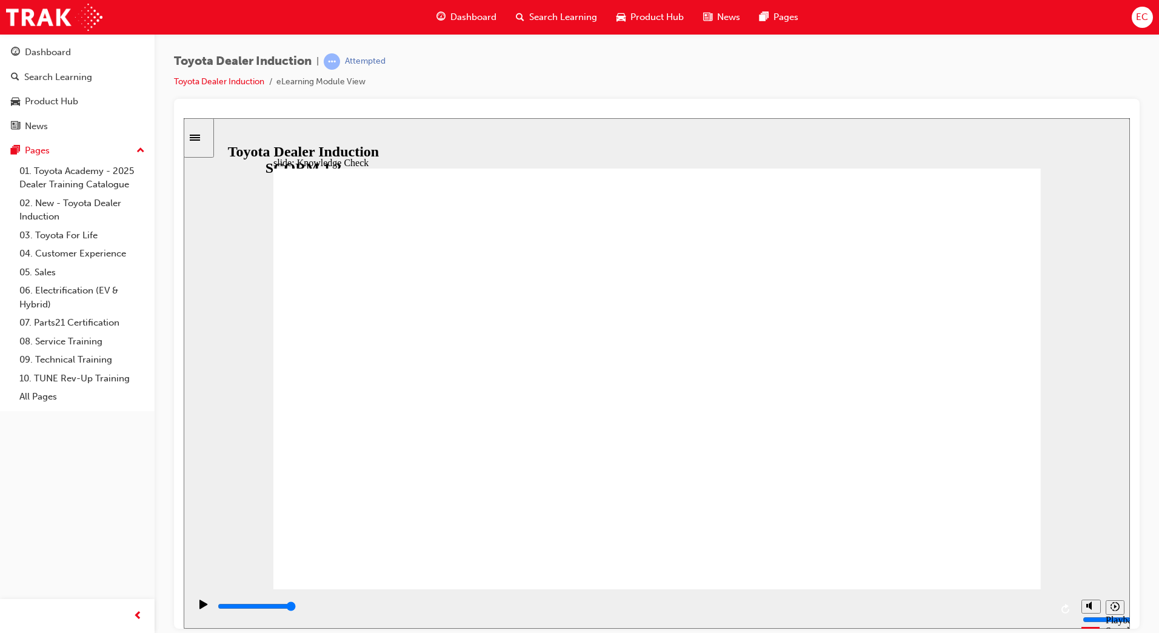
checkbox input "true"
click at [1025, 612] on div "playback controls" at bounding box center [633, 606] width 835 height 13
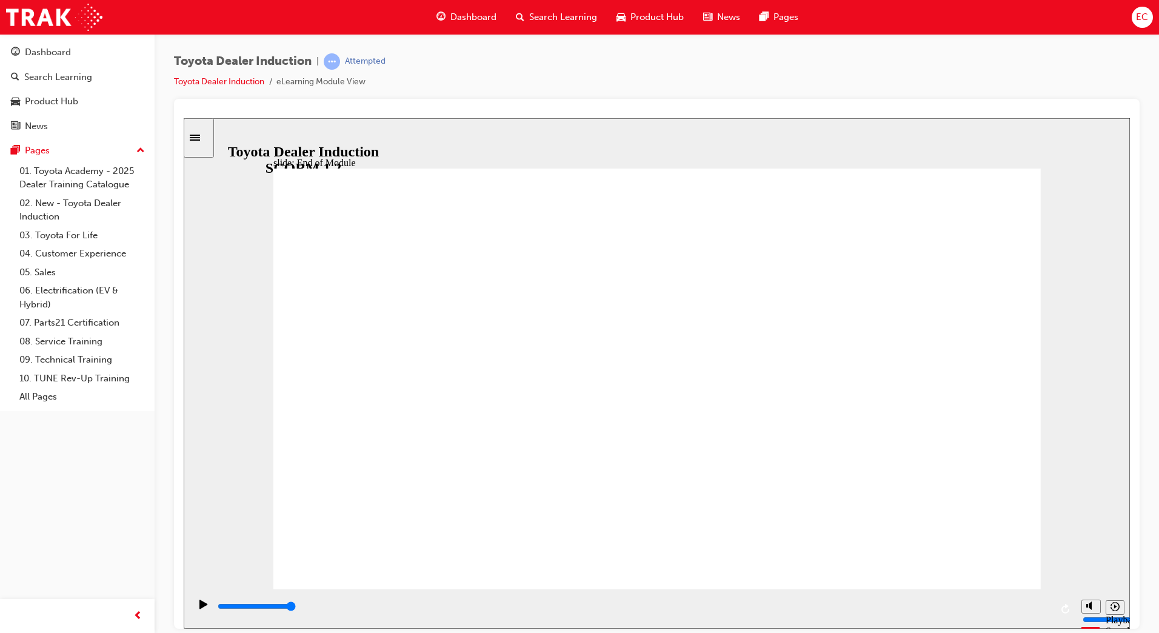
click at [1006, 601] on div "playback controls" at bounding box center [633, 609] width 835 height 18
type input "9900"
drag, startPoint x: 344, startPoint y: 64, endPoint x: 375, endPoint y: 58, distance: 31.6
click at [375, 58] on div "Toyota Dealer Induction | Passed Toyota Dealer Induction eLearning Module View" at bounding box center [657, 75] width 966 height 45
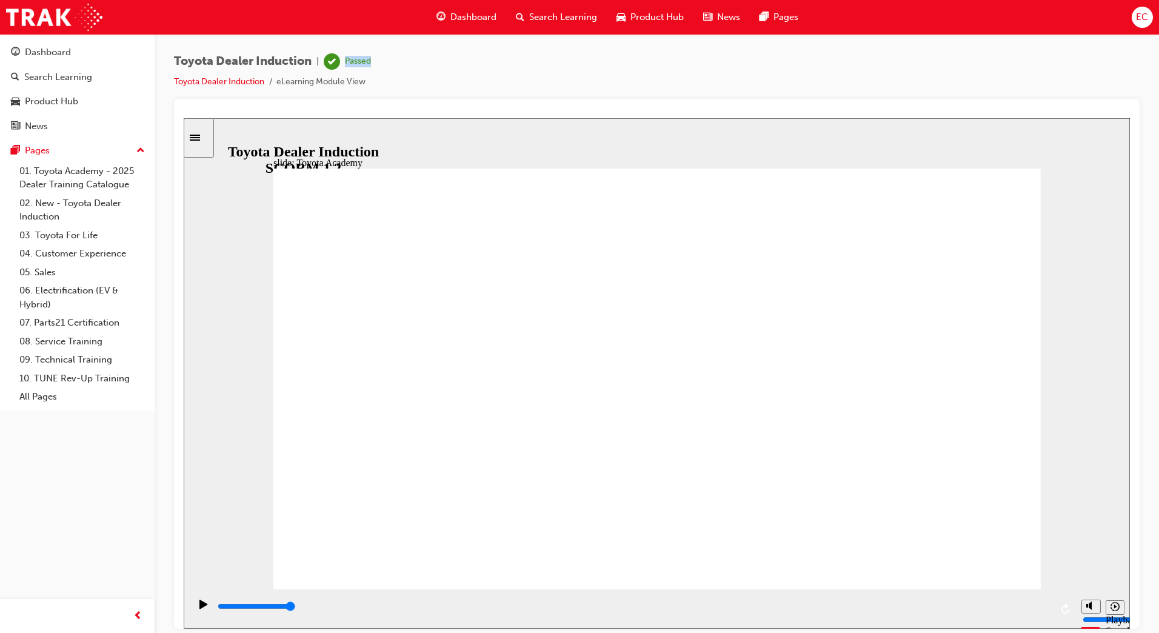
drag, startPoint x: 375, startPoint y: 58, endPoint x: 361, endPoint y: 61, distance: 14.4
click at [361, 61] on div "Passed" at bounding box center [358, 62] width 26 height 12
click at [201, 76] on link "Toyota Dealer Induction" at bounding box center [219, 81] width 90 height 10
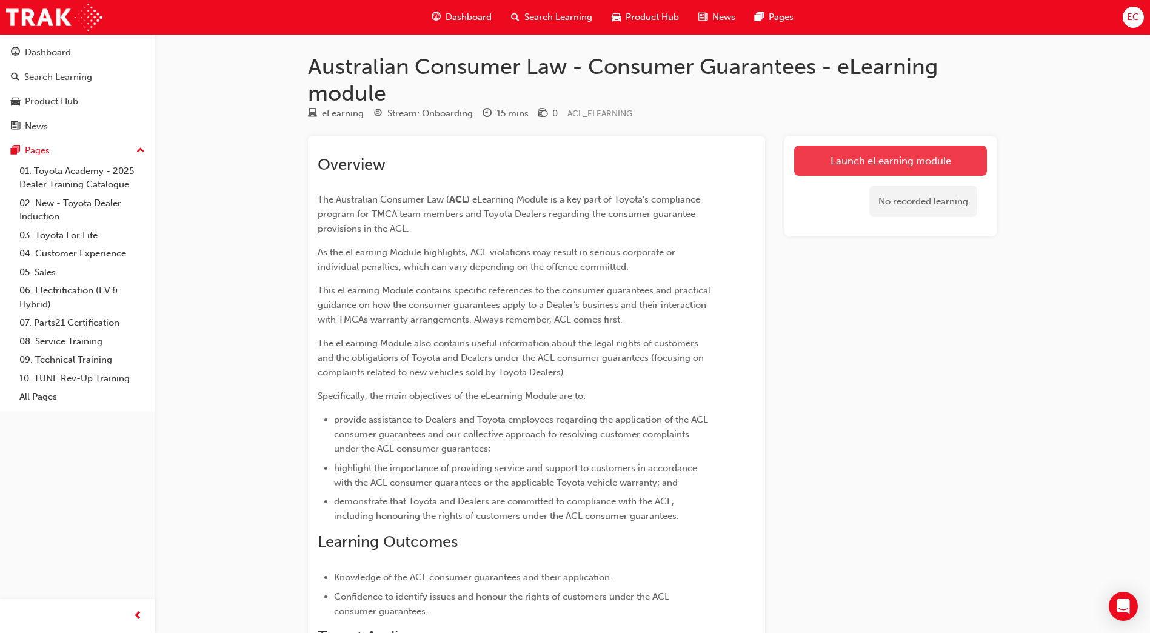
click at [893, 171] on link "Launch eLearning module" at bounding box center [890, 160] width 193 height 30
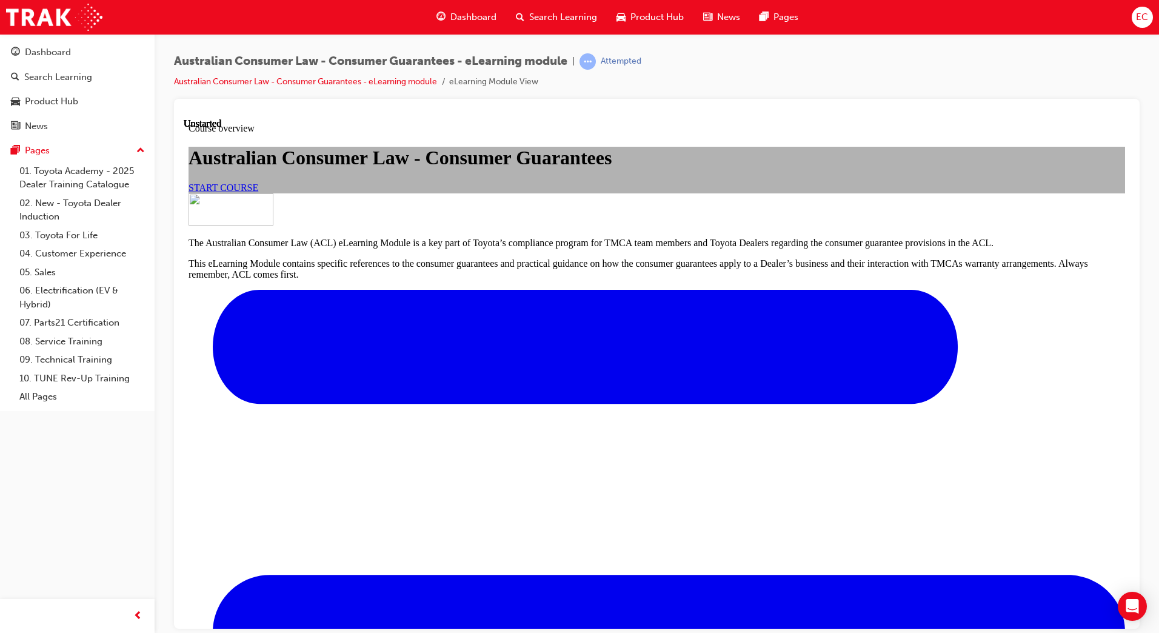
click at [258, 192] on span "START COURSE" at bounding box center [224, 187] width 70 height 10
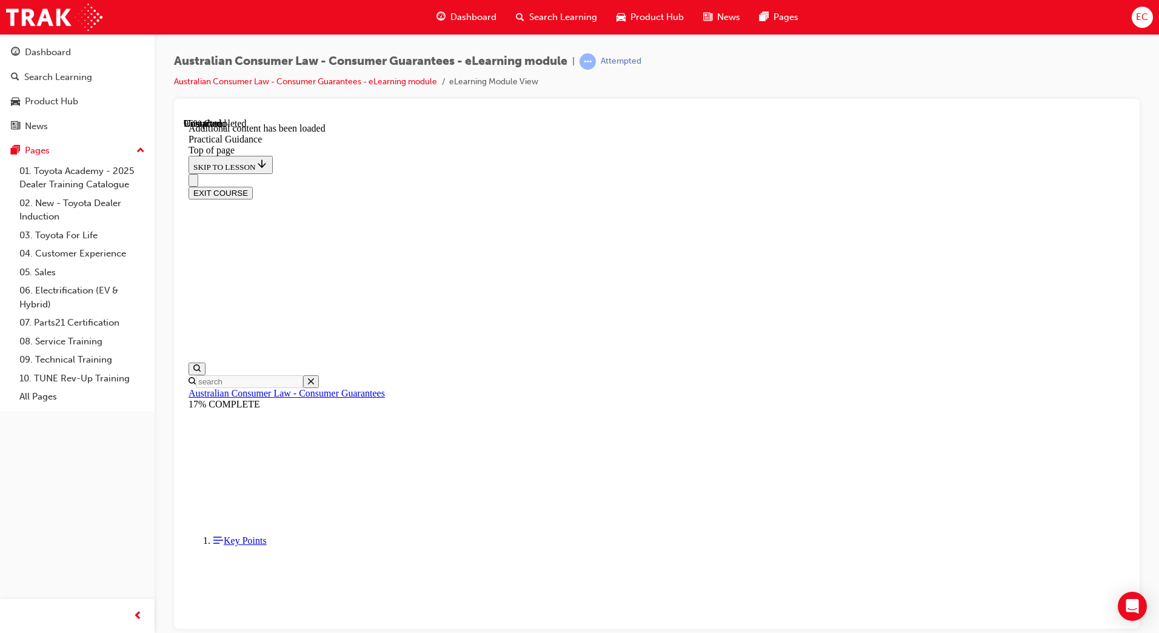
scroll to position [0, 0]
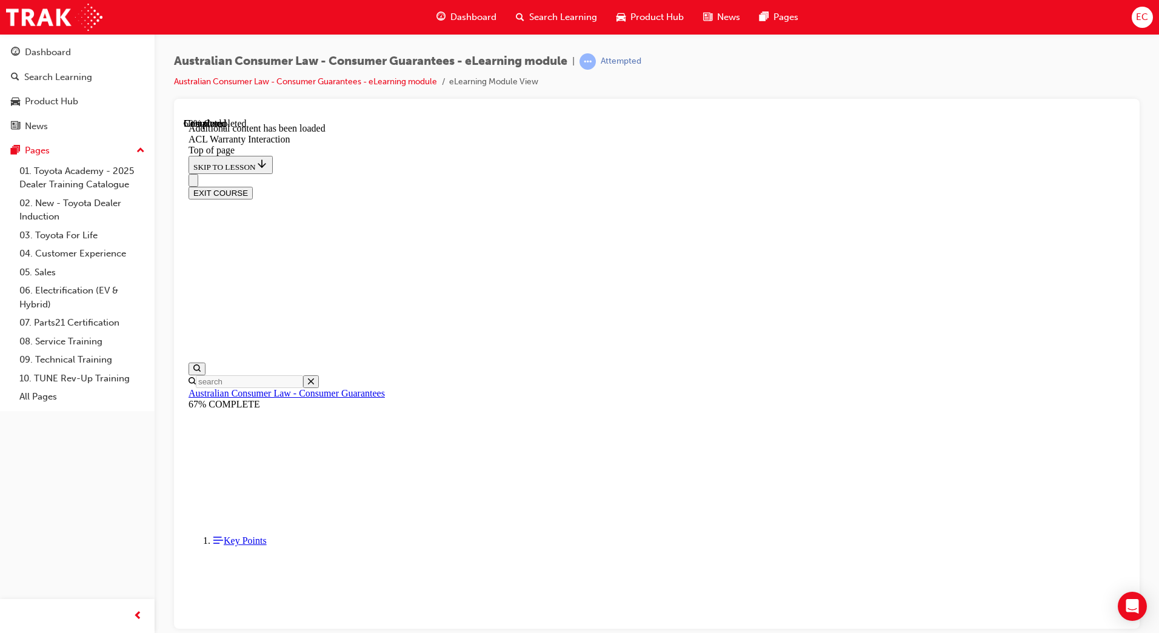
drag, startPoint x: 509, startPoint y: 421, endPoint x: 509, endPoint y: 429, distance: 7.3
drag, startPoint x: 511, startPoint y: 464, endPoint x: 517, endPoint y: 470, distance: 8.6
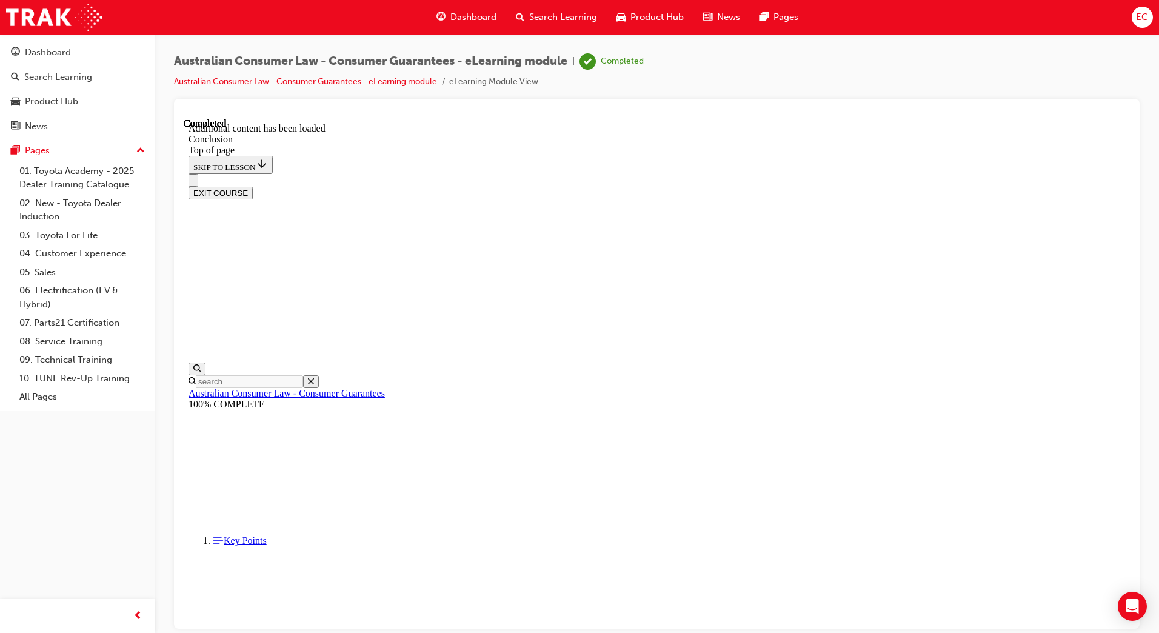
click at [253, 186] on button "EXIT COURSE" at bounding box center [221, 192] width 64 height 13
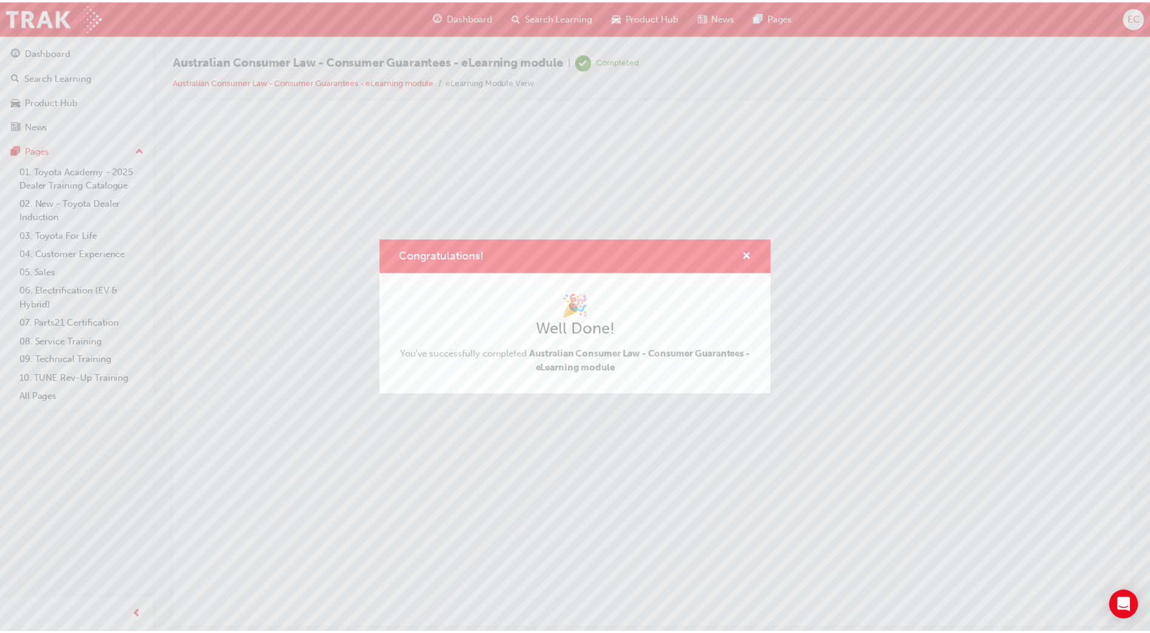
scroll to position [0, 0]
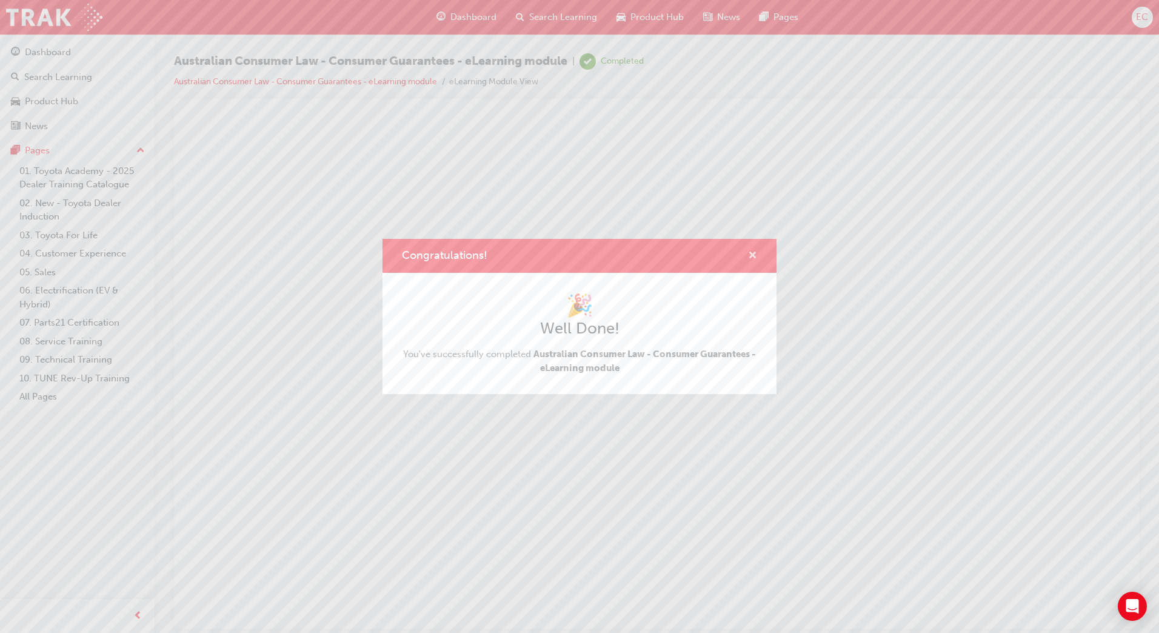
click at [754, 255] on span "cross-icon" at bounding box center [752, 256] width 9 height 11
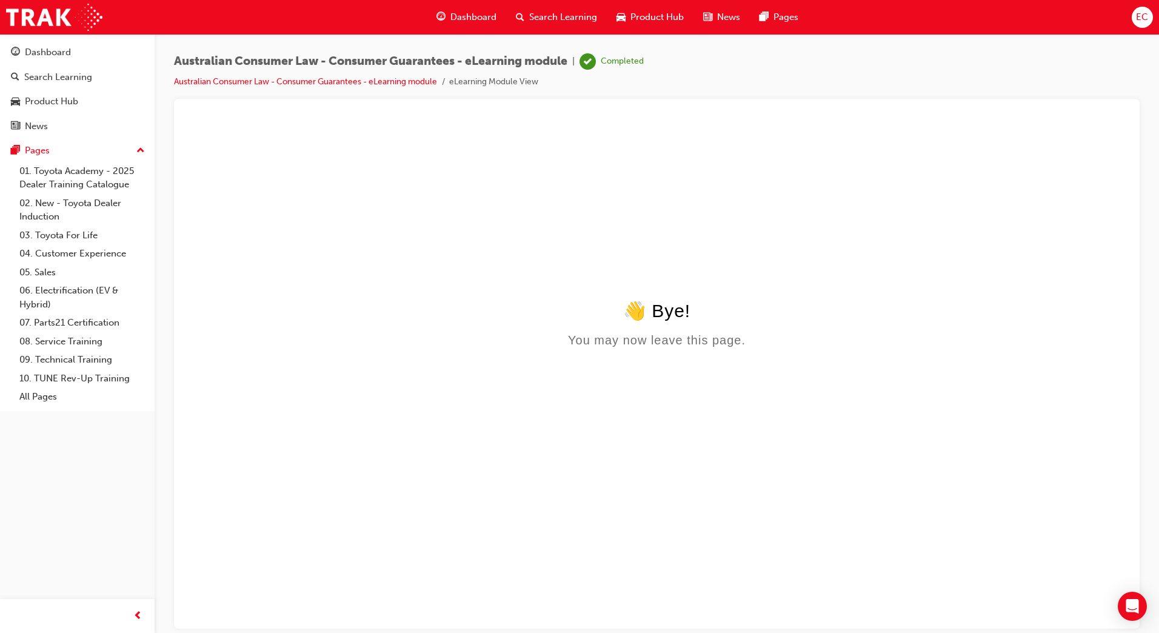
click at [480, 25] on div "Dashboard" at bounding box center [466, 17] width 79 height 25
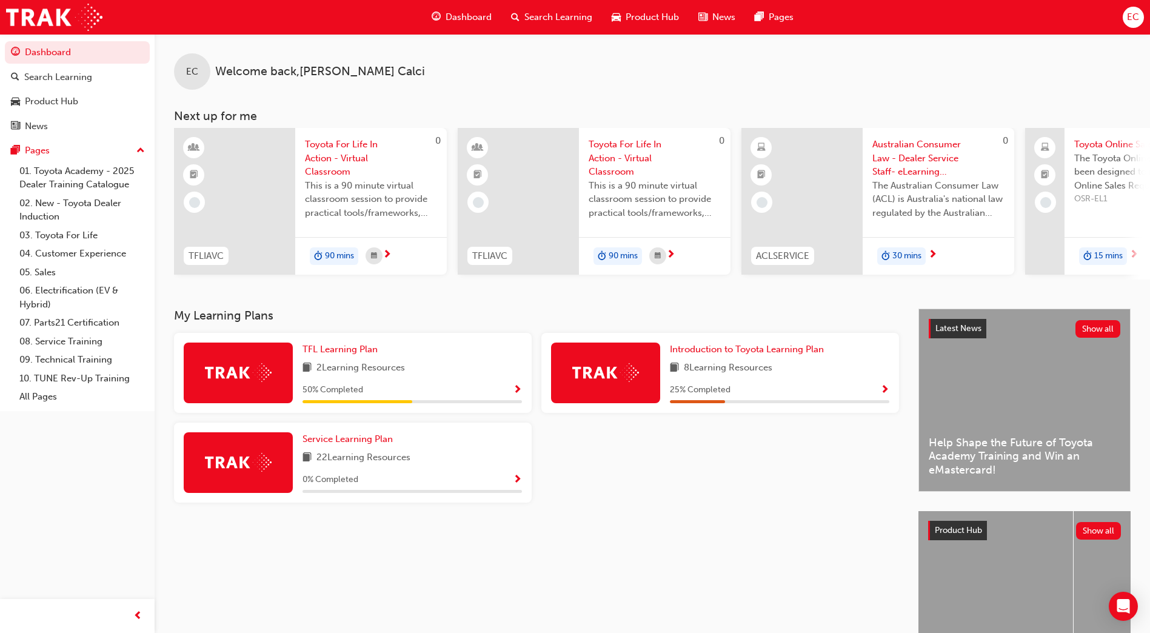
click at [529, 383] on div "TFL Learning Plan 2 Learning Resources 50 % Completed" at bounding box center [353, 373] width 358 height 80
click at [523, 392] on div "TFL Learning Plan 2 Learning Resources 50 % Completed" at bounding box center [353, 373] width 358 height 80
click at [518, 392] on span "Show Progress" at bounding box center [517, 390] width 9 height 11
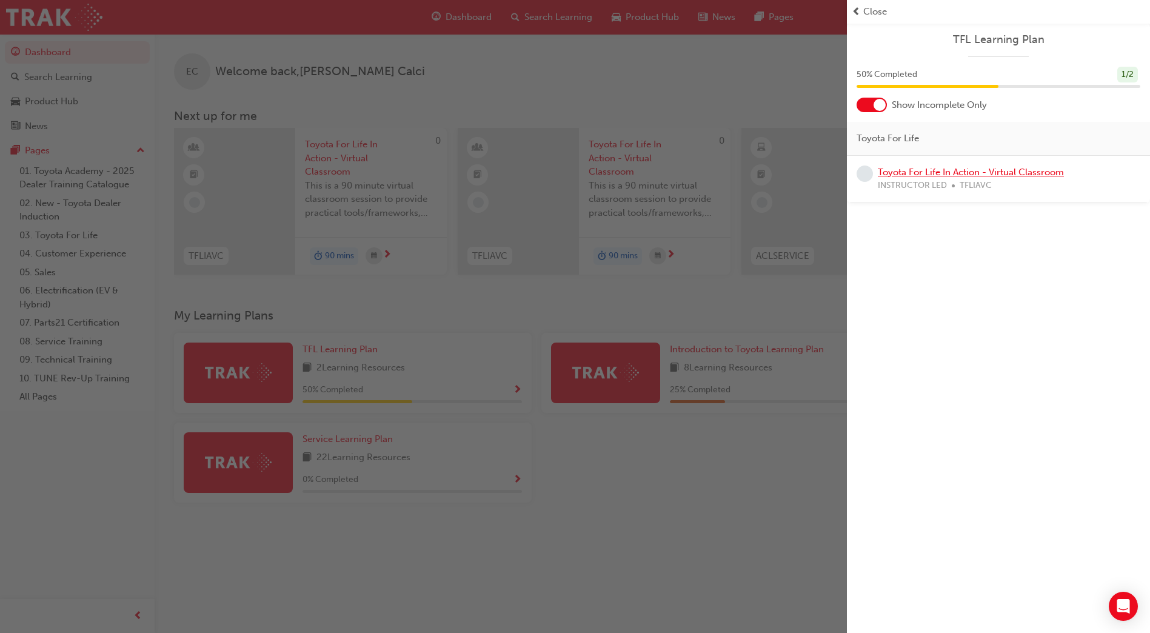
click at [951, 175] on link "Toyota For Life In Action - Virtual Classroom" at bounding box center [971, 172] width 186 height 11
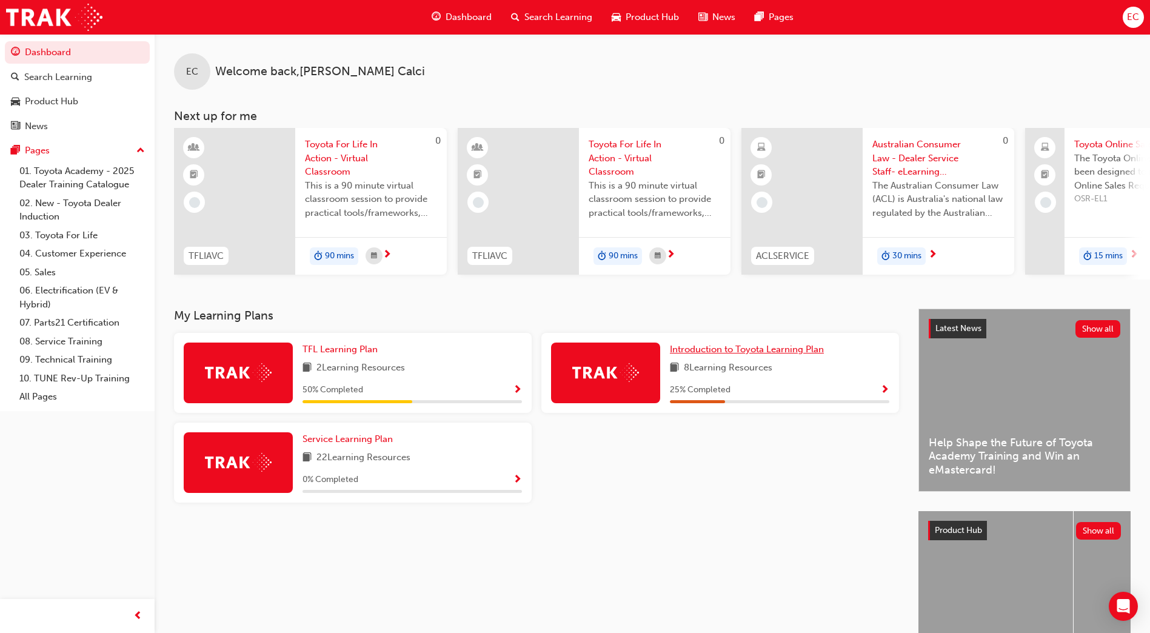
click at [733, 353] on span "Introduction to Toyota Learning Plan" at bounding box center [747, 349] width 154 height 11
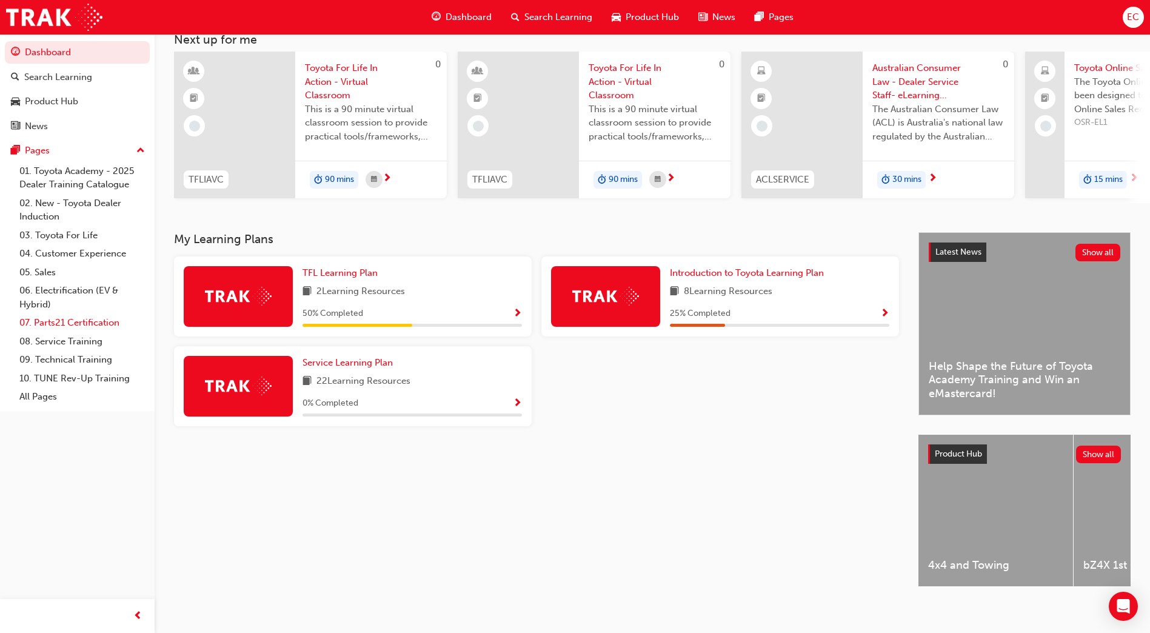
scroll to position [92, 0]
